Goal: Task Accomplishment & Management: Manage account settings

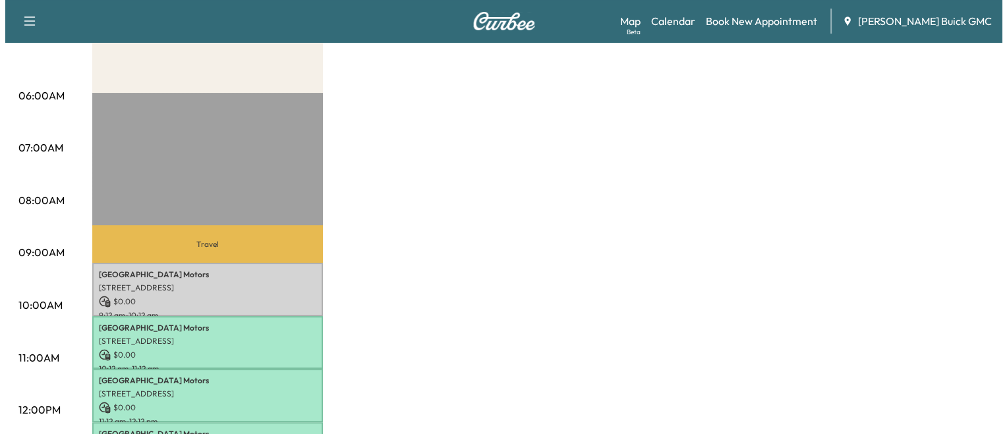
scroll to position [250, 0]
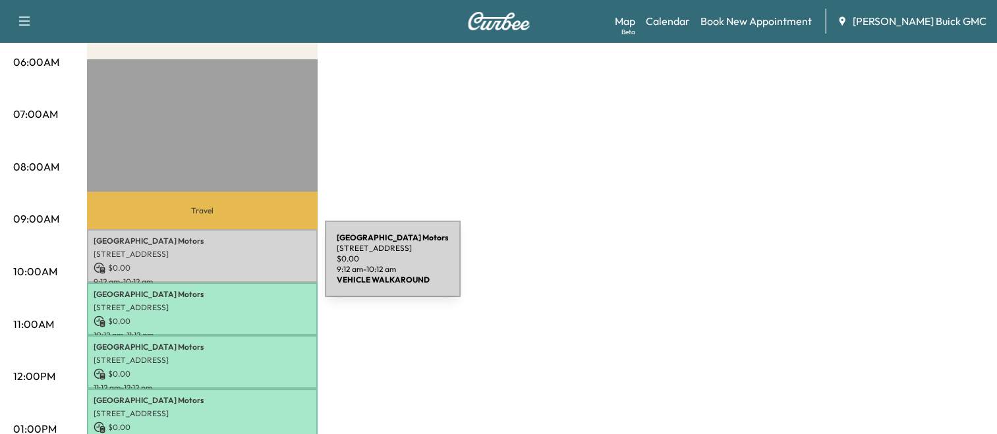
click at [226, 267] on p "$ 0.00" at bounding box center [203, 268] width 218 height 12
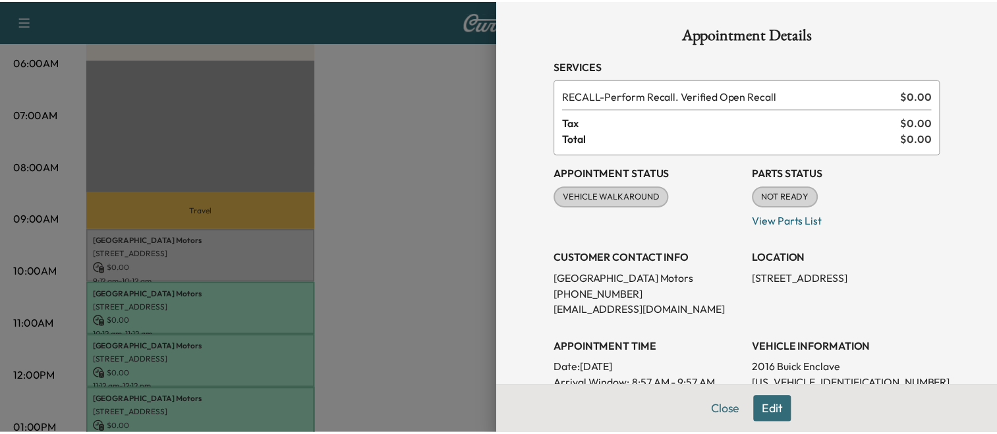
scroll to position [0, 0]
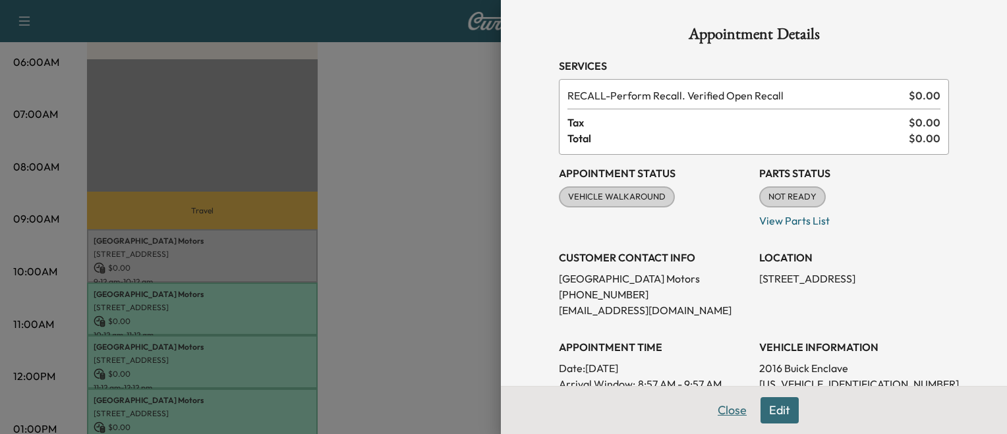
click at [728, 409] on button "Close" at bounding box center [732, 411] width 46 height 26
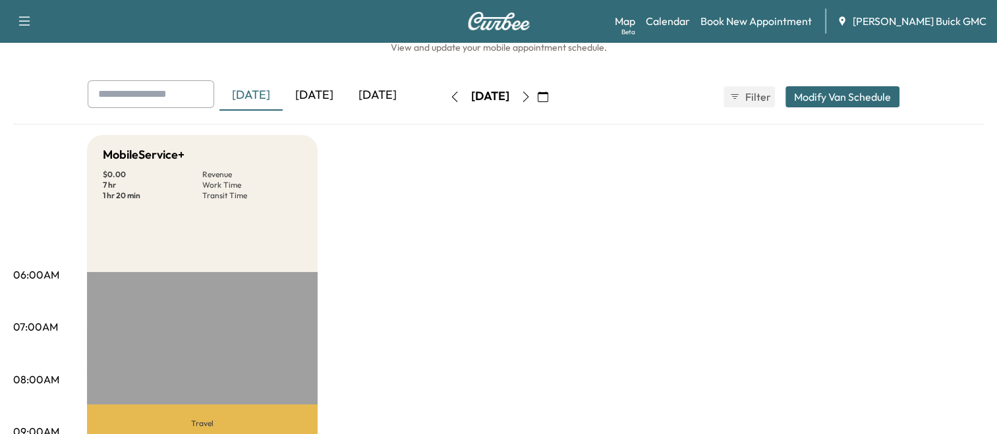
scroll to position [34, 0]
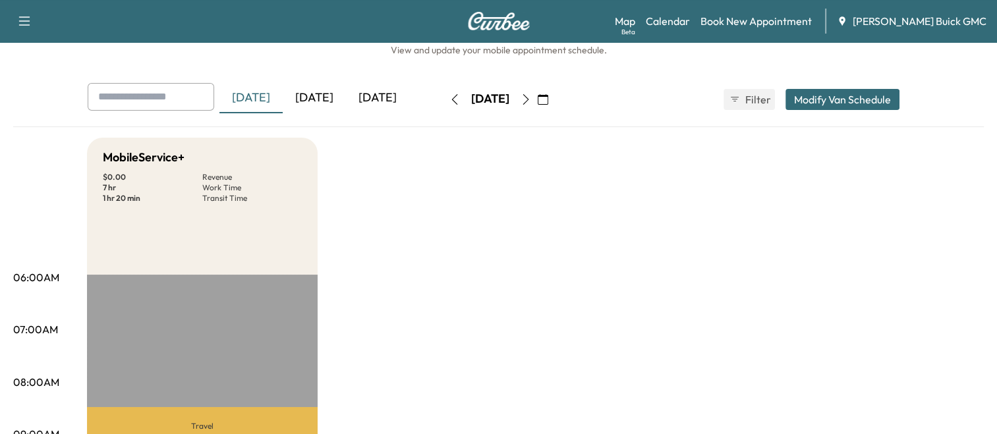
click at [315, 99] on div "[DATE]" at bounding box center [314, 98] width 63 height 30
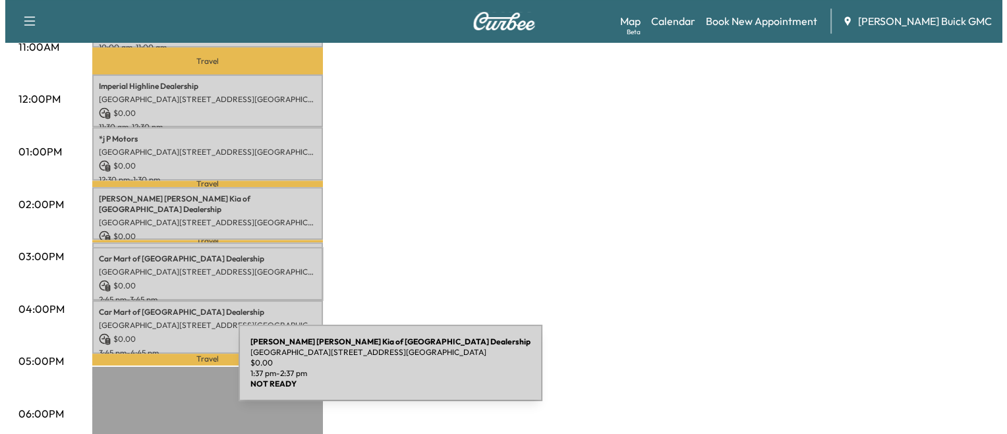
scroll to position [529, 0]
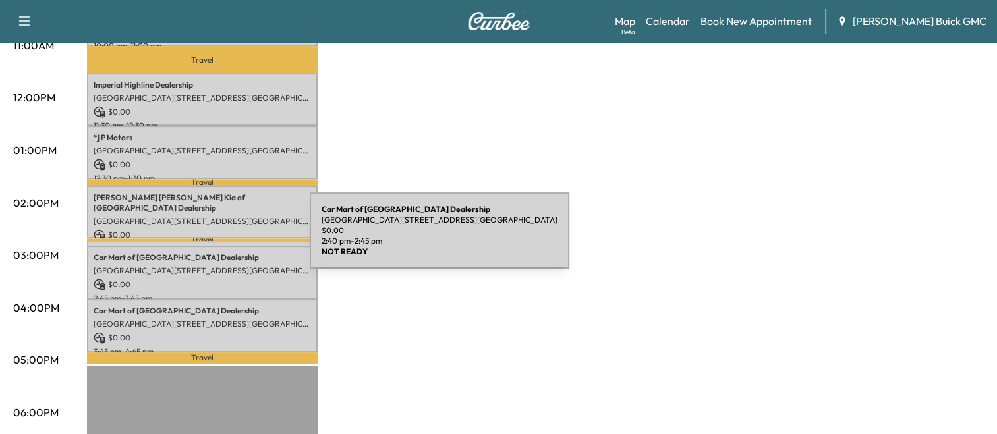
click at [211, 241] on div "Car Mart of Manassas [GEOGRAPHIC_DATA][STREET_ADDRESS][GEOGRAPHIC_DATA] $ 0.00 …" at bounding box center [202, 247] width 231 height 13
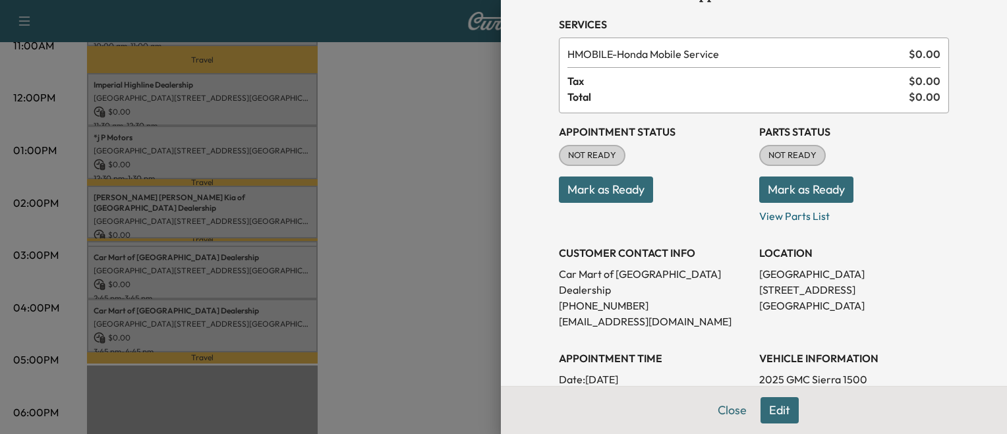
scroll to position [40, 0]
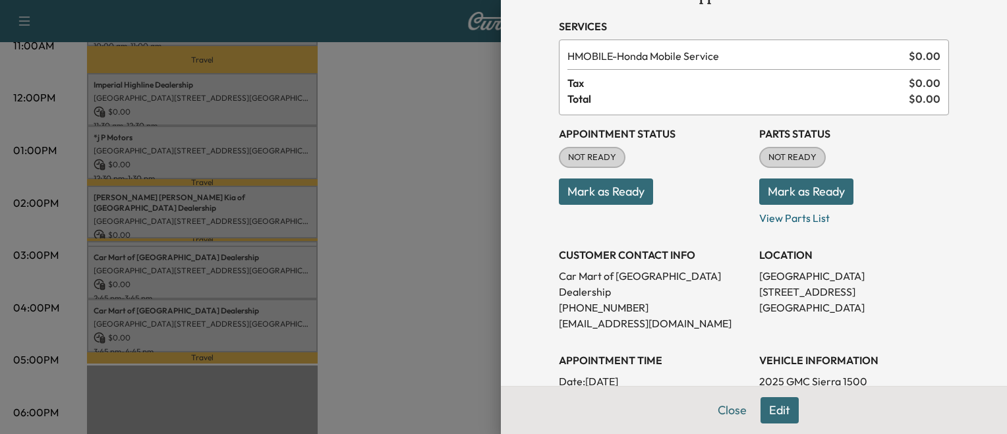
click at [463, 293] on div at bounding box center [503, 217] width 1007 height 434
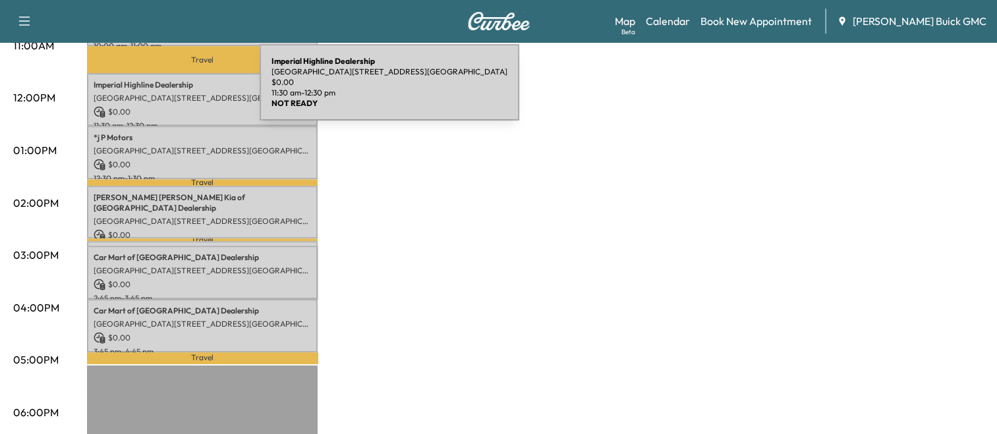
click at [161, 93] on p "[GEOGRAPHIC_DATA][STREET_ADDRESS][GEOGRAPHIC_DATA]" at bounding box center [203, 98] width 218 height 11
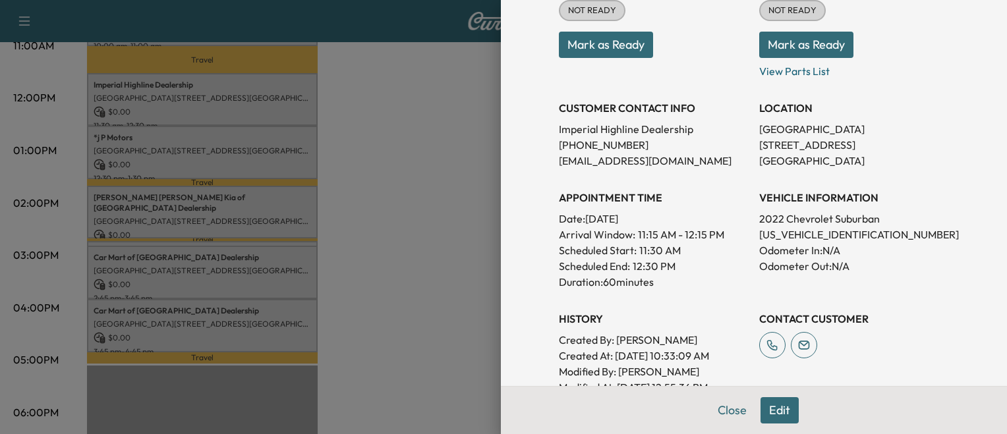
scroll to position [187, 0]
click at [821, 233] on p "[US_VEHICLE_IDENTIFICATION_NUMBER]" at bounding box center [854, 235] width 190 height 16
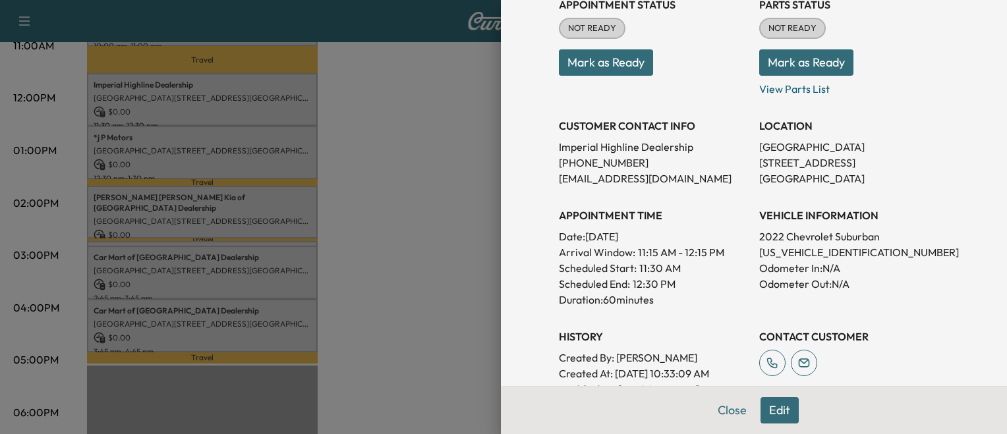
scroll to position [170, 0]
click at [818, 245] on p "[US_VEHICLE_IDENTIFICATION_NUMBER]" at bounding box center [854, 251] width 190 height 16
copy p "[US_VEHICLE_IDENTIFICATION_NUMBER]"
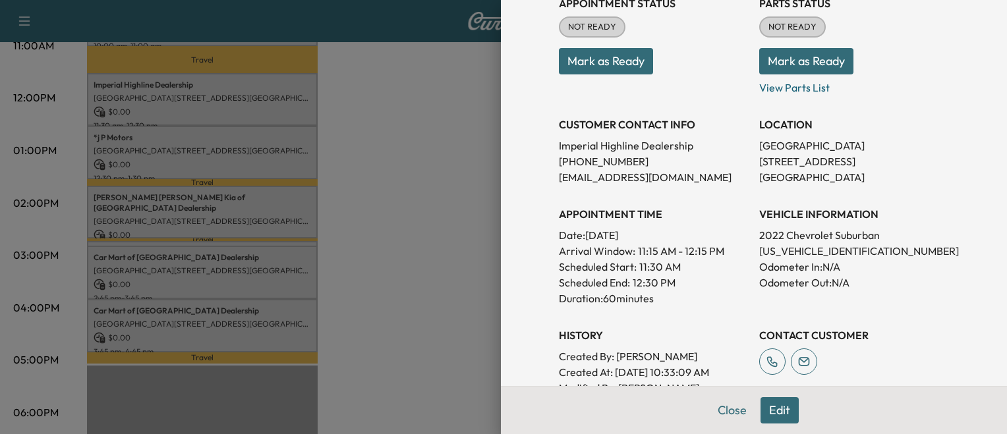
click at [189, 125] on div at bounding box center [503, 217] width 1007 height 434
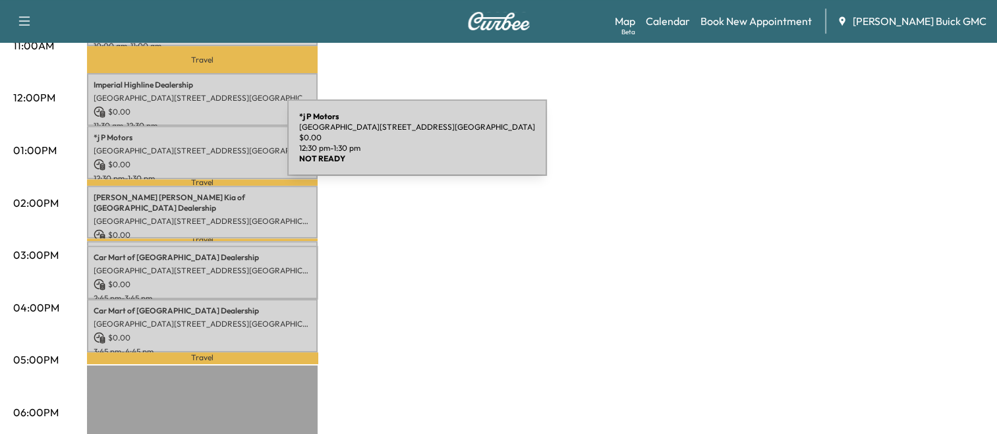
click at [189, 146] on p "[GEOGRAPHIC_DATA][STREET_ADDRESS][GEOGRAPHIC_DATA]" at bounding box center [203, 151] width 218 height 11
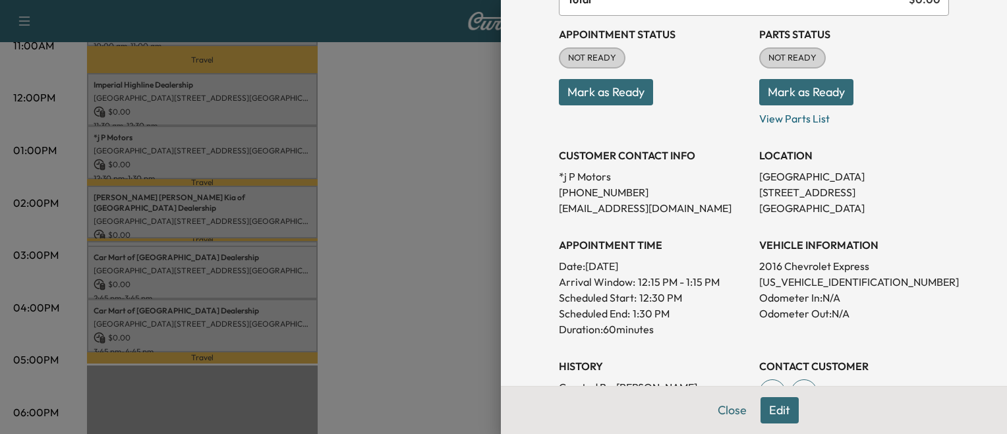
scroll to position [142, 0]
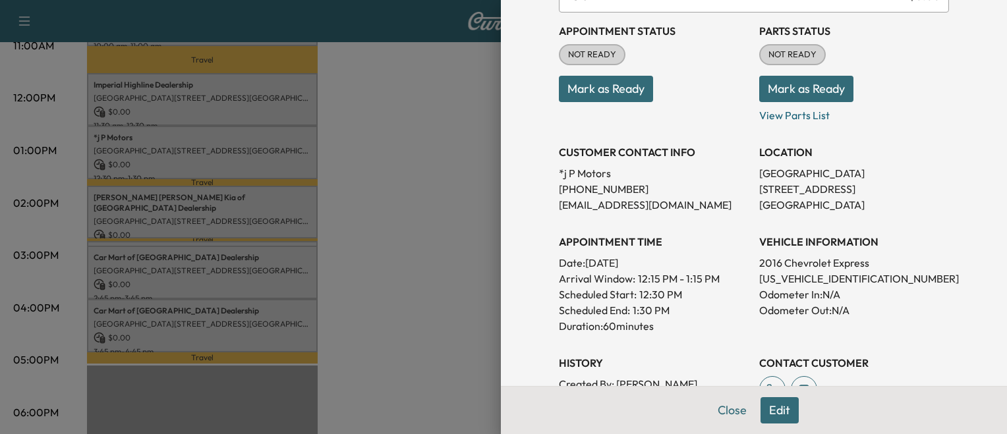
click at [819, 280] on p "[US_VEHICLE_IDENTIFICATION_NUMBER]" at bounding box center [854, 279] width 190 height 16
copy p "[US_VEHICLE_IDENTIFICATION_NUMBER]"
click at [392, 272] on div at bounding box center [503, 217] width 1007 height 434
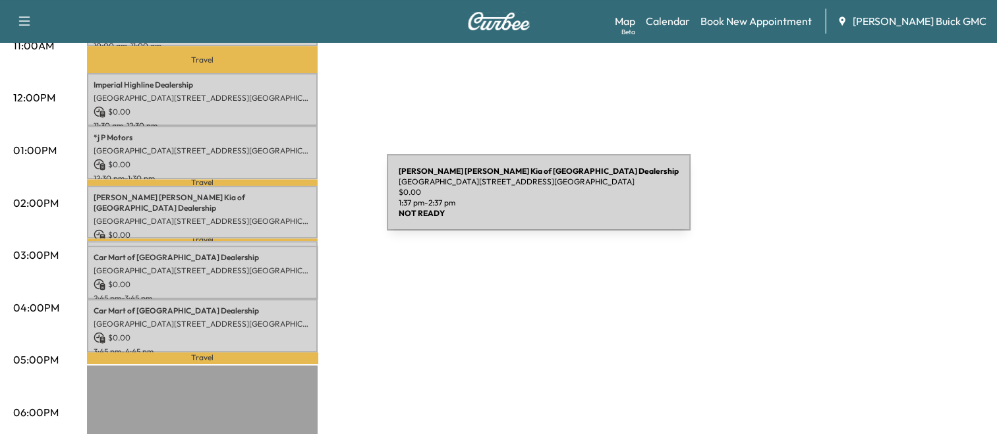
click at [288, 216] on p "[GEOGRAPHIC_DATA][STREET_ADDRESS][GEOGRAPHIC_DATA]" at bounding box center [203, 221] width 218 height 11
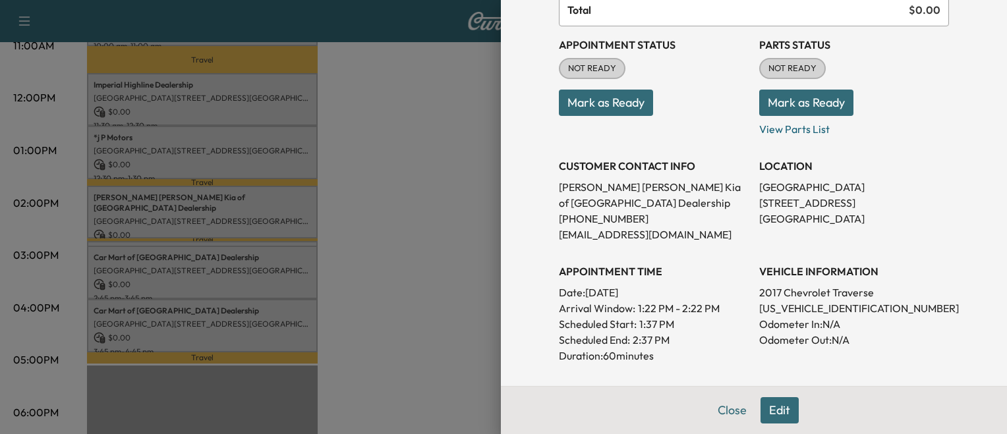
scroll to position [129, 0]
click at [767, 307] on p "[US_VEHICLE_IDENTIFICATION_NUMBER]" at bounding box center [854, 308] width 190 height 16
click at [769, 304] on p "[US_VEHICLE_IDENTIFICATION_NUMBER]" at bounding box center [854, 308] width 190 height 16
copy p "[US_VEHICLE_IDENTIFICATION_NUMBER]"
click at [436, 293] on div at bounding box center [503, 217] width 1007 height 434
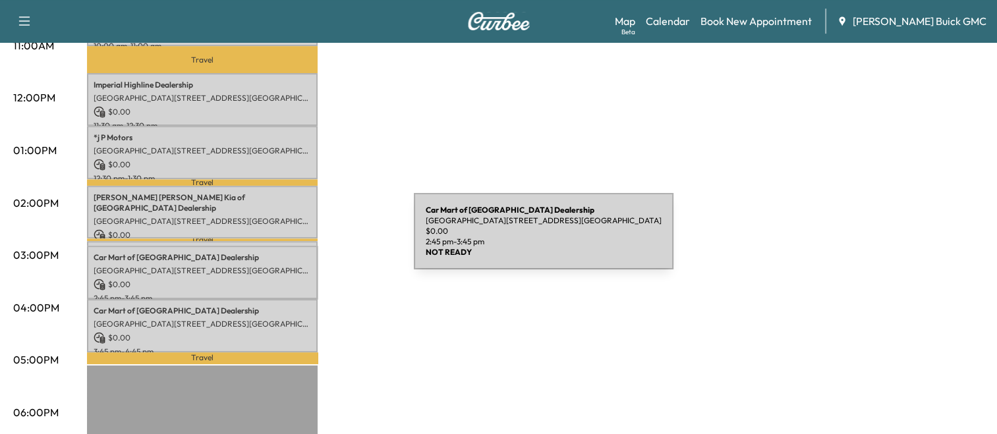
click at [315, 246] on div "Car Mart of Manassas [GEOGRAPHIC_DATA][STREET_ADDRESS][GEOGRAPHIC_DATA] $ 0.00 …" at bounding box center [202, 272] width 231 height 53
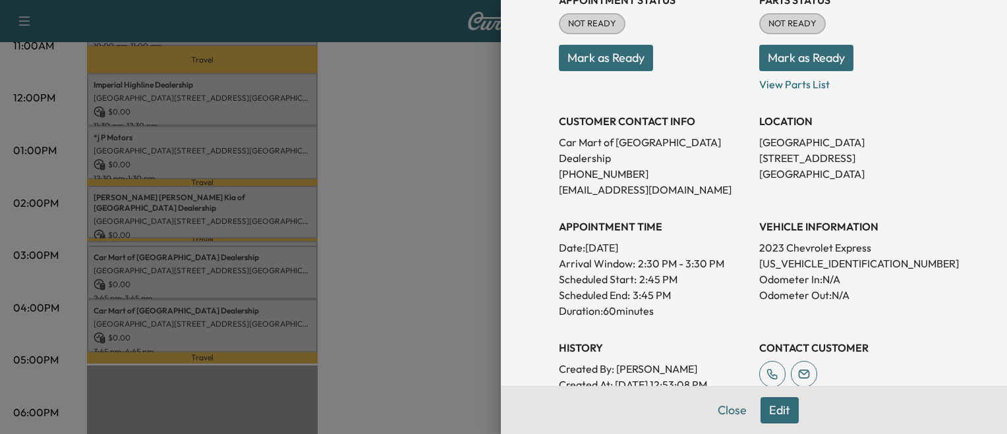
scroll to position [187, 0]
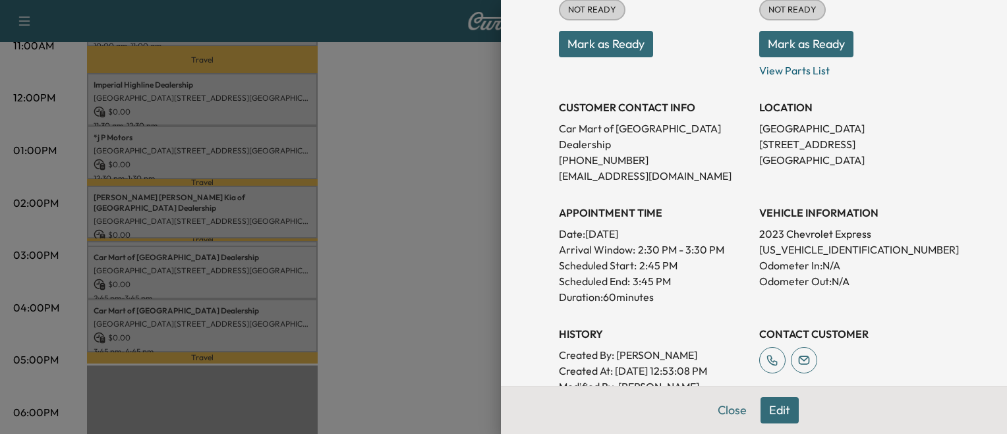
click at [811, 242] on p "[US_VEHICLE_IDENTIFICATION_NUMBER]" at bounding box center [854, 250] width 190 height 16
copy p "[US_VEHICLE_IDENTIFICATION_NUMBER]"
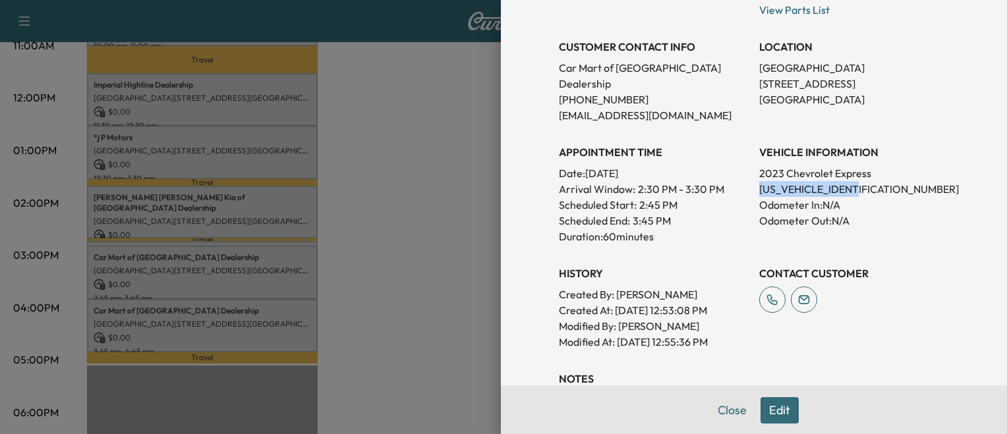
scroll to position [249, 0]
copy p "[US_VEHICLE_IDENTIFICATION_NUMBER]"
click at [432, 313] on div at bounding box center [503, 217] width 1007 height 434
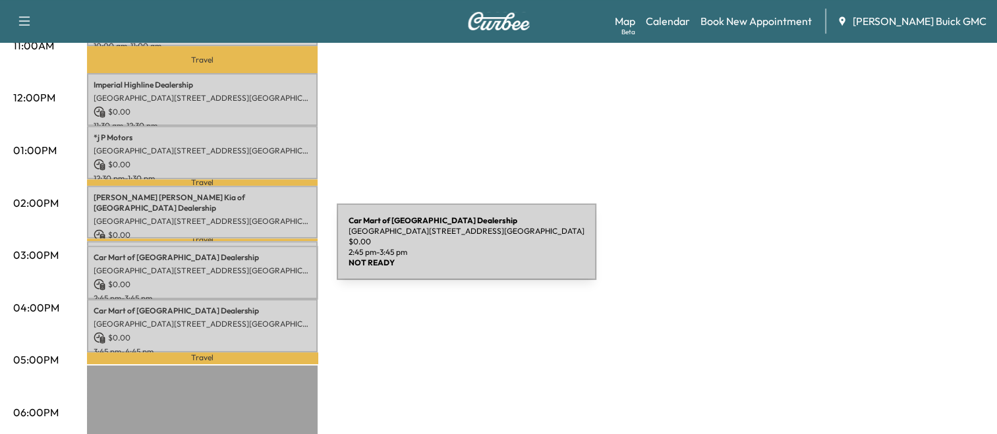
click at [238, 252] on p "Car Mart of Manassas Dealership" at bounding box center [203, 257] width 218 height 11
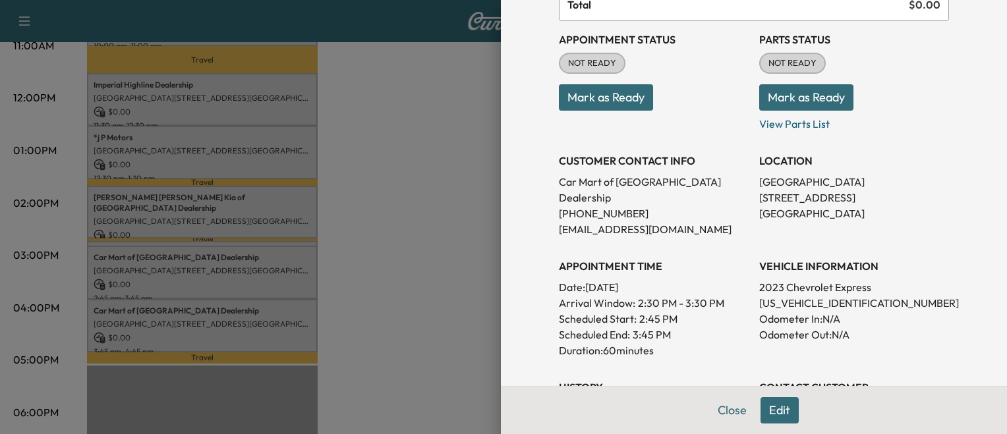
scroll to position [134, 0]
drag, startPoint x: 335, startPoint y: 313, endPoint x: 303, endPoint y: 238, distance: 81.5
click at [303, 238] on div at bounding box center [503, 217] width 1007 height 434
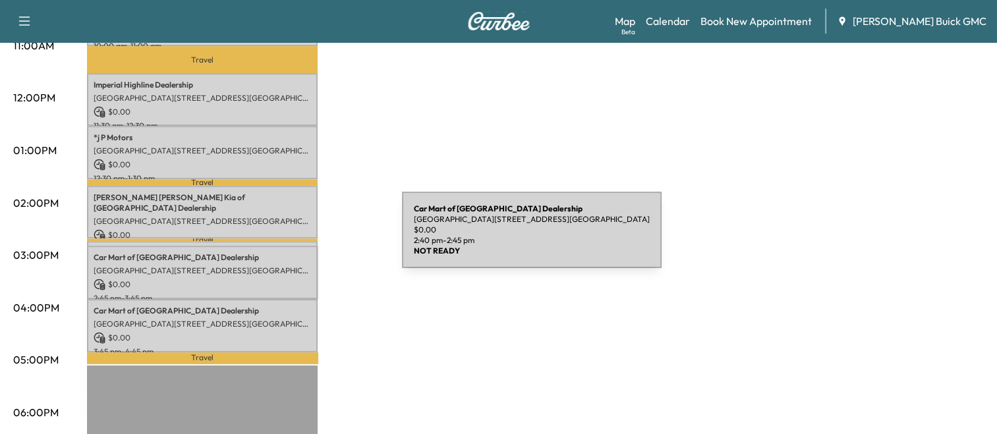
click at [303, 241] on div "Car Mart of Manassas [GEOGRAPHIC_DATA][STREET_ADDRESS][GEOGRAPHIC_DATA] $ 0.00 …" at bounding box center [202, 247] width 231 height 13
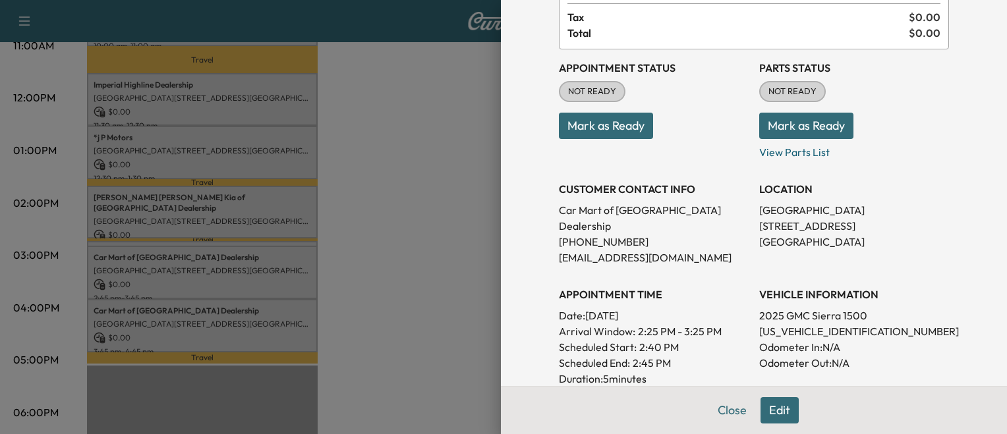
scroll to position [121, 0]
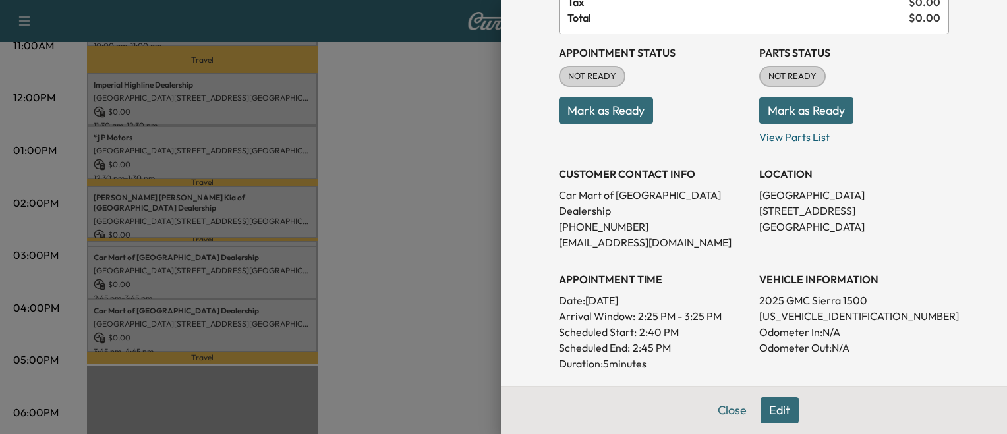
click at [787, 309] on p "[US_VEHICLE_IDENTIFICATION_NUMBER]" at bounding box center [854, 317] width 190 height 16
copy p "[US_VEHICLE_IDENTIFICATION_NUMBER]"
click at [336, 311] on div at bounding box center [503, 217] width 1007 height 434
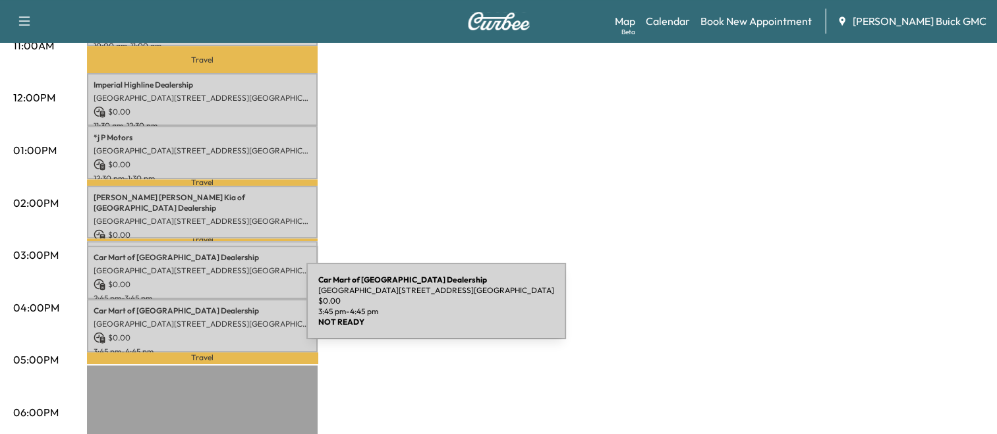
click at [208, 309] on div "Car Mart of Manassas [GEOGRAPHIC_DATA][STREET_ADDRESS][GEOGRAPHIC_DATA] $ 0.00 …" at bounding box center [202, 325] width 231 height 53
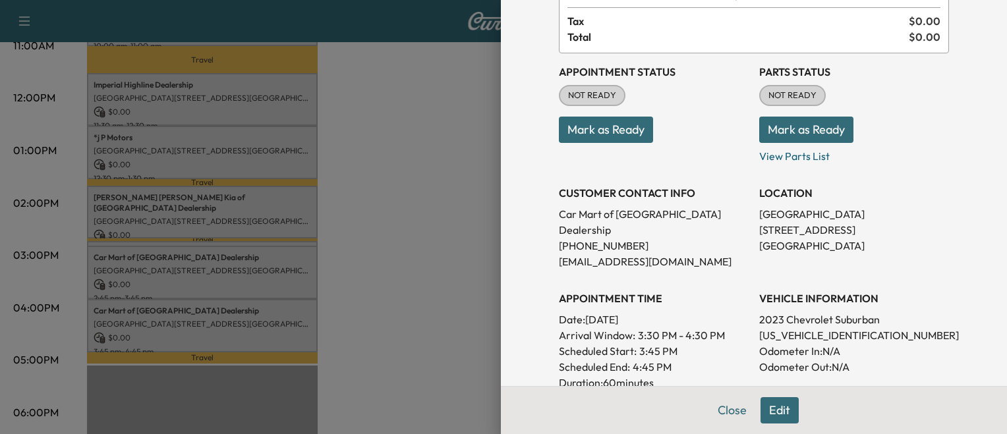
scroll to position [103, 0]
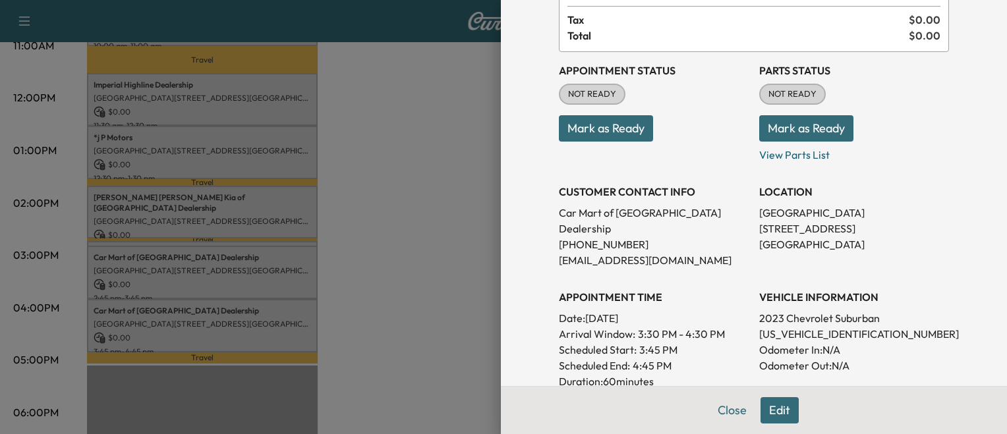
click at [799, 326] on p "[US_VEHICLE_IDENTIFICATION_NUMBER]" at bounding box center [854, 334] width 190 height 16
copy p "[US_VEHICLE_IDENTIFICATION_NUMBER]"
click at [403, 264] on div at bounding box center [503, 217] width 1007 height 434
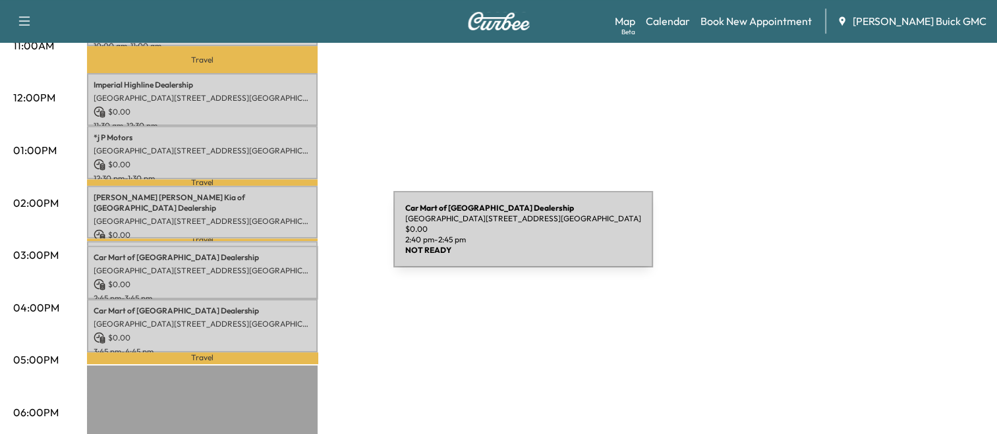
click at [295, 241] on div "Car Mart of Manassas [GEOGRAPHIC_DATA][STREET_ADDRESS][GEOGRAPHIC_DATA] $ 0.00 …" at bounding box center [202, 247] width 231 height 13
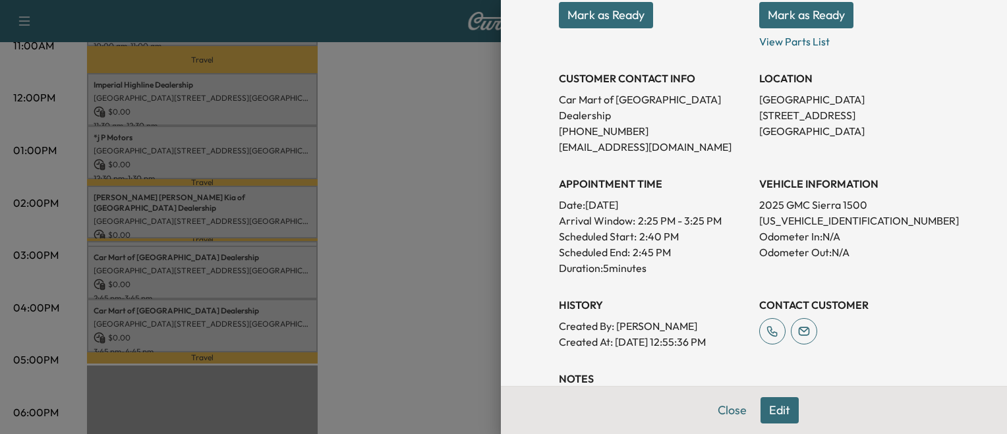
scroll to position [221, 0]
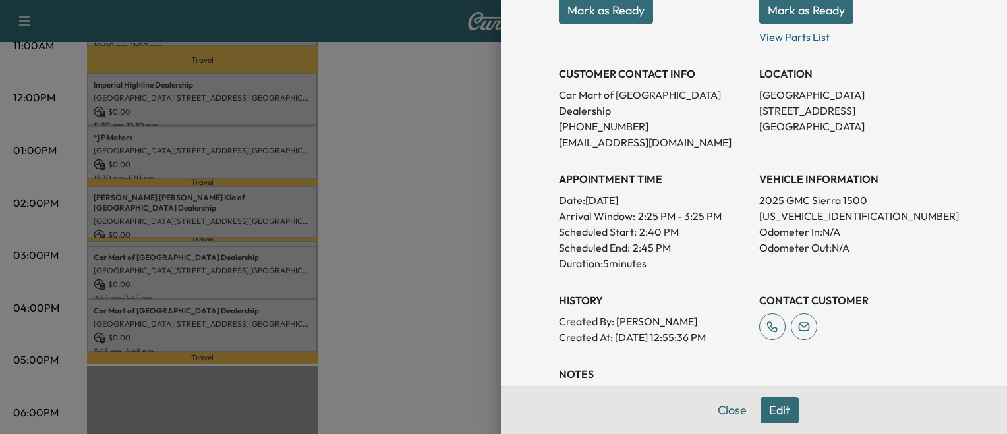
drag, startPoint x: 352, startPoint y: 353, endPoint x: 277, endPoint y: 202, distance: 169.2
click at [277, 202] on div at bounding box center [503, 217] width 1007 height 434
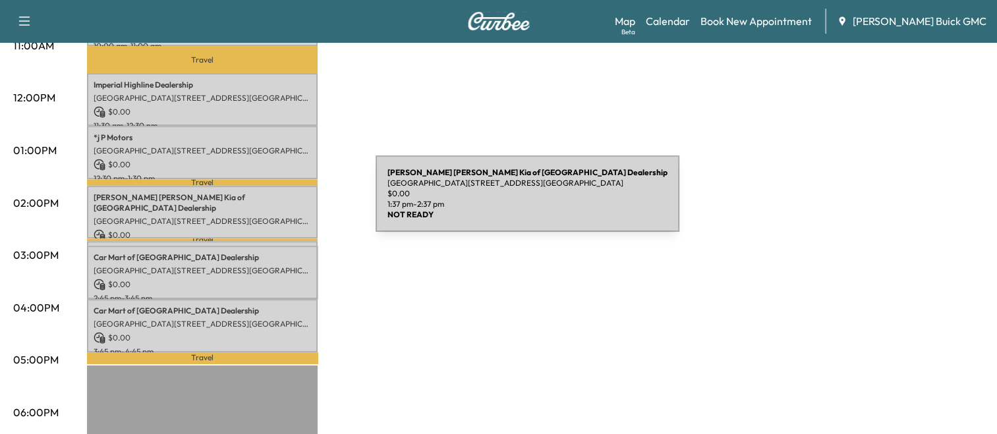
click at [277, 216] on p "[GEOGRAPHIC_DATA][STREET_ADDRESS][GEOGRAPHIC_DATA]" at bounding box center [203, 221] width 218 height 11
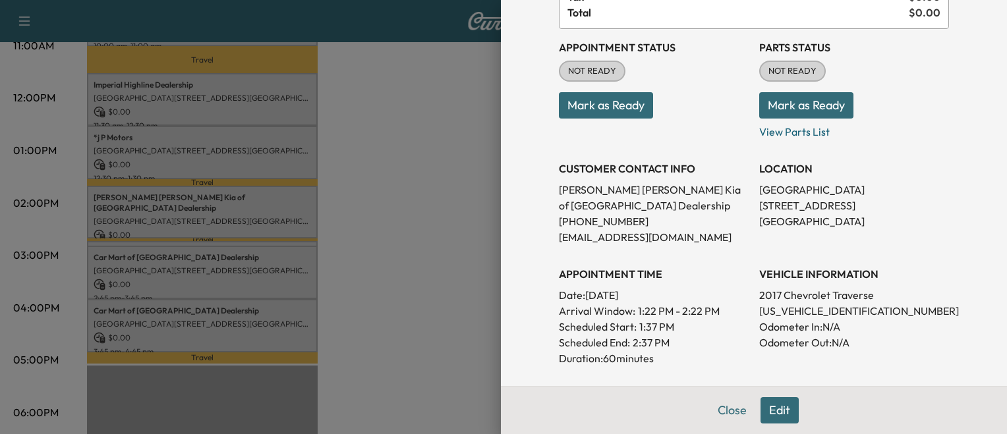
scroll to position [127, 0]
click at [434, 239] on div at bounding box center [503, 217] width 1007 height 434
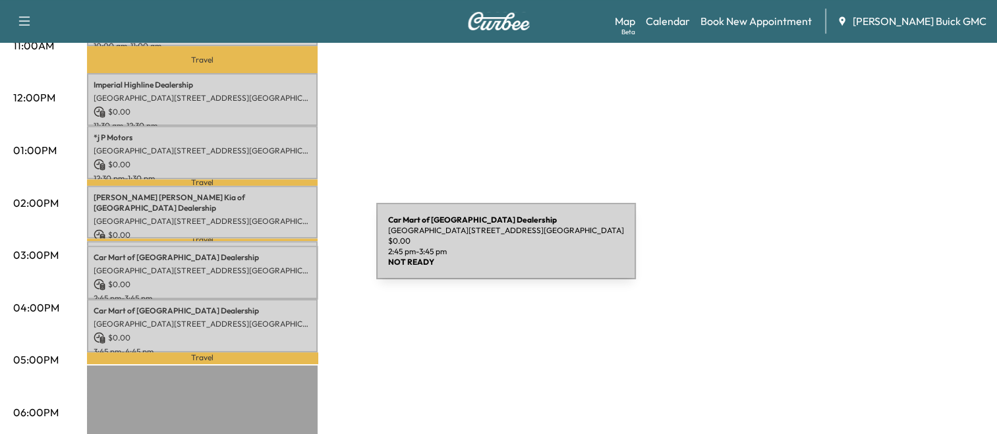
click at [278, 252] on p "Car Mart of Manassas Dealership" at bounding box center [203, 257] width 218 height 11
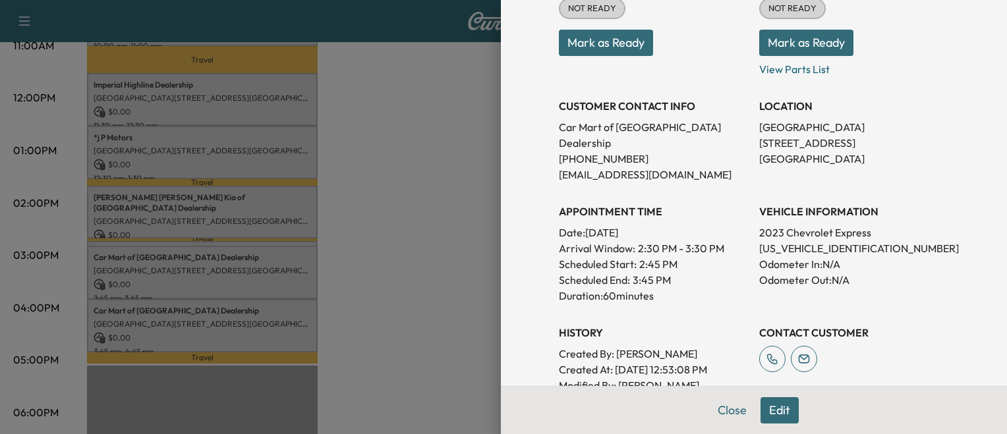
scroll to position [189, 0]
click at [417, 203] on div at bounding box center [503, 217] width 1007 height 434
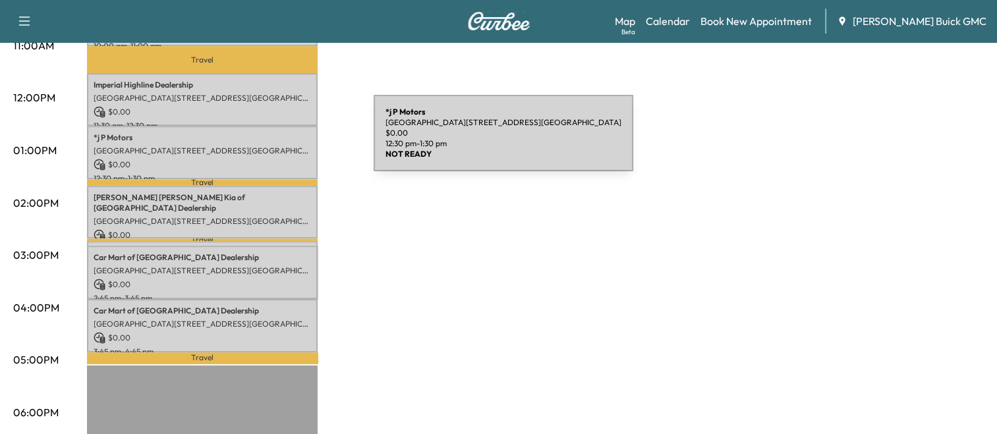
click at [275, 146] on p "[GEOGRAPHIC_DATA][STREET_ADDRESS][GEOGRAPHIC_DATA]" at bounding box center [203, 151] width 218 height 11
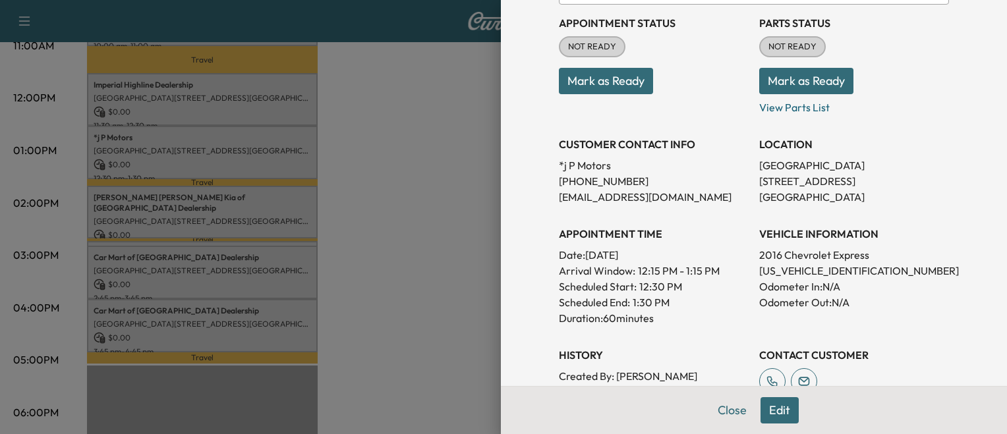
scroll to position [160, 0]
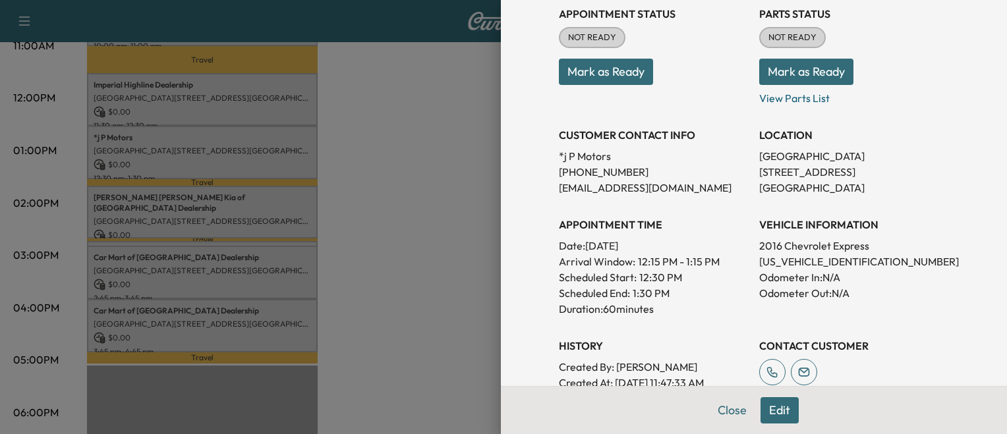
drag, startPoint x: 398, startPoint y: 166, endPoint x: 251, endPoint y: 203, distance: 151.6
click at [251, 203] on div at bounding box center [503, 217] width 1007 height 434
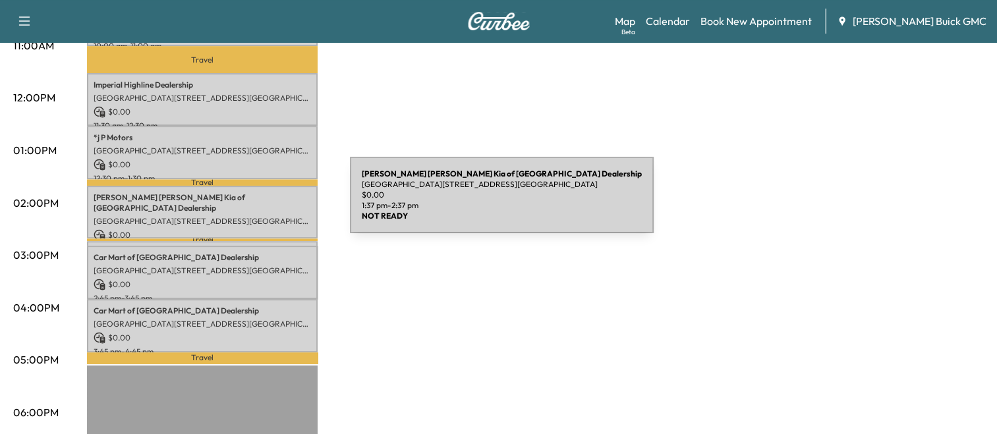
click at [251, 216] on p "[GEOGRAPHIC_DATA][STREET_ADDRESS][GEOGRAPHIC_DATA]" at bounding box center [203, 221] width 218 height 11
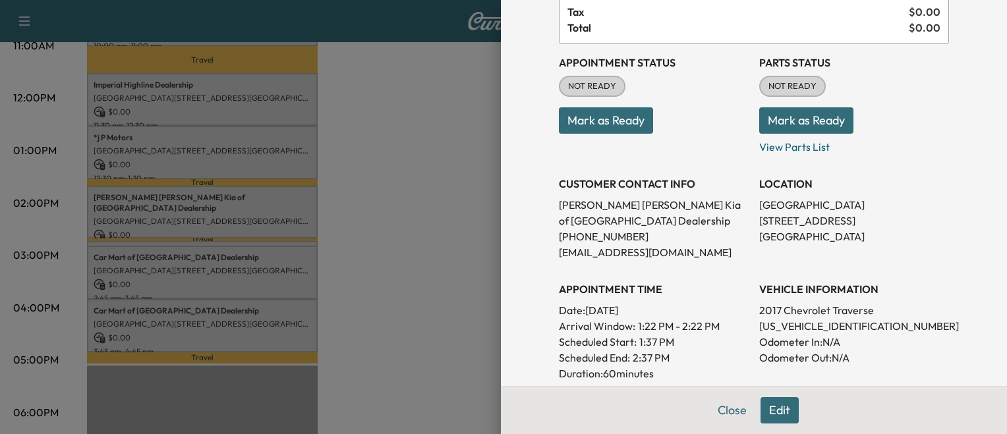
scroll to position [113, 0]
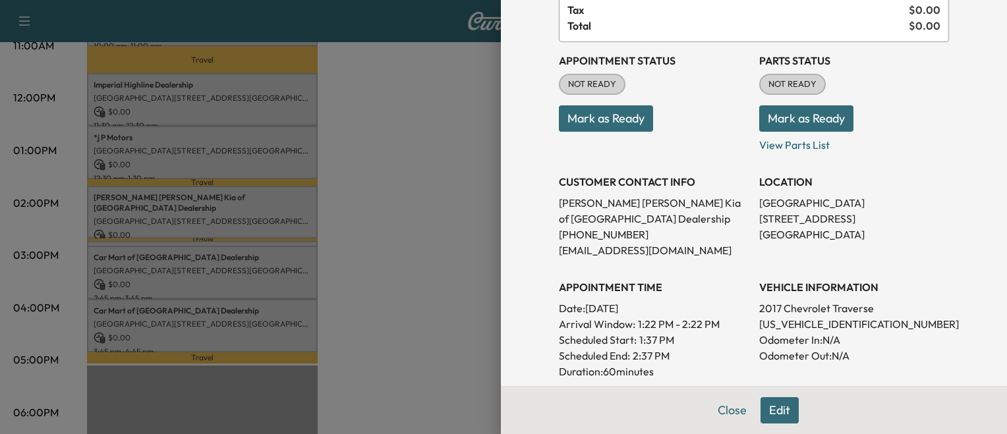
click at [311, 137] on div at bounding box center [503, 217] width 1007 height 434
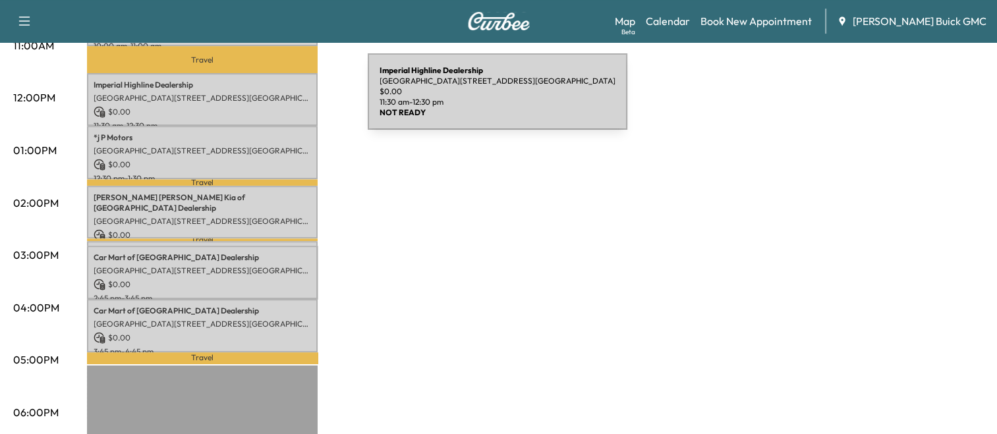
click at [269, 100] on div "Imperial Highline Dealership [GEOGRAPHIC_DATA], [STREET_ADDRESS] $ 0.00 11:30 a…" at bounding box center [202, 99] width 231 height 53
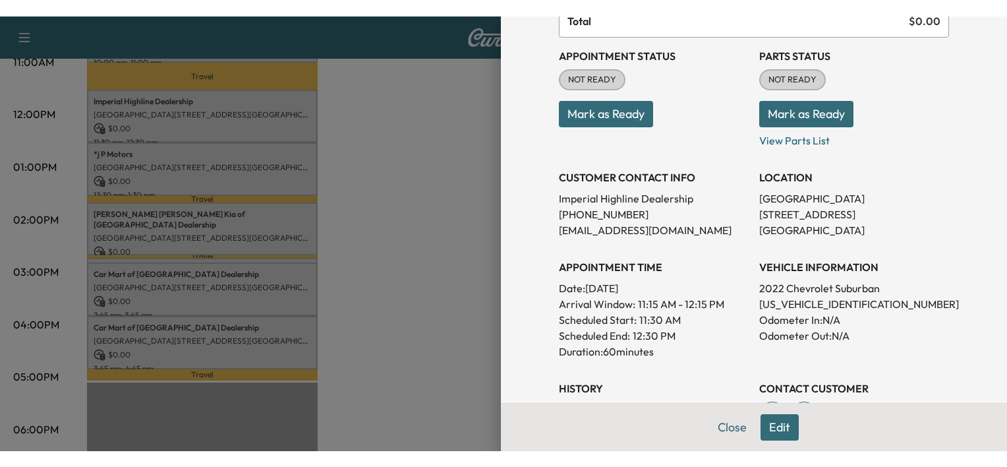
scroll to position [134, 0]
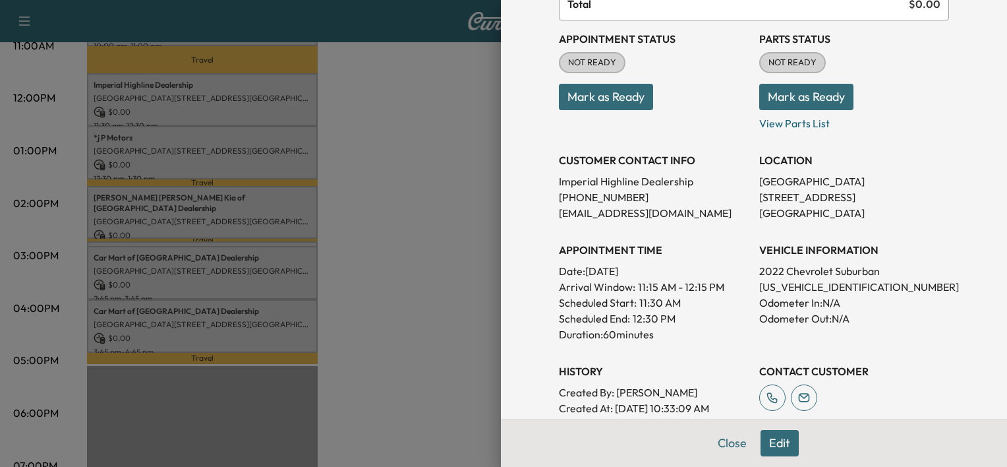
click at [396, 214] on div at bounding box center [503, 233] width 1007 height 467
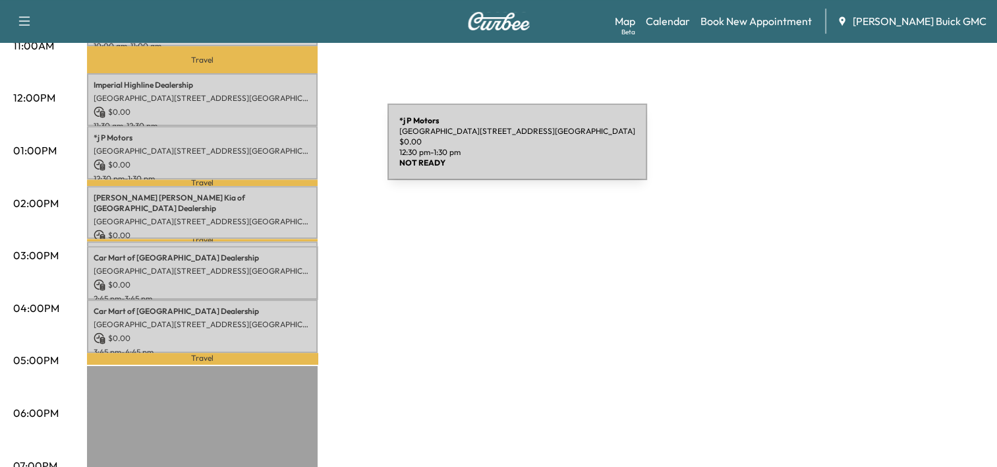
click at [289, 150] on p "[GEOGRAPHIC_DATA][STREET_ADDRESS][GEOGRAPHIC_DATA]" at bounding box center [203, 151] width 218 height 11
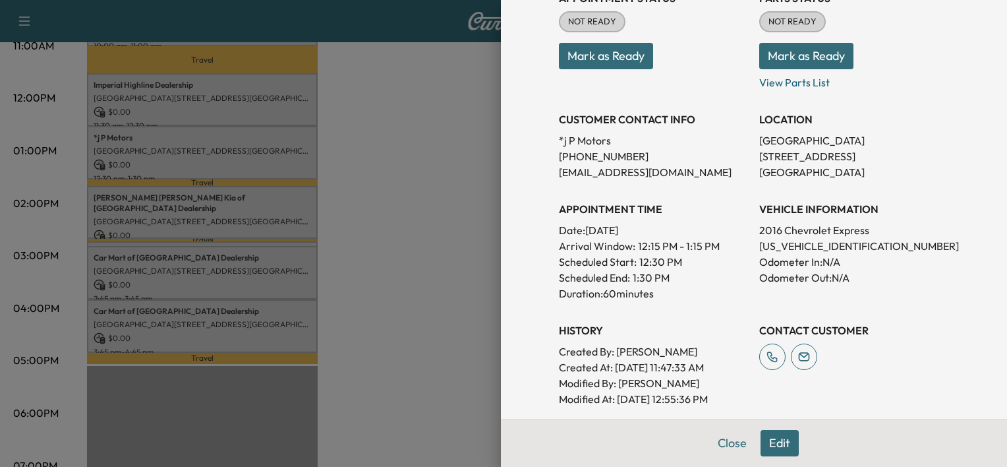
scroll to position [176, 0]
click at [833, 248] on p "[US_VEHICLE_IDENTIFICATION_NUMBER]" at bounding box center [854, 245] width 190 height 16
copy p "[US_VEHICLE_IDENTIFICATION_NUMBER]"
click at [413, 277] on div at bounding box center [503, 233] width 1007 height 467
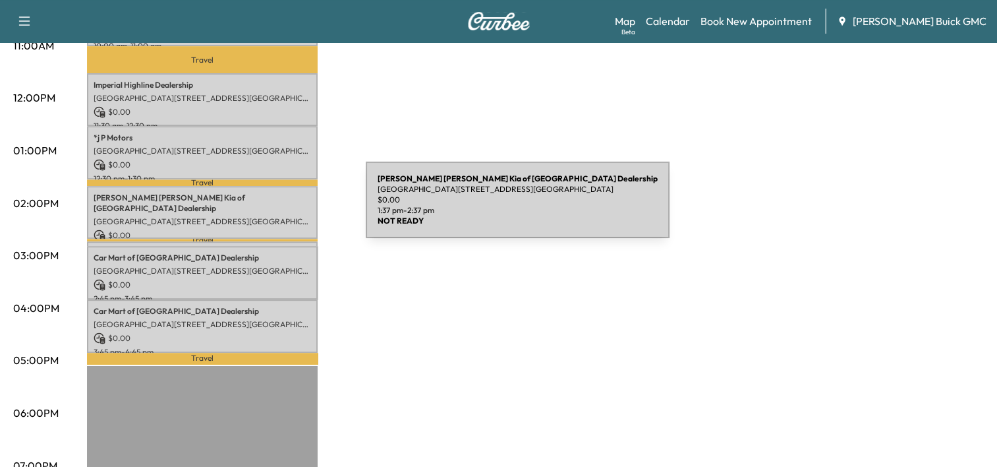
click at [267, 216] on p "[GEOGRAPHIC_DATA][STREET_ADDRESS][GEOGRAPHIC_DATA]" at bounding box center [203, 221] width 218 height 11
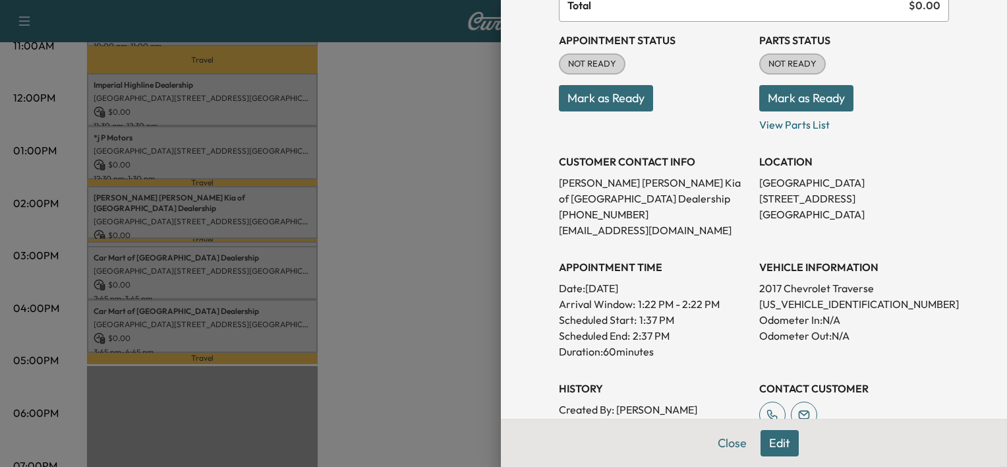
scroll to position [142, 0]
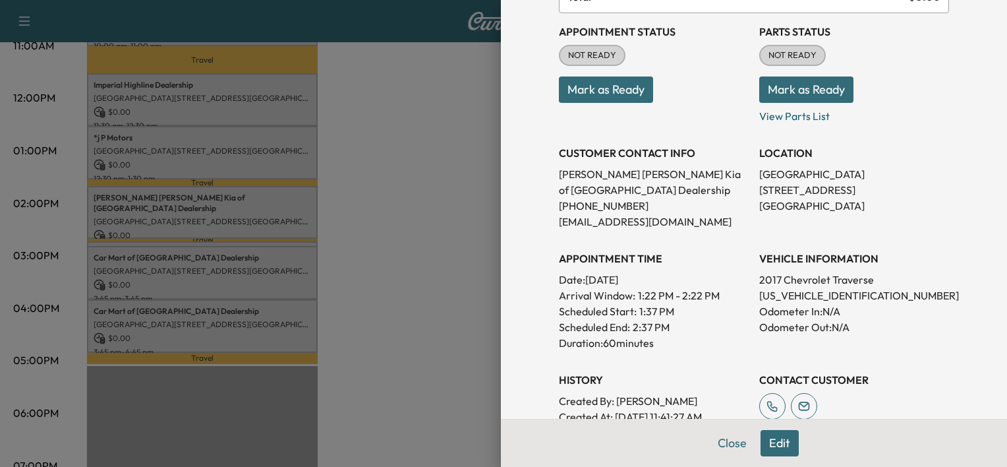
click at [430, 265] on div at bounding box center [503, 233] width 1007 height 467
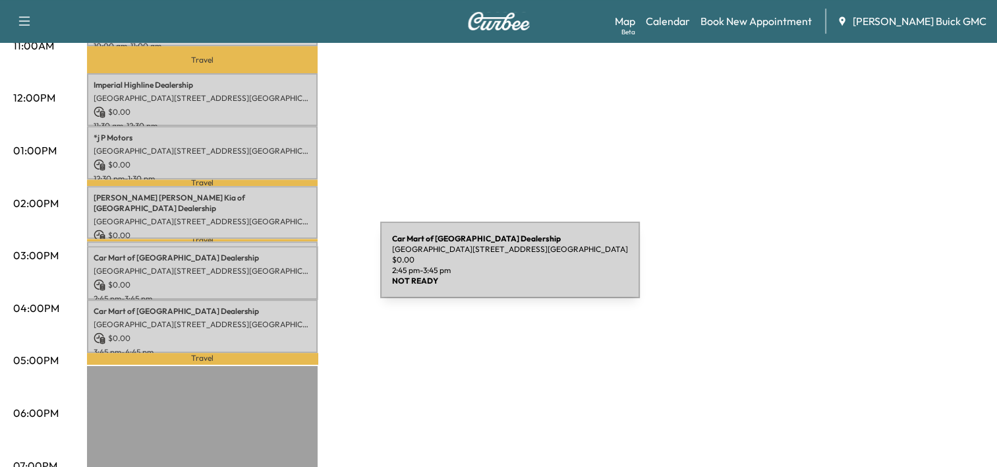
click at [282, 268] on p "[GEOGRAPHIC_DATA][STREET_ADDRESS][GEOGRAPHIC_DATA]" at bounding box center [203, 271] width 218 height 11
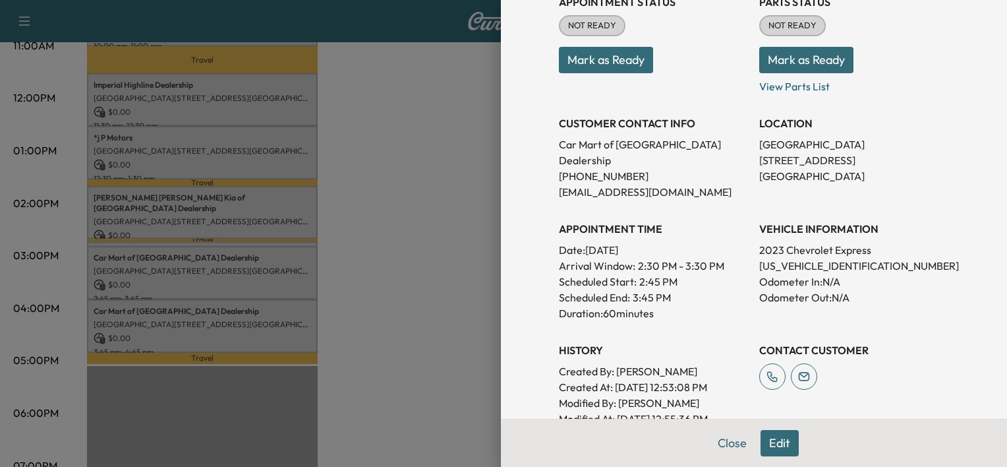
scroll to position [173, 0]
click at [421, 217] on div at bounding box center [503, 233] width 1007 height 467
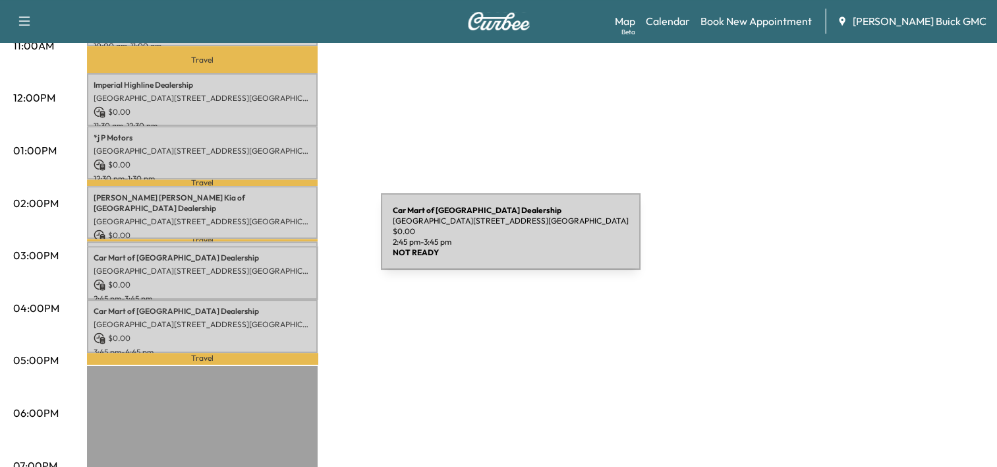
click at [282, 246] on div "Car Mart of Manassas [GEOGRAPHIC_DATA][STREET_ADDRESS][GEOGRAPHIC_DATA] $ 0.00 …" at bounding box center [202, 272] width 231 height 53
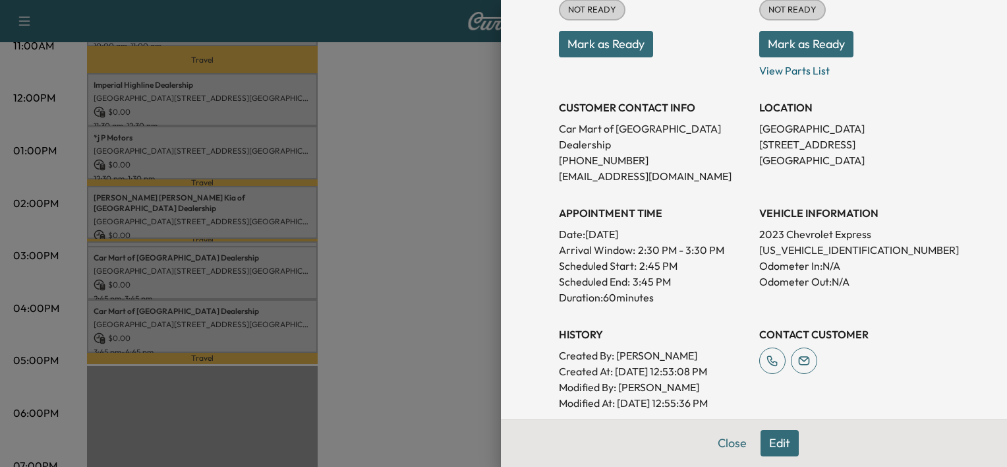
scroll to position [189, 0]
click at [413, 254] on div at bounding box center [503, 233] width 1007 height 467
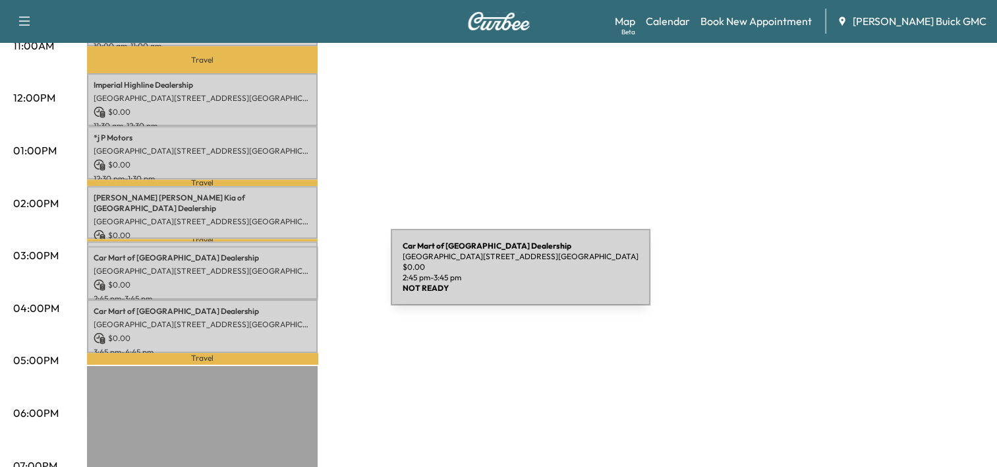
click at [292, 279] on p "$ 0.00" at bounding box center [203, 285] width 218 height 12
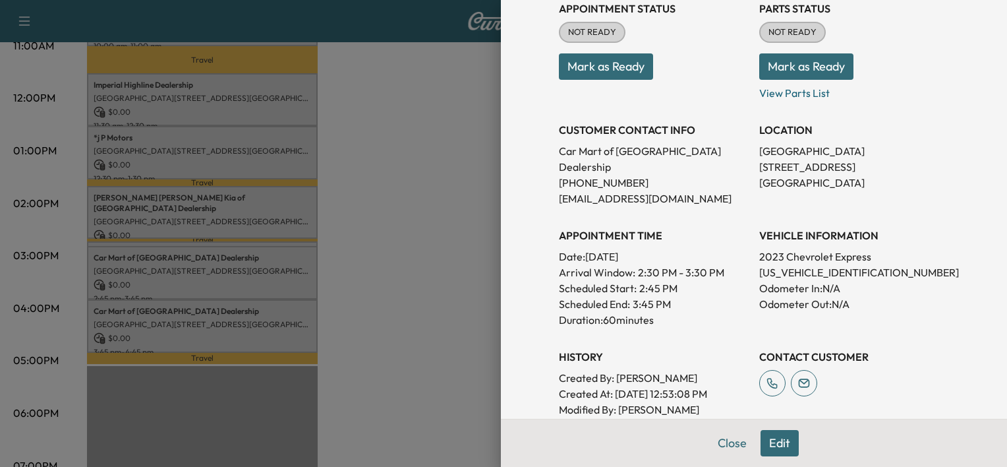
scroll to position [174, 0]
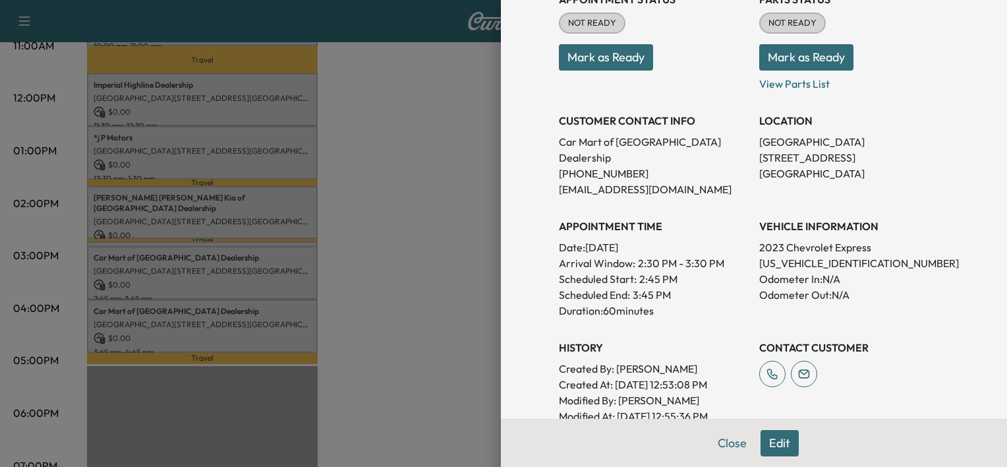
drag, startPoint x: 367, startPoint y: 297, endPoint x: 293, endPoint y: 238, distance: 93.8
click at [293, 238] on div at bounding box center [503, 233] width 1007 height 467
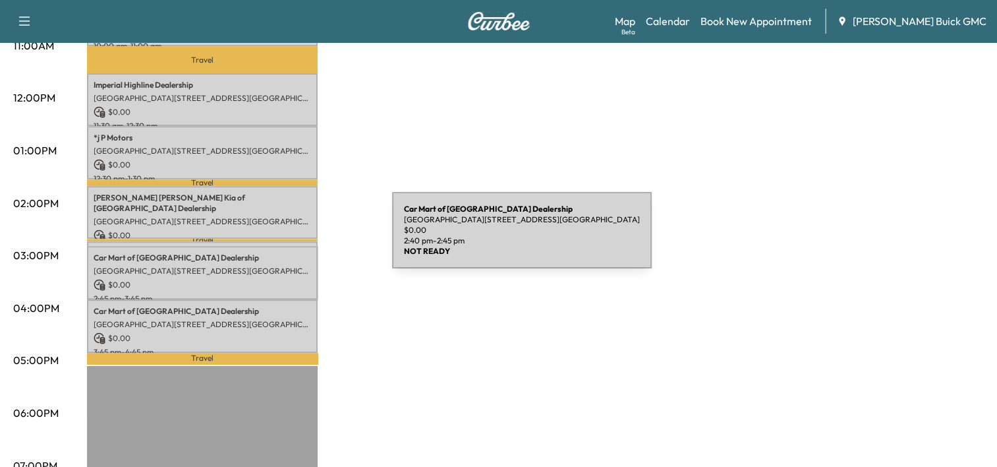
click at [293, 241] on div "Car Mart of Manassas [GEOGRAPHIC_DATA][STREET_ADDRESS][GEOGRAPHIC_DATA] $ 0.00 …" at bounding box center [202, 247] width 231 height 13
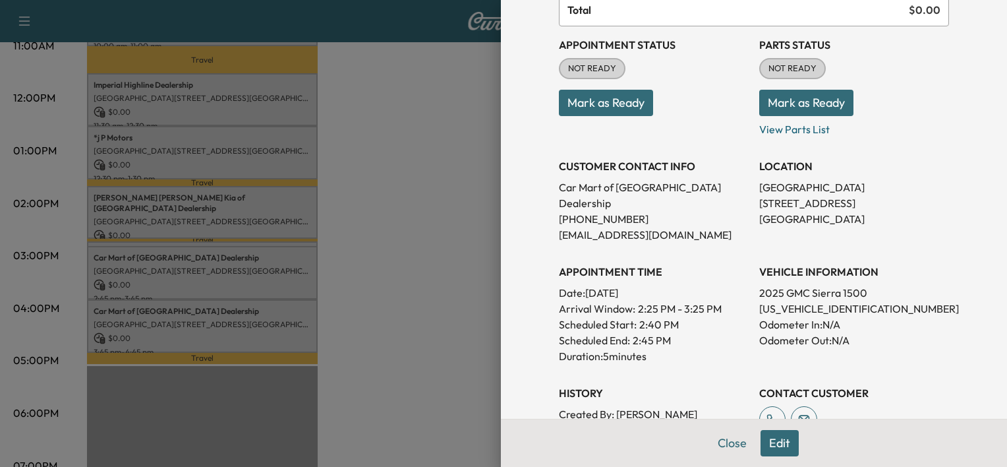
scroll to position [131, 0]
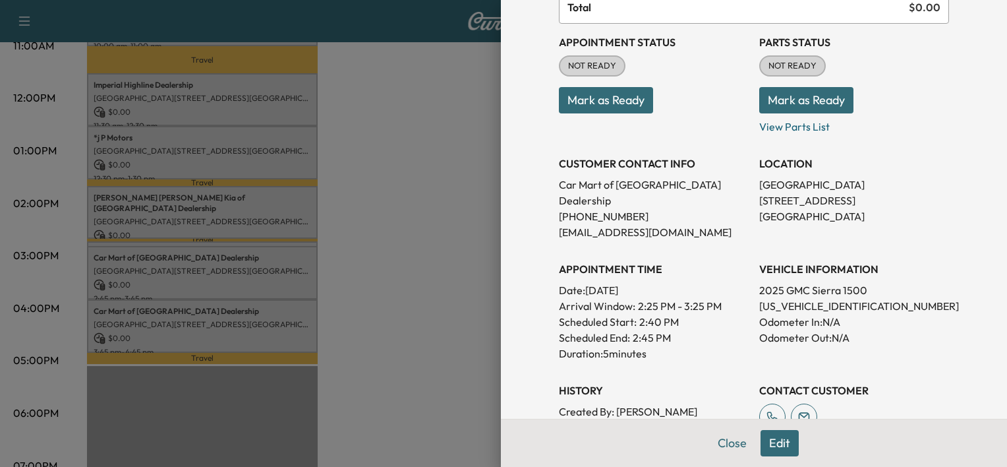
click at [802, 298] on p "[US_VEHICLE_IDENTIFICATION_NUMBER]" at bounding box center [854, 306] width 190 height 16
drag, startPoint x: 802, startPoint y: 292, endPoint x: 819, endPoint y: 287, distance: 17.9
click at [819, 298] on p "[US_VEHICLE_IDENTIFICATION_NUMBER]" at bounding box center [854, 306] width 190 height 16
click at [419, 214] on div at bounding box center [503, 233] width 1007 height 467
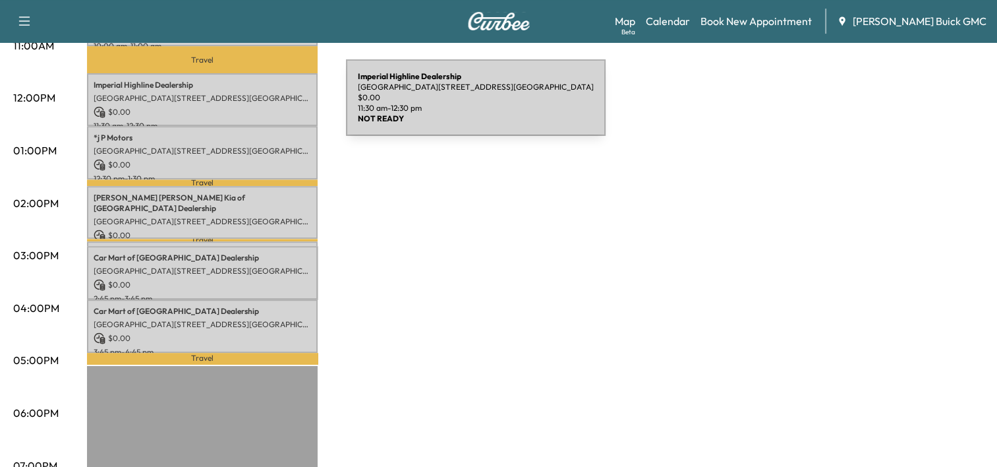
click at [247, 106] on p "$ 0.00" at bounding box center [203, 112] width 218 height 12
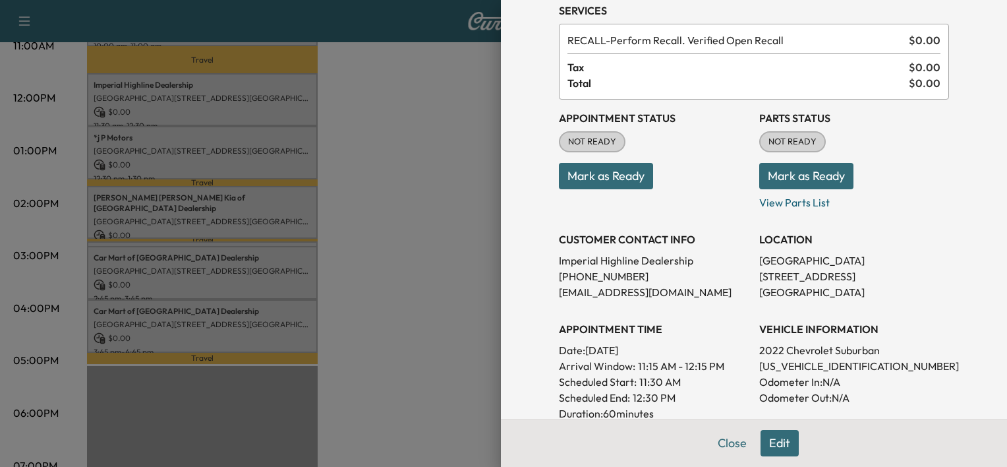
scroll to position [51, 0]
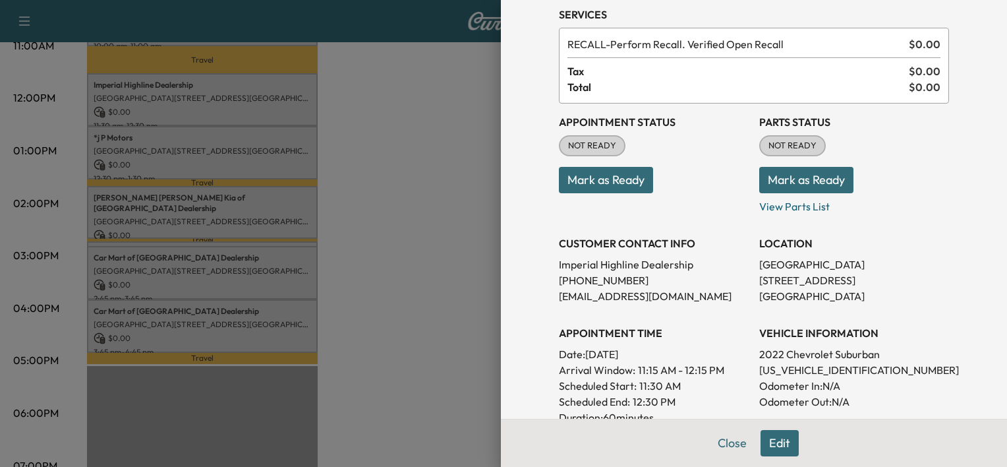
click at [608, 182] on button "Mark as Ready" at bounding box center [606, 180] width 94 height 26
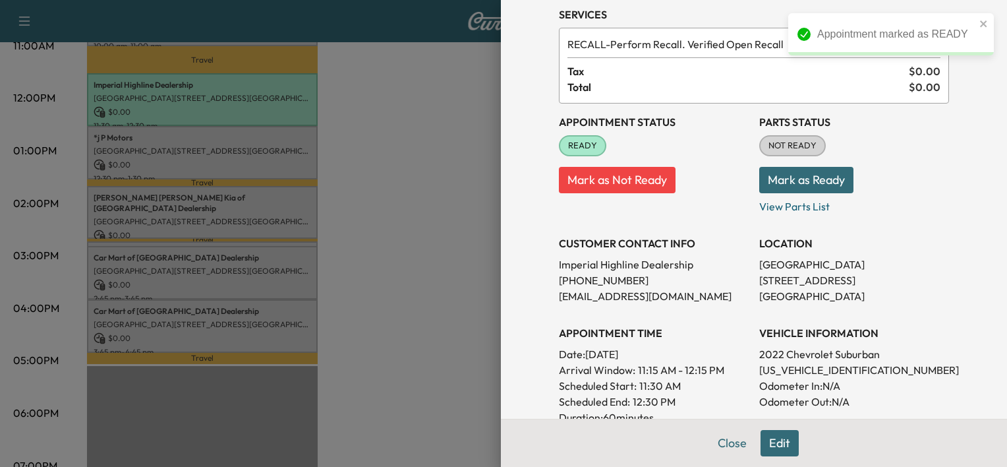
click at [440, 261] on div at bounding box center [503, 233] width 1007 height 467
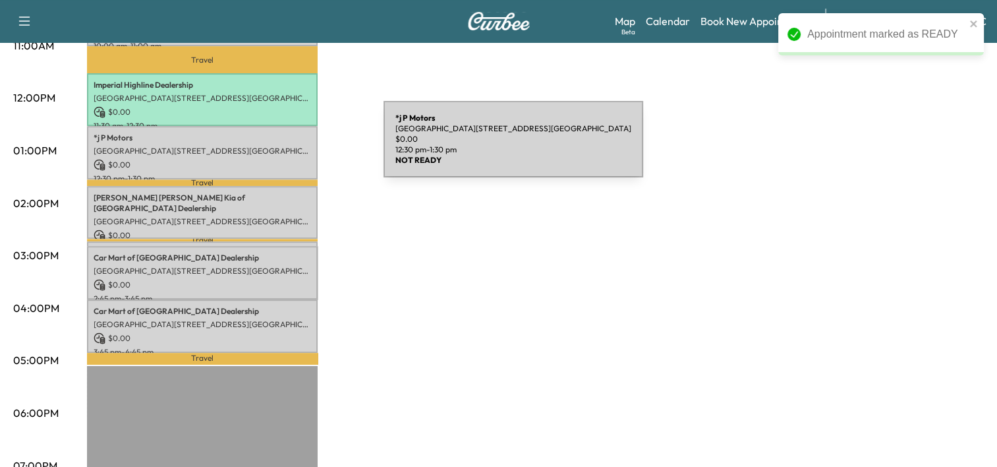
click at [285, 147] on p "[GEOGRAPHIC_DATA][STREET_ADDRESS][GEOGRAPHIC_DATA]" at bounding box center [203, 151] width 218 height 11
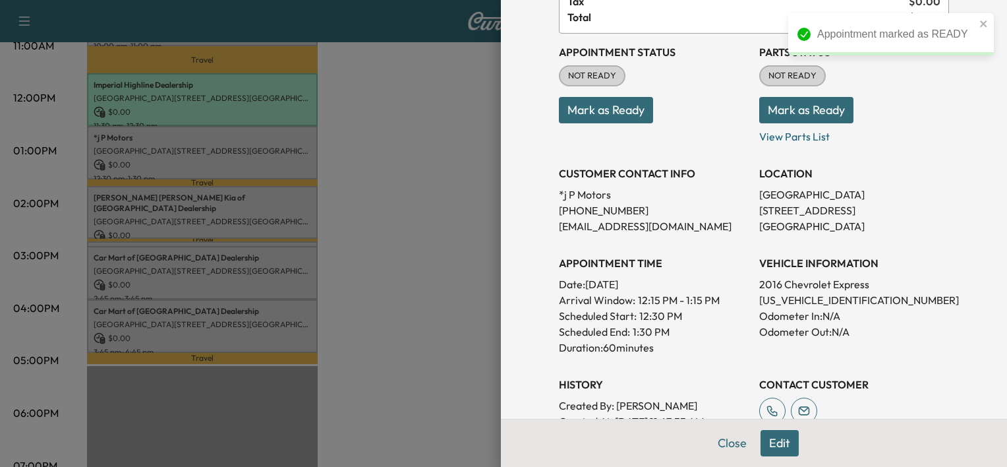
scroll to position [0, 0]
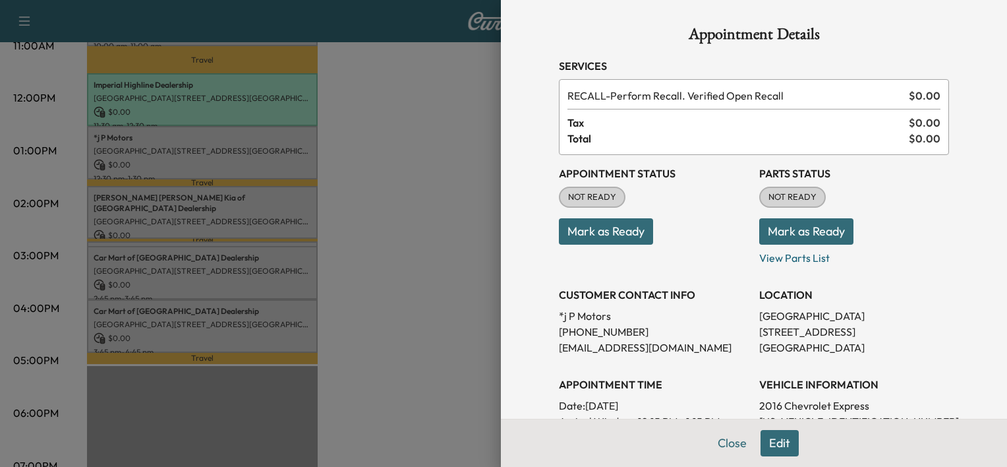
click at [603, 220] on button "Mark as Ready" at bounding box center [606, 231] width 94 height 26
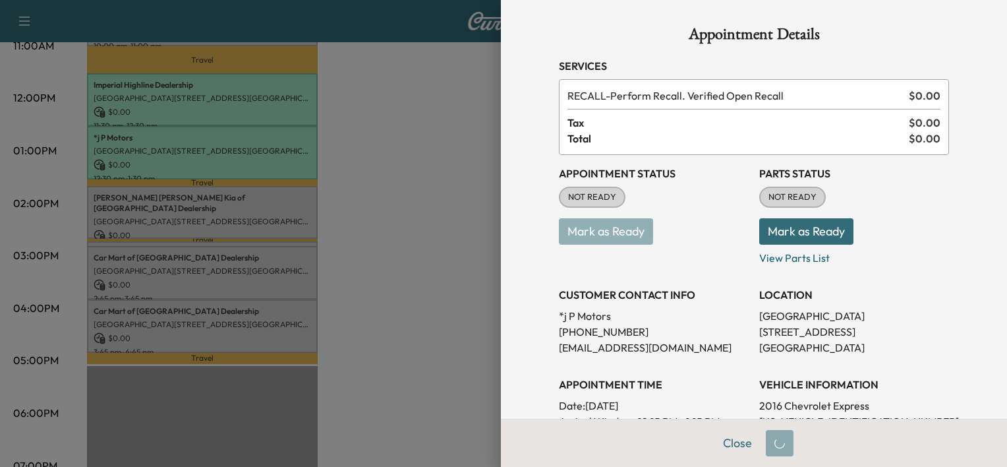
click at [111, 227] on div at bounding box center [503, 233] width 1007 height 467
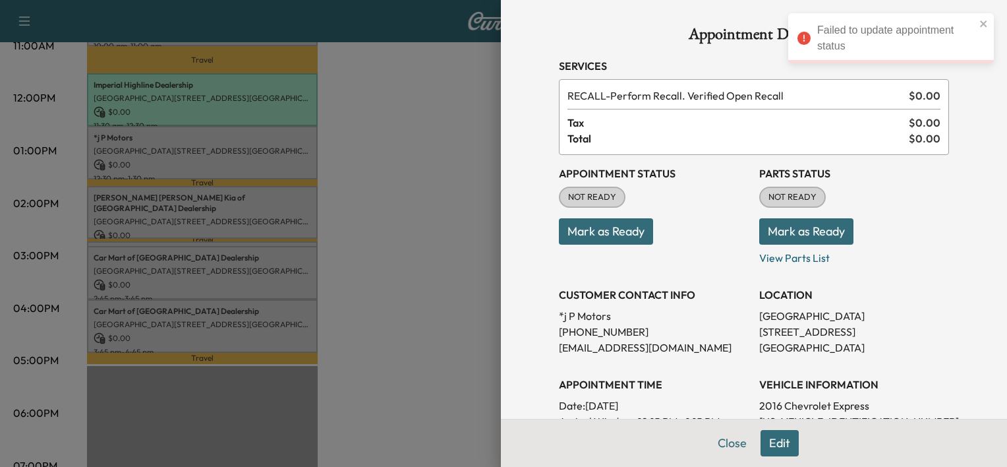
click at [446, 246] on div at bounding box center [503, 233] width 1007 height 467
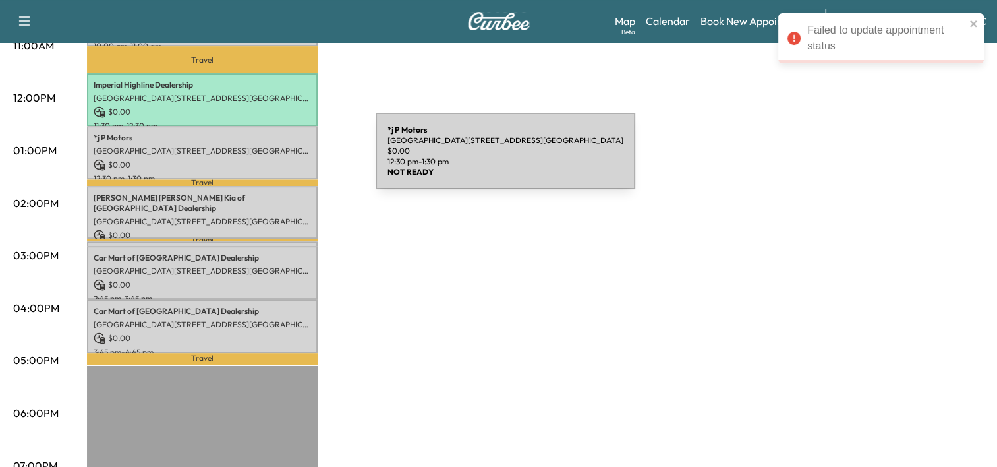
click at [277, 159] on p "$ 0.00" at bounding box center [203, 165] width 218 height 12
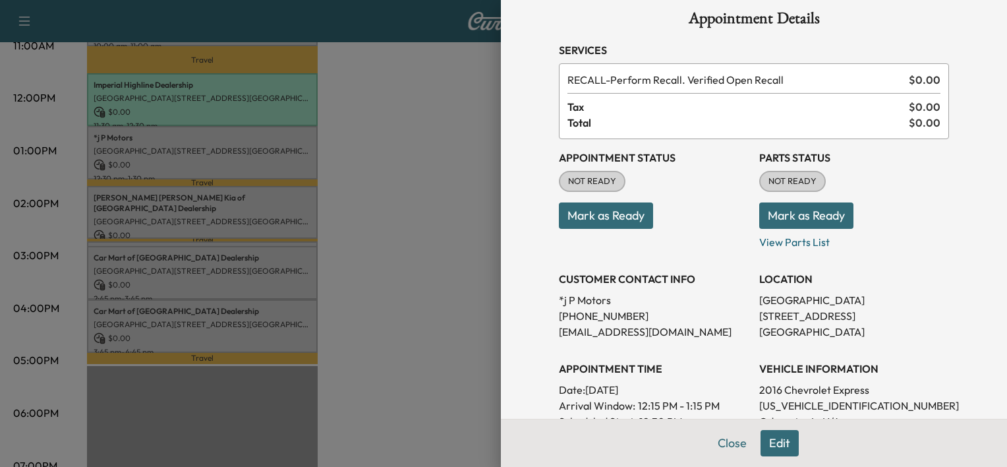
scroll to position [16, 0]
click at [614, 216] on button "Mark as Ready" at bounding box center [606, 215] width 94 height 26
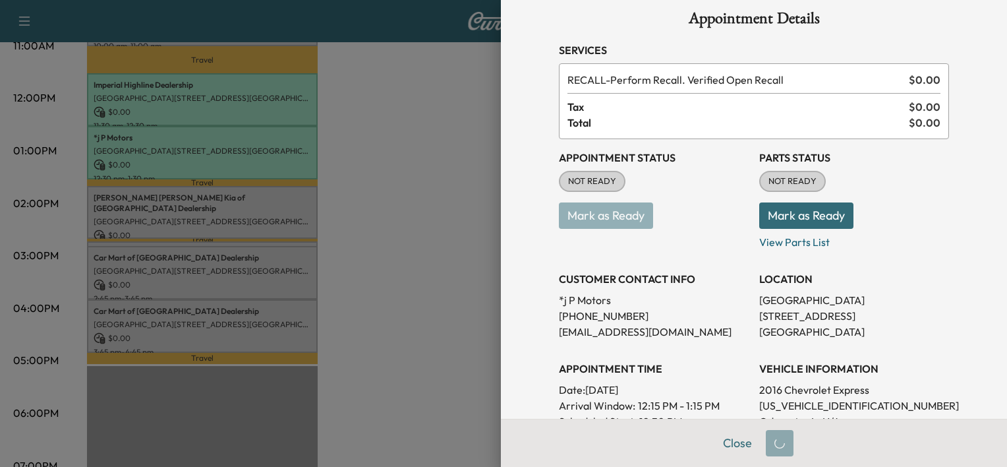
click at [332, 248] on div at bounding box center [503, 233] width 1007 height 467
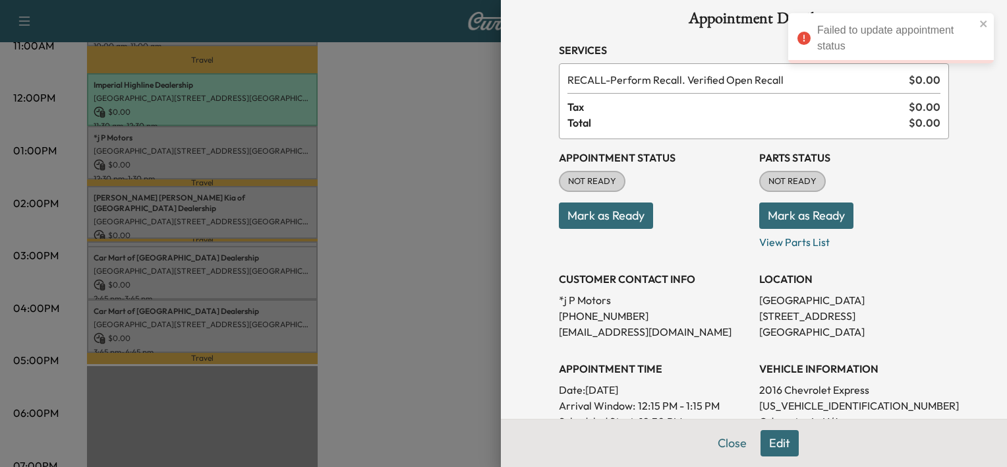
click at [567, 216] on button "Mark as Ready" at bounding box center [606, 215] width 94 height 26
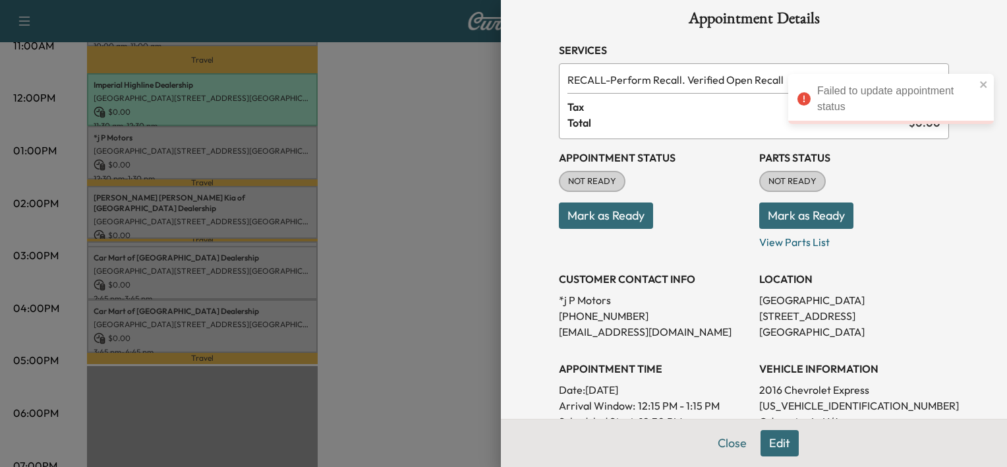
click at [567, 216] on button "Mark as Ready" at bounding box center [606, 215] width 94 height 26
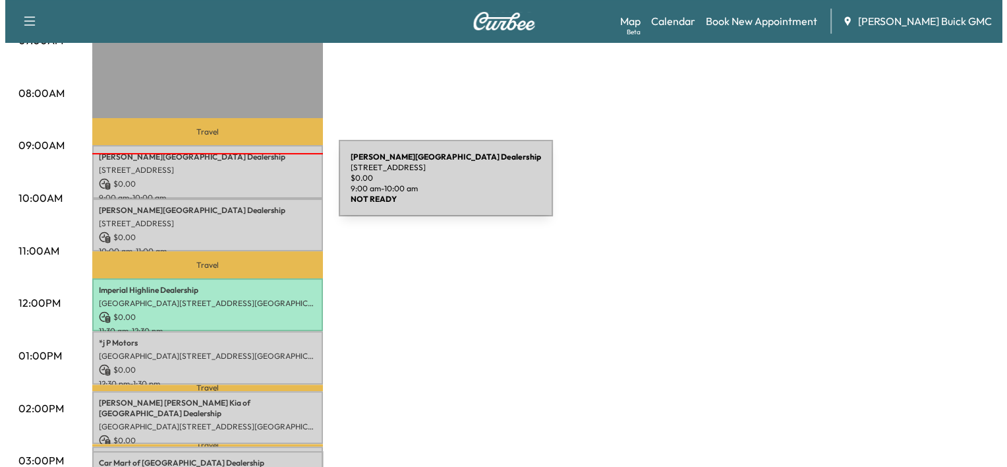
scroll to position [339, 0]
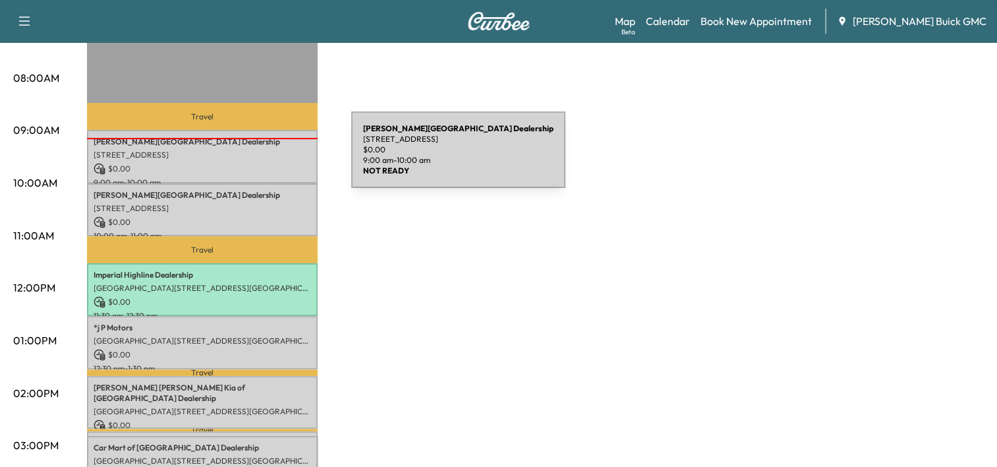
click at [252, 158] on div "Koons Ford Falls Church Dealership 1051 E Broad St, Falls Church, VA 22044, USA…" at bounding box center [202, 156] width 231 height 53
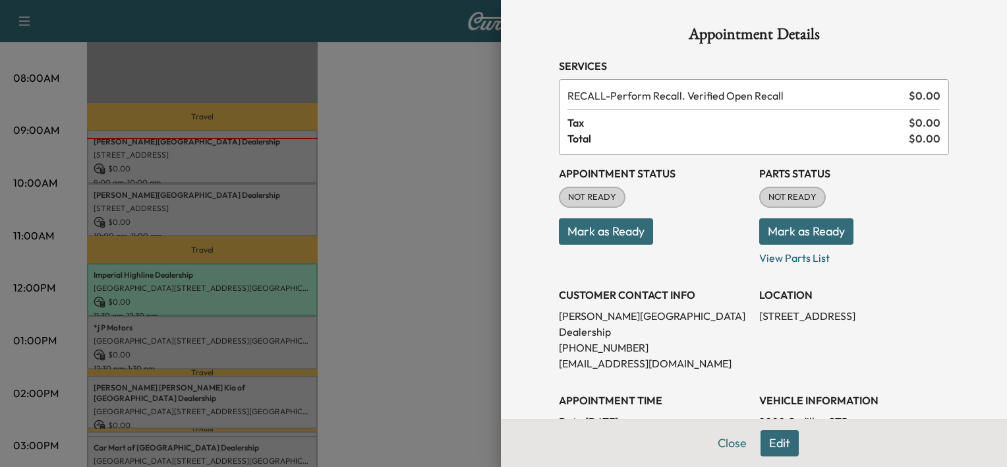
click at [617, 226] on button "Mark as Ready" at bounding box center [606, 231] width 94 height 26
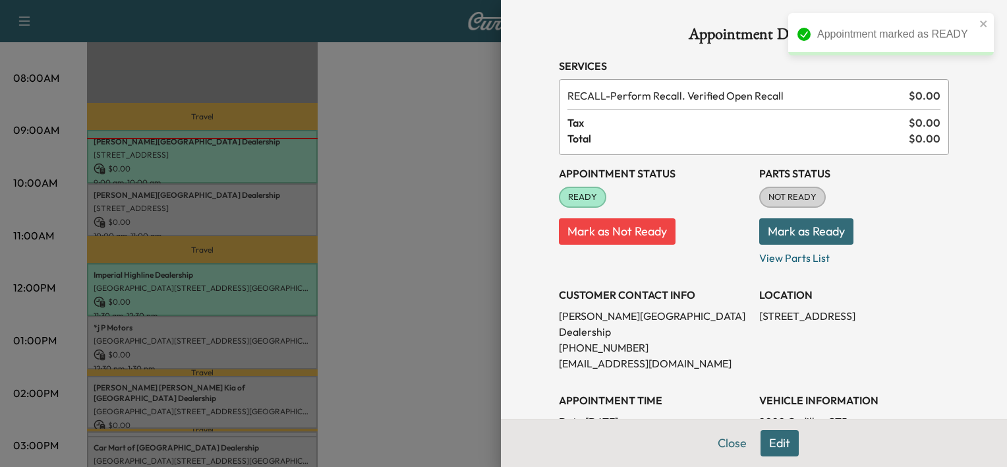
click at [370, 265] on div at bounding box center [503, 233] width 1007 height 467
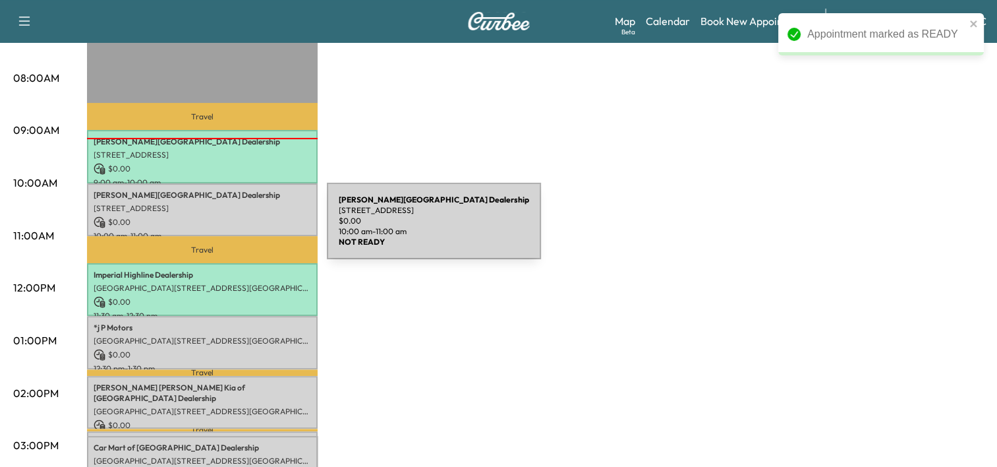
click at [228, 231] on p "10:00 am - 11:00 am" at bounding box center [203, 236] width 218 height 11
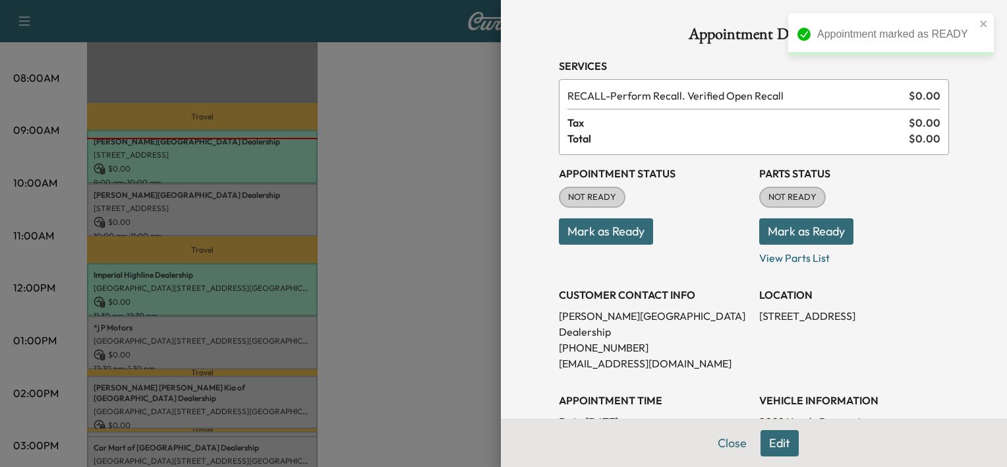
click at [612, 225] on button "Mark as Ready" at bounding box center [606, 231] width 94 height 26
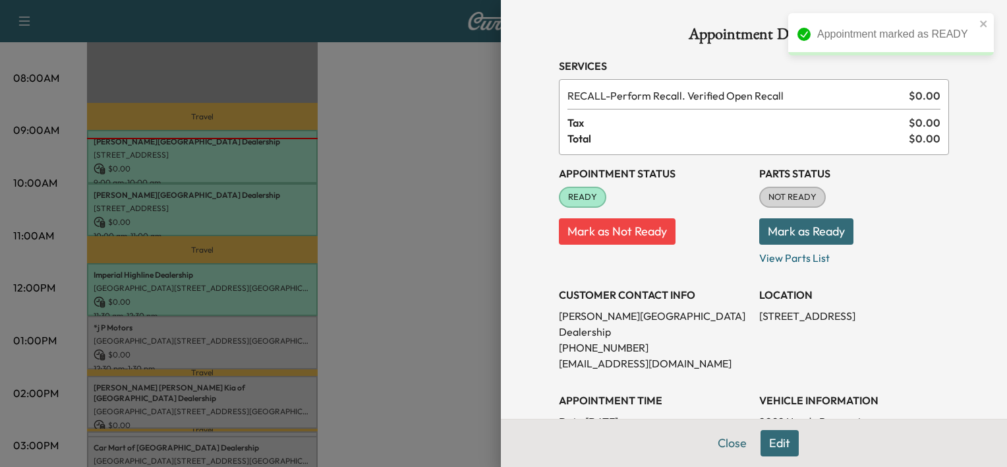
click at [380, 243] on div at bounding box center [503, 233] width 1007 height 467
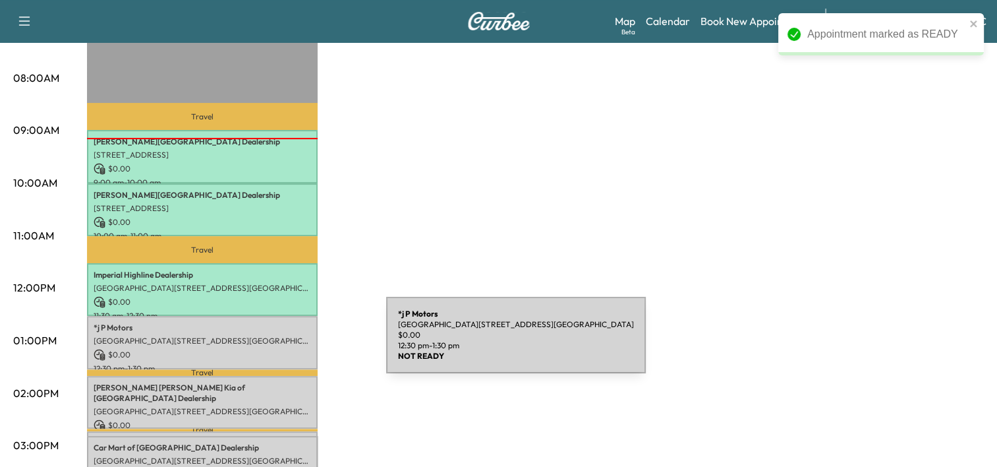
click at [287, 343] on div "*j P Motors Historic District, 7431 Centreville Rd, Manassas, VA 20111, USA $ 0…" at bounding box center [202, 342] width 231 height 53
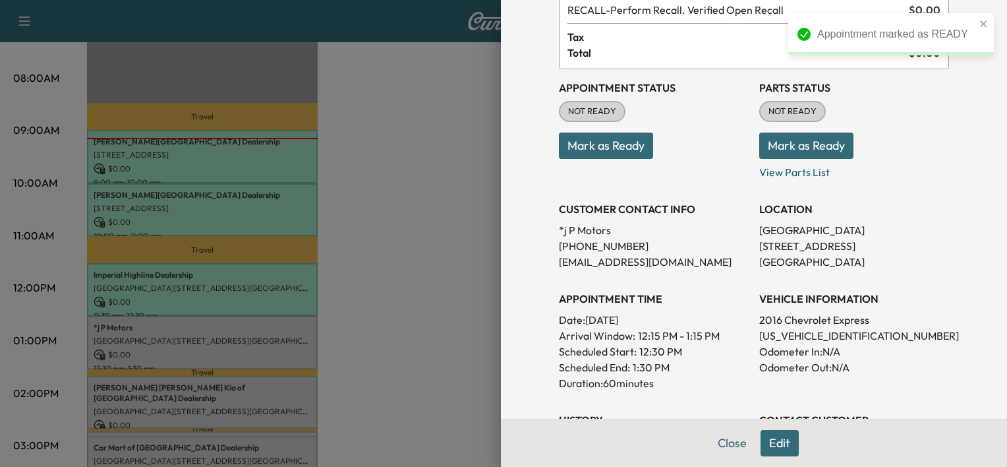
scroll to position [90, 0]
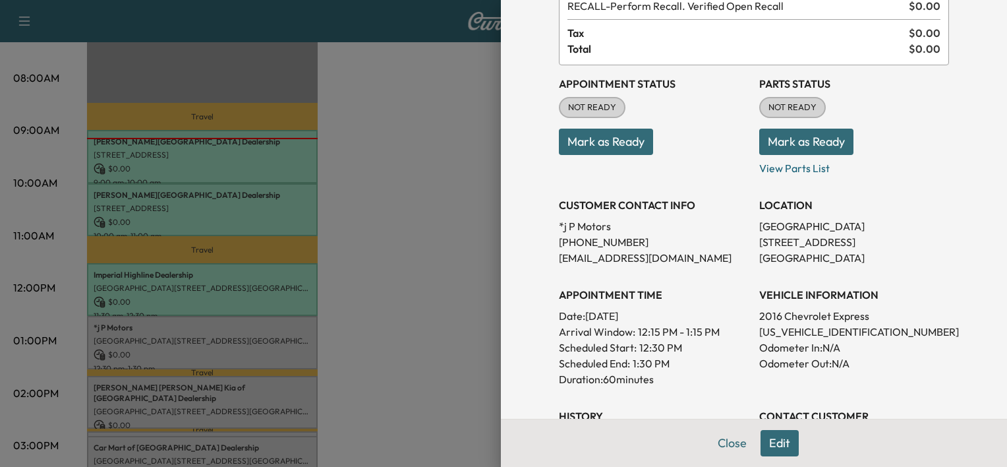
click at [604, 145] on button "Mark as Ready" at bounding box center [606, 142] width 94 height 26
click at [443, 287] on div at bounding box center [503, 233] width 1007 height 467
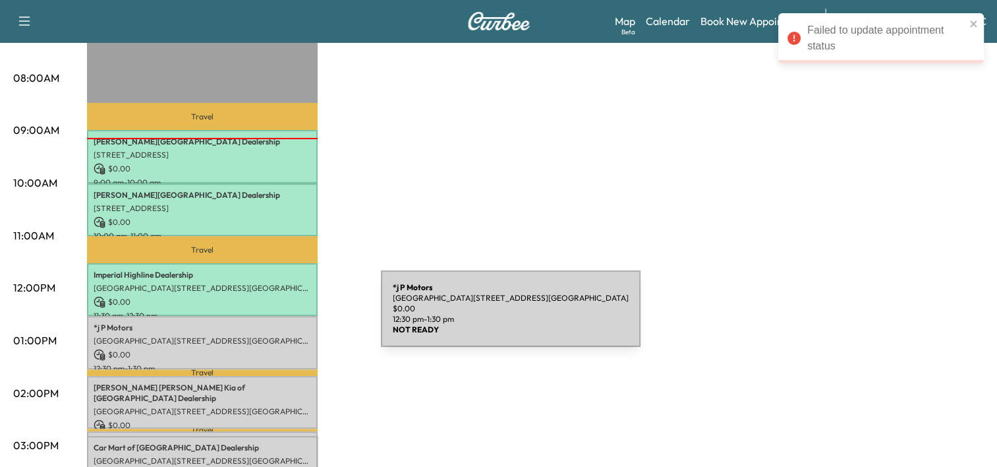
click at [282, 316] on div "*j P Motors Historic District, 7431 Centreville Rd, Manassas, VA 20111, USA $ 0…" at bounding box center [202, 342] width 231 height 53
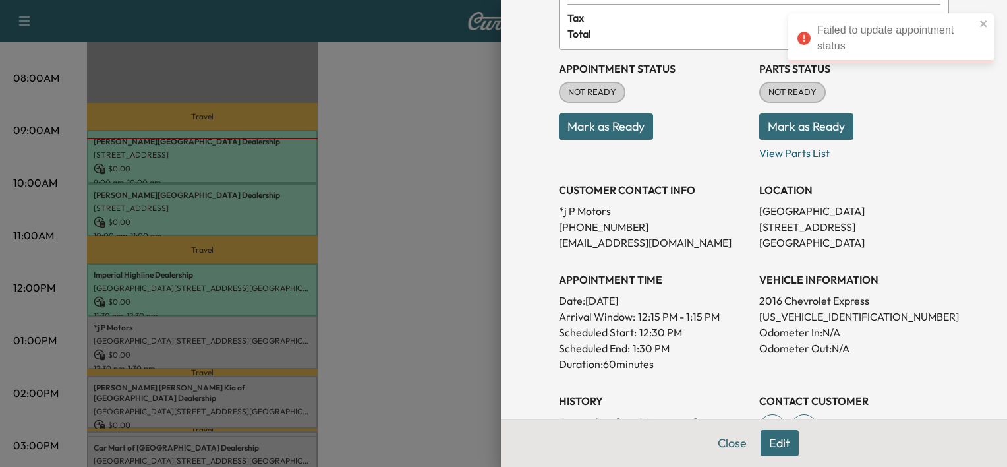
scroll to position [95, 0]
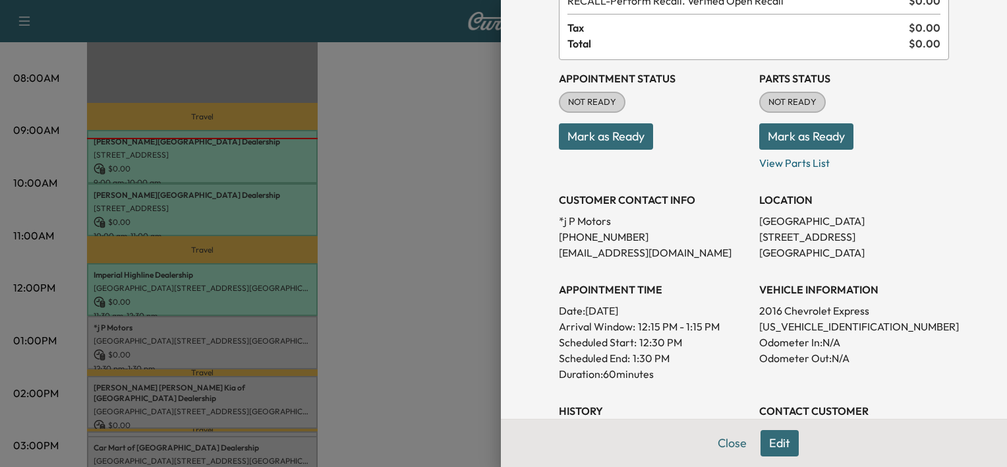
click at [601, 153] on div "Appointment Status NOT READY Mark as Ready" at bounding box center [654, 115] width 190 height 111
click at [602, 140] on button "Mark as Ready" at bounding box center [606, 136] width 94 height 26
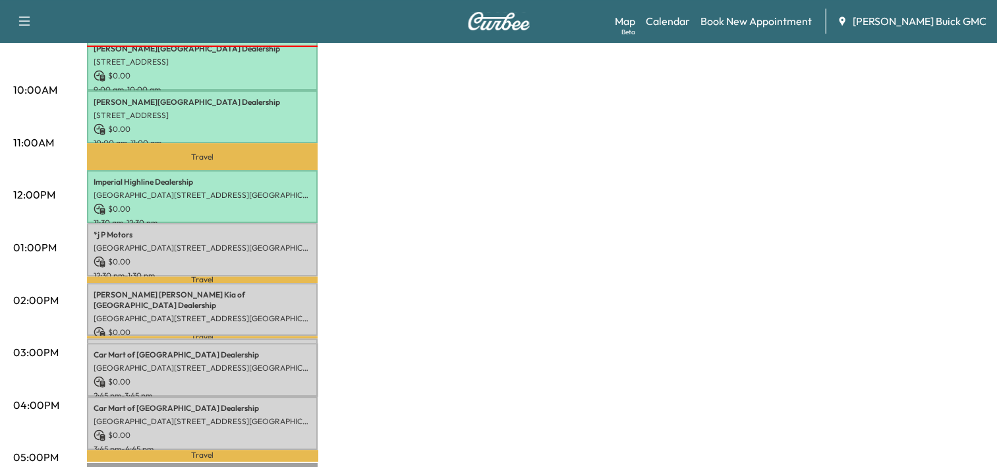
scroll to position [435, 0]
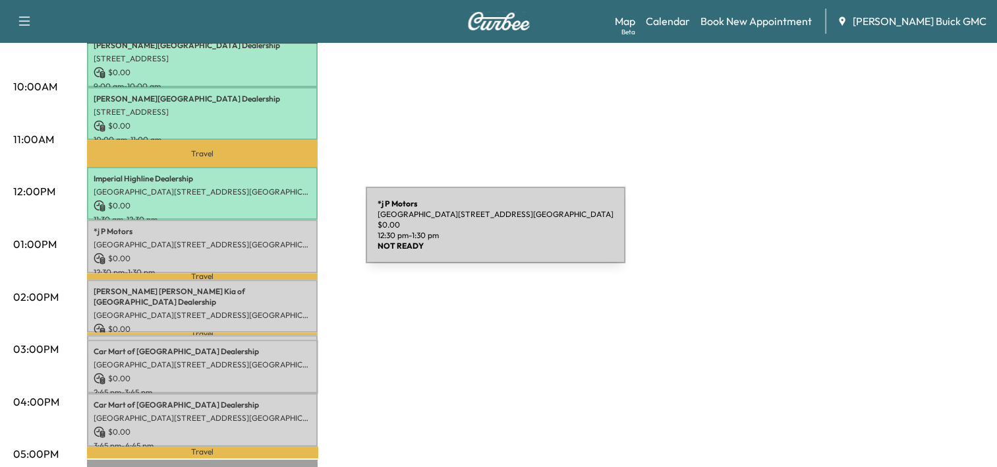
click at [267, 233] on div "*j P Motors Historic District, 7431 Centreville Rd, Manassas, VA 20111, USA $ 0…" at bounding box center [202, 246] width 231 height 53
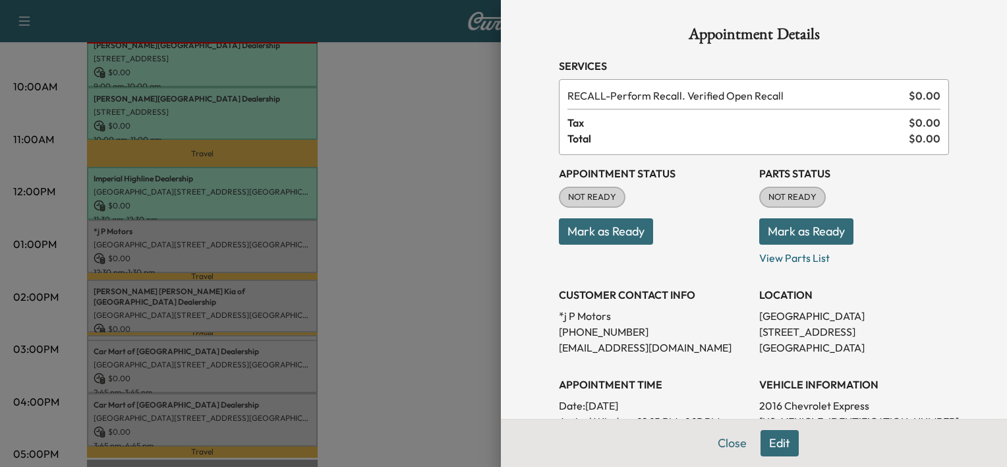
click at [583, 232] on button "Mark as Ready" at bounding box center [606, 231] width 94 height 26
click at [369, 270] on div at bounding box center [503, 233] width 1007 height 467
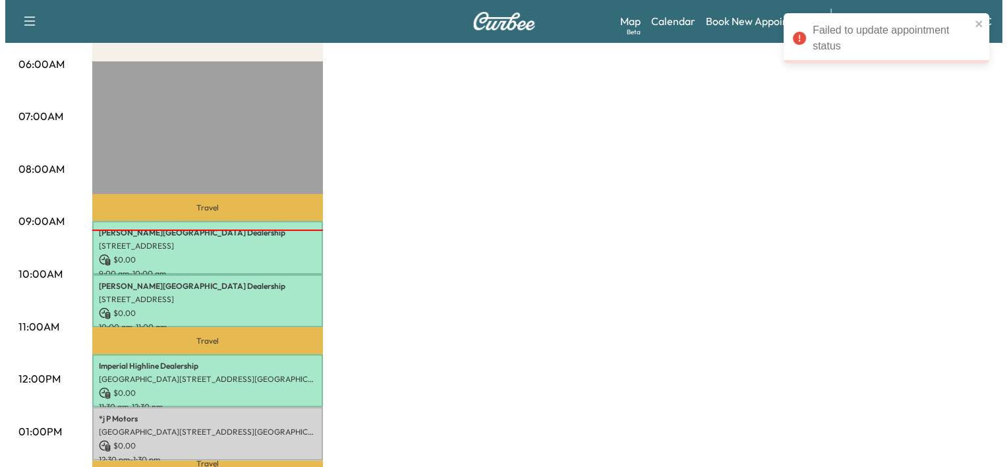
scroll to position [247, 0]
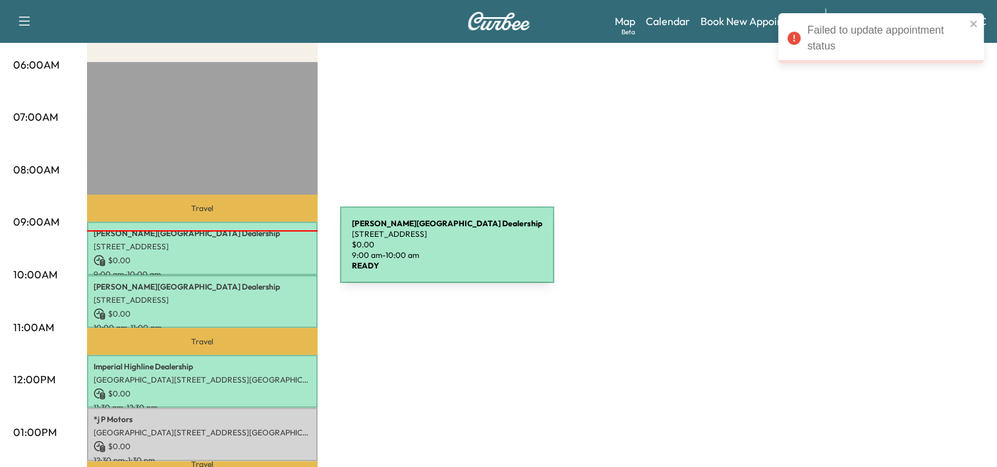
click at [241, 254] on p "$ 0.00" at bounding box center [203, 260] width 218 height 12
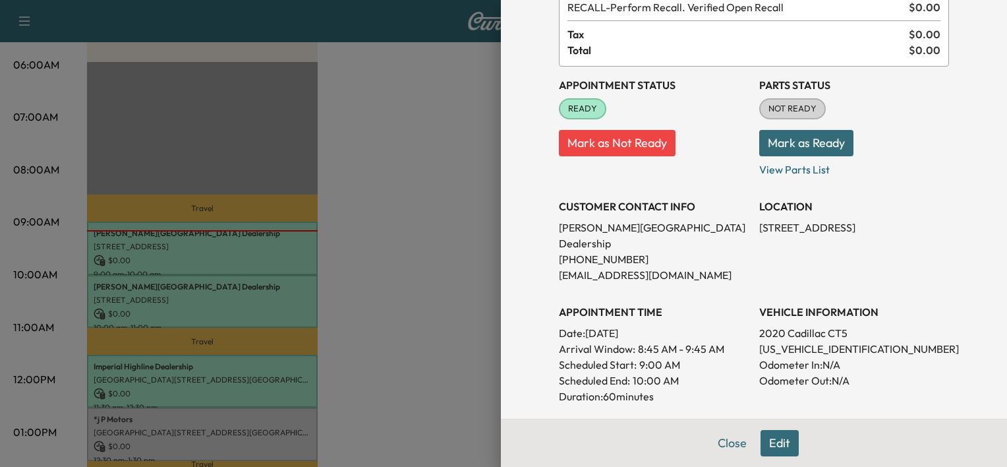
scroll to position [91, 0]
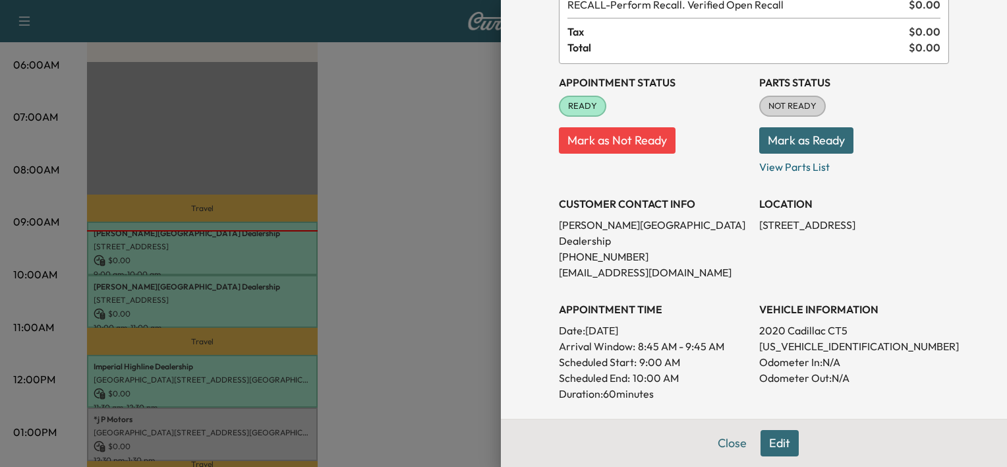
click at [222, 310] on div at bounding box center [503, 233] width 1007 height 467
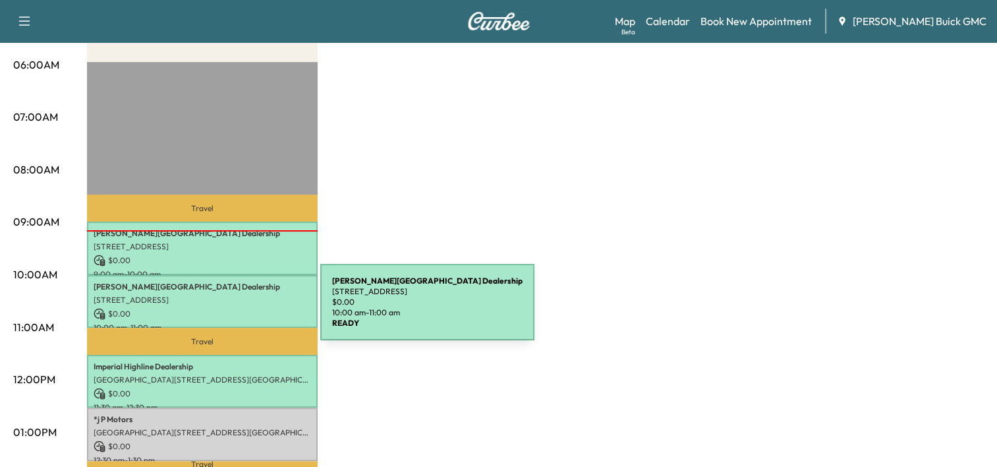
click at [222, 310] on p "$ 0.00" at bounding box center [203, 314] width 218 height 12
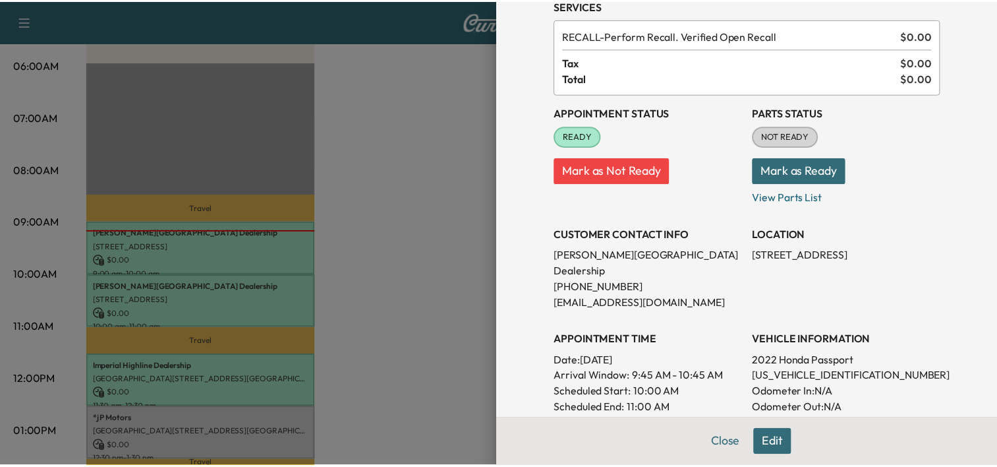
scroll to position [63, 0]
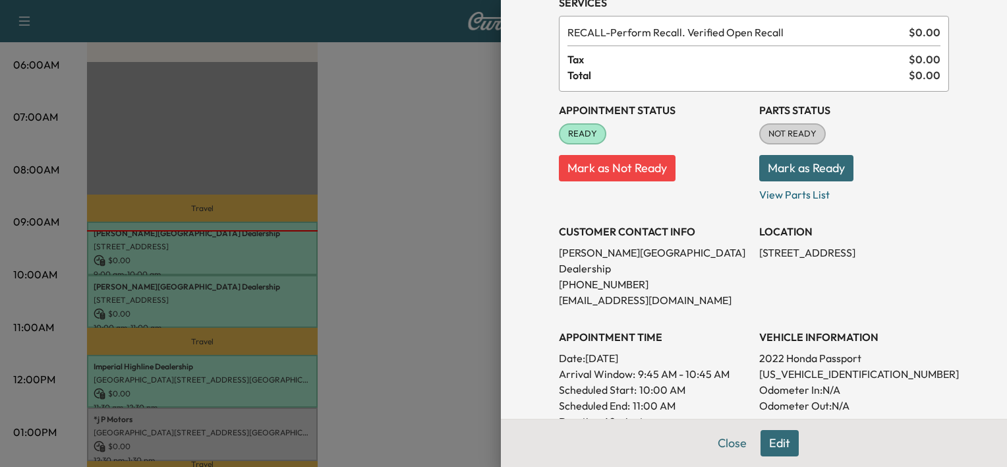
click at [435, 318] on div at bounding box center [503, 233] width 1007 height 467
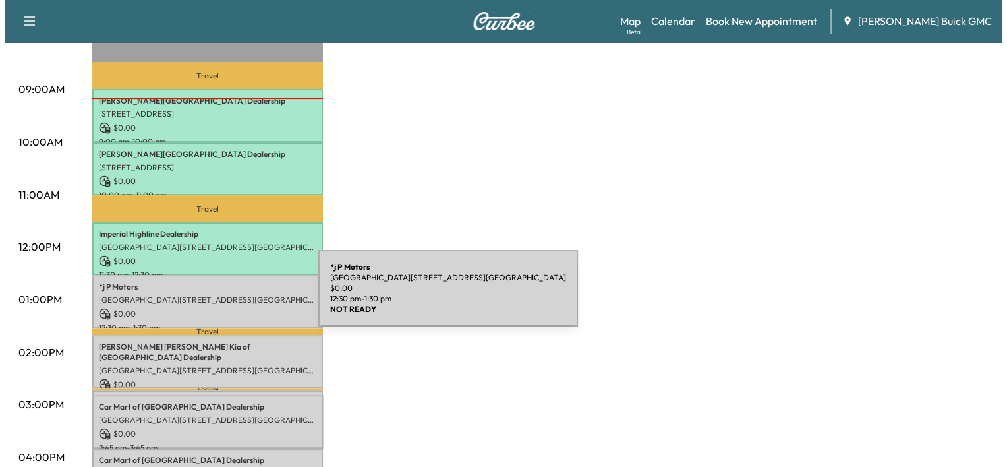
scroll to position [382, 0]
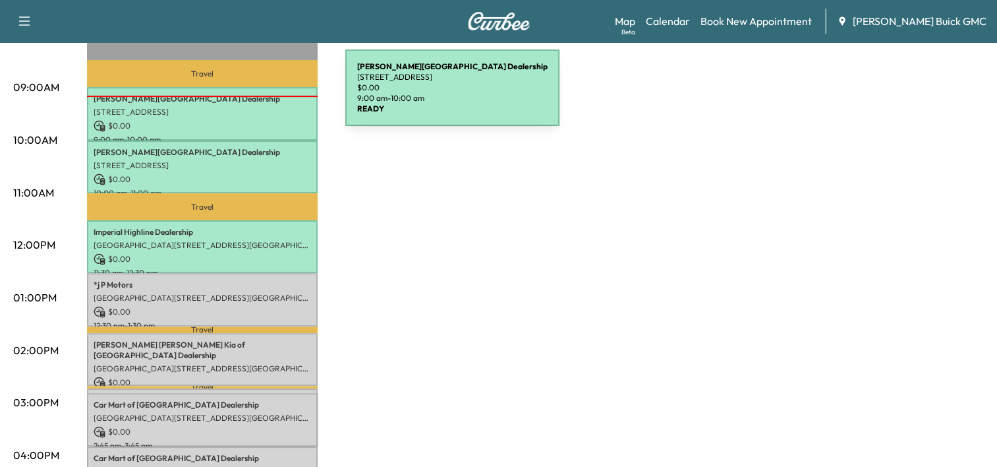
click at [247, 96] on p "Koons Ford Falls Church Dealership" at bounding box center [203, 99] width 218 height 11
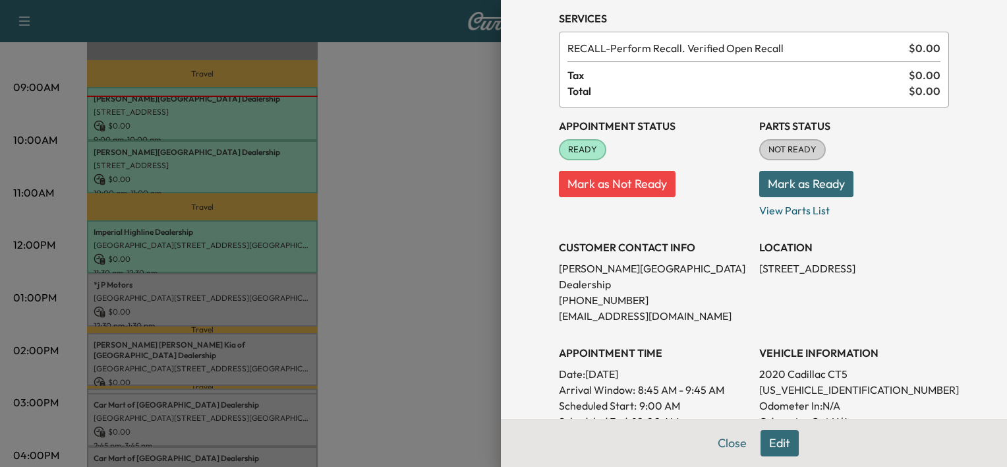
scroll to position [49, 0]
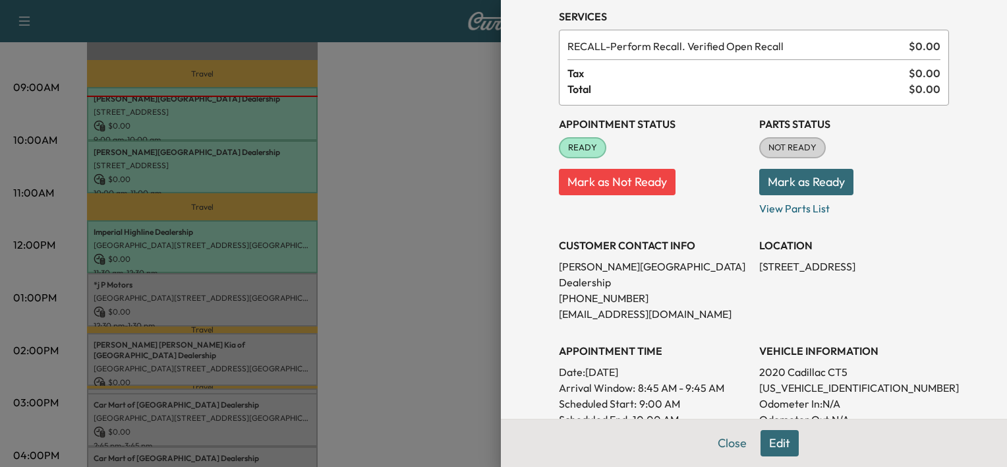
click at [785, 380] on p "1G6DM5RK5L0129365" at bounding box center [854, 388] width 190 height 16
copy p "1G6DM5RK5L0129365"
click at [180, 239] on div at bounding box center [503, 233] width 1007 height 467
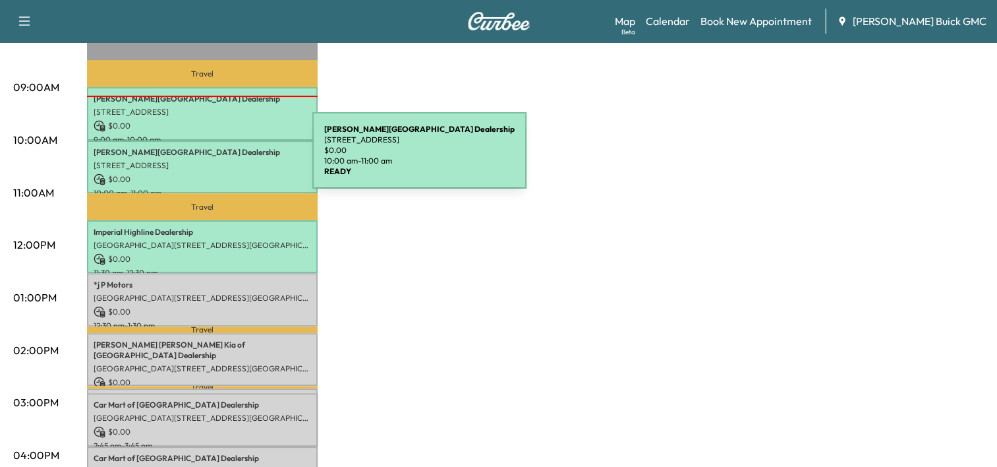
click at [214, 160] on p "[STREET_ADDRESS]" at bounding box center [203, 165] width 218 height 11
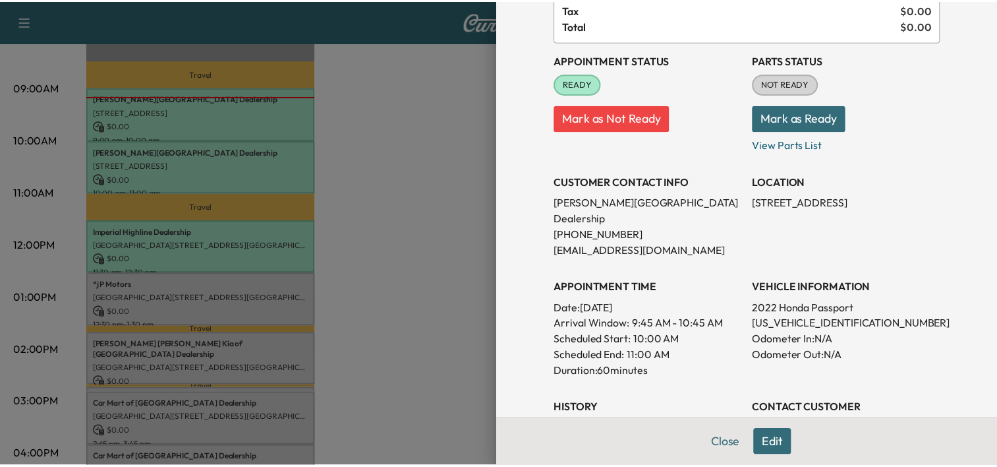
scroll to position [115, 0]
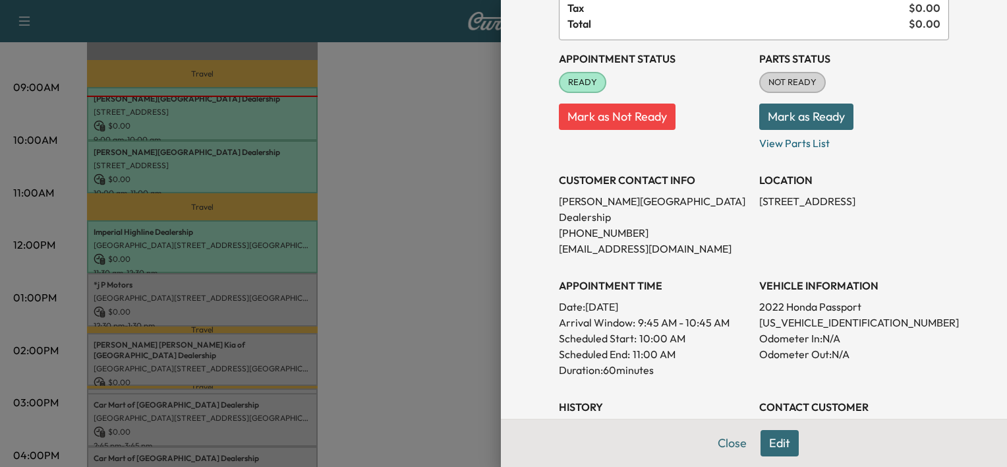
click at [771, 314] on p "5FNYF8H60NB015065" at bounding box center [854, 322] width 190 height 16
copy p "5FNYF8H60NB015065"
click at [475, 324] on div at bounding box center [503, 233] width 1007 height 467
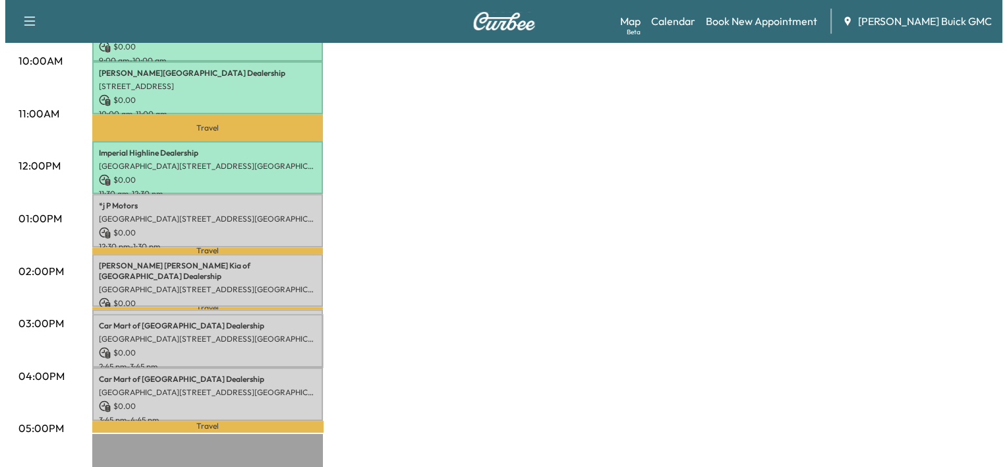
scroll to position [460, 0]
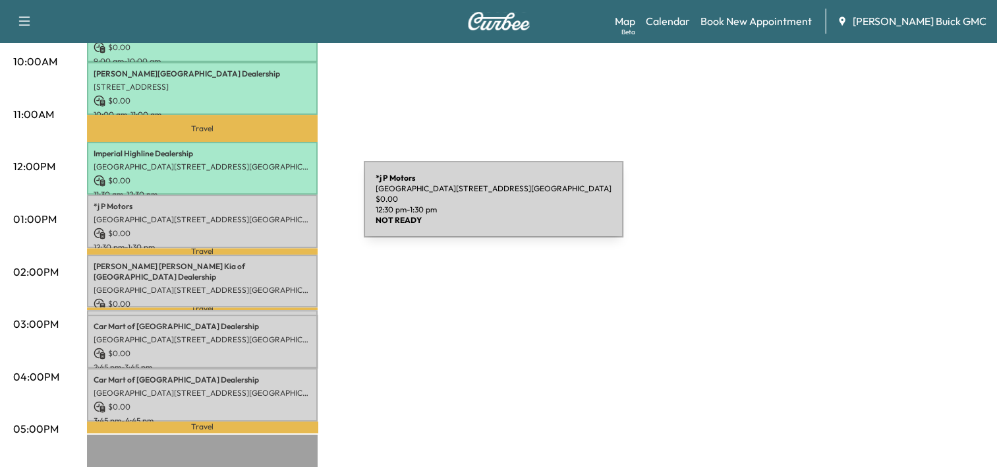
click at [265, 207] on div "*j P Motors Historic District, 7431 Centreville Rd, Manassas, VA 20111, USA $ 0…" at bounding box center [202, 220] width 231 height 53
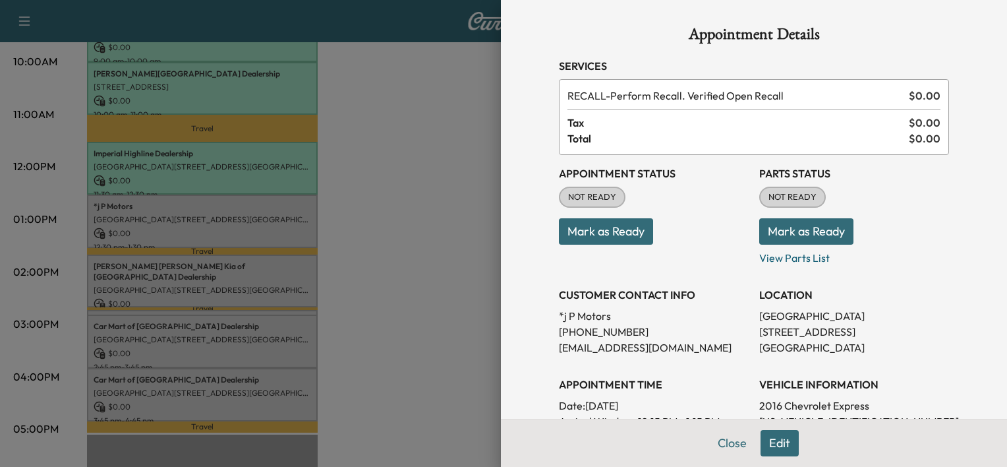
click at [629, 226] on button "Mark as Ready" at bounding box center [606, 231] width 94 height 26
click at [394, 286] on div at bounding box center [503, 233] width 1007 height 467
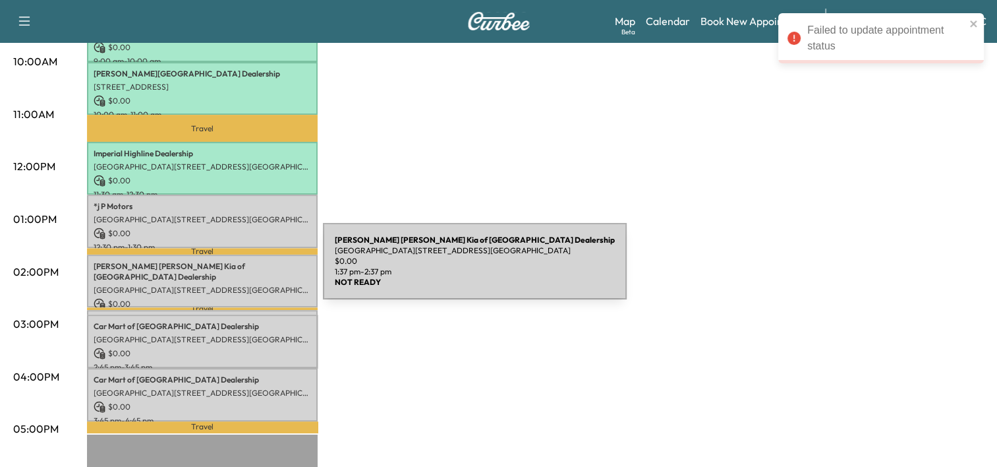
click at [224, 285] on p "[GEOGRAPHIC_DATA][STREET_ADDRESS][GEOGRAPHIC_DATA]" at bounding box center [203, 290] width 218 height 11
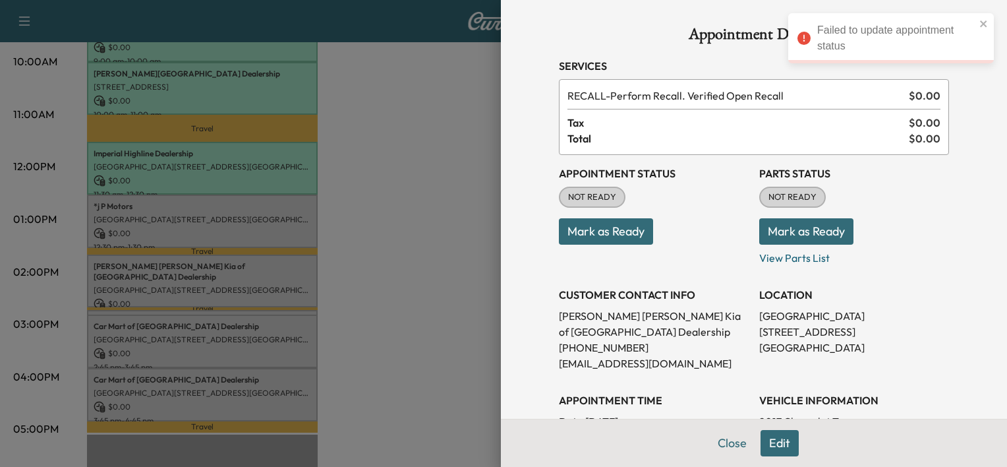
click at [597, 242] on button "Mark as Ready" at bounding box center [606, 231] width 94 height 26
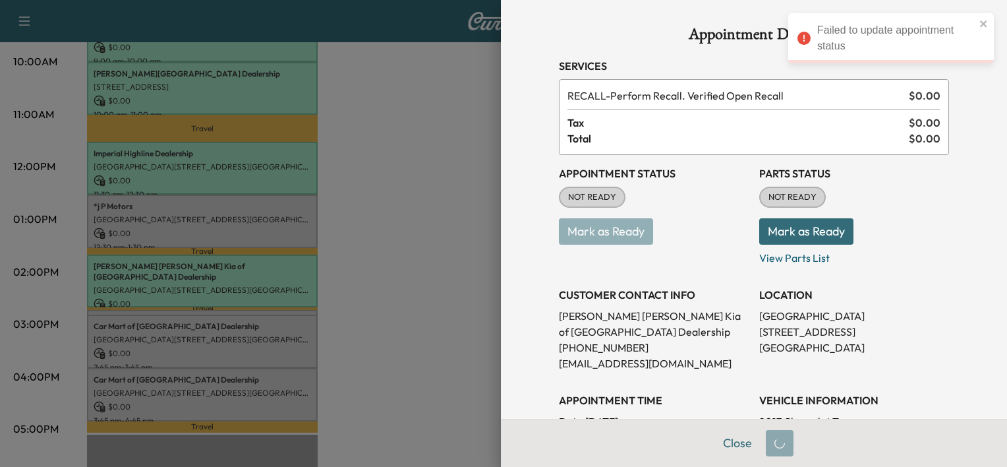
click at [351, 307] on div at bounding box center [503, 233] width 1007 height 467
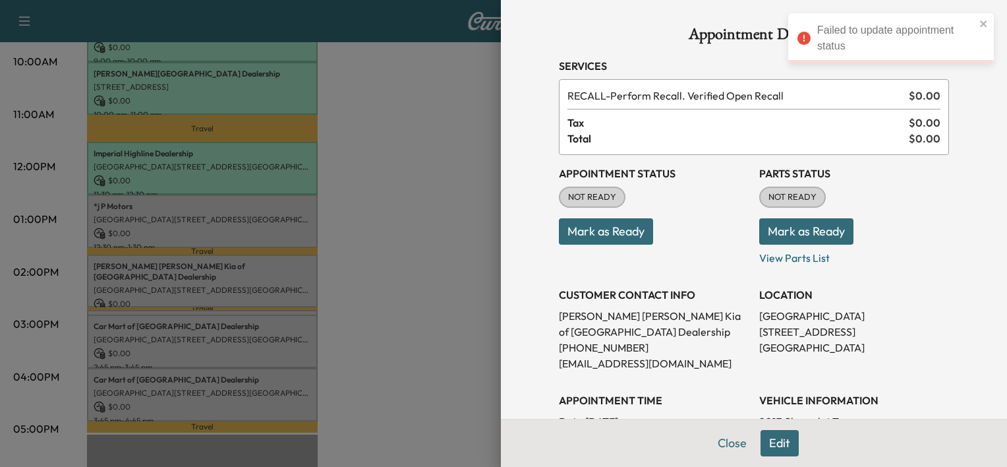
click at [351, 307] on div at bounding box center [503, 233] width 1007 height 467
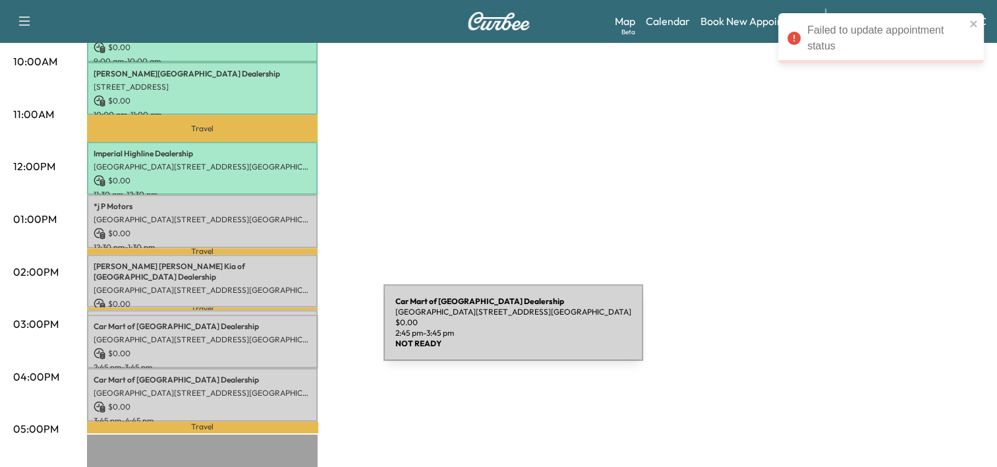
click at [285, 334] on p "[GEOGRAPHIC_DATA][STREET_ADDRESS][GEOGRAPHIC_DATA]" at bounding box center [203, 339] width 218 height 11
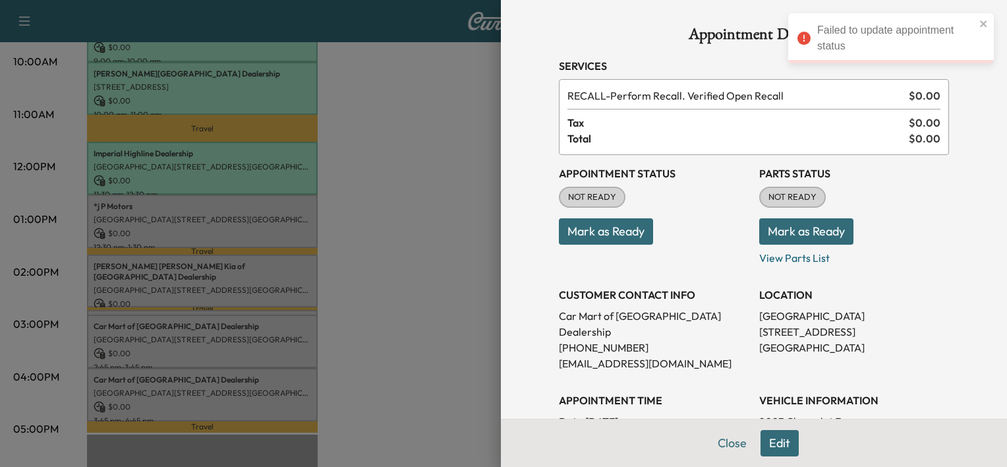
click at [599, 232] on button "Mark as Ready" at bounding box center [606, 231] width 94 height 26
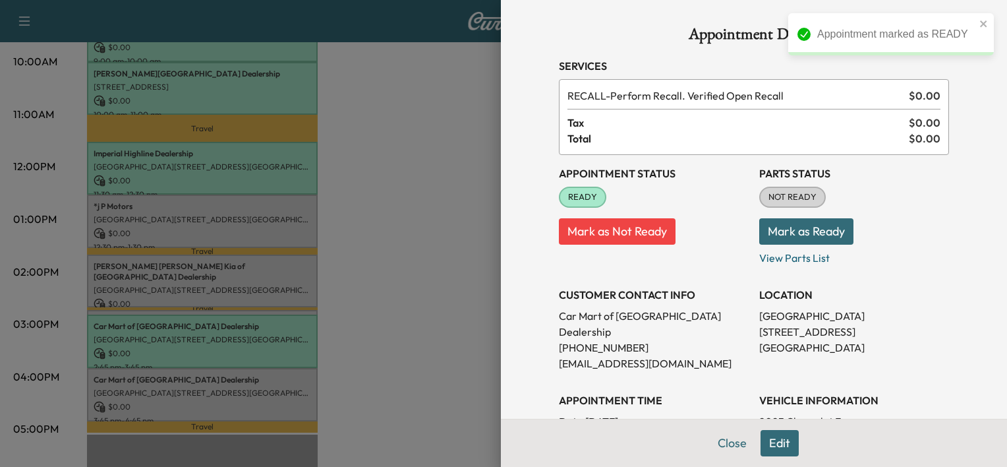
click at [374, 330] on div at bounding box center [503, 233] width 1007 height 467
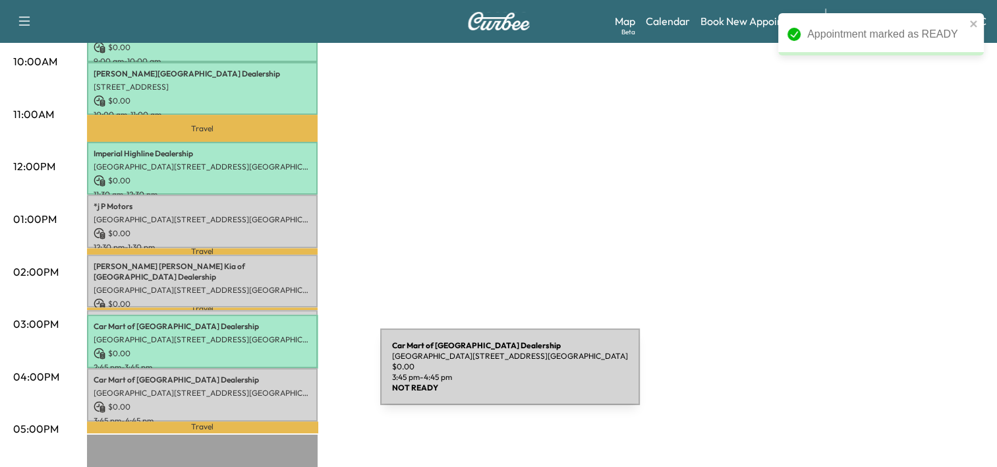
click at [282, 374] on p "Car Mart of Manassas Dealership" at bounding box center [203, 379] width 218 height 11
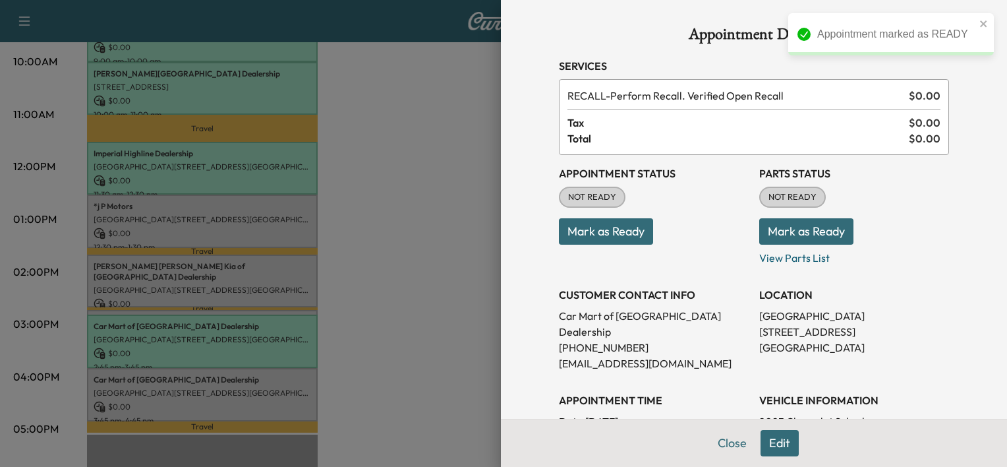
click at [614, 240] on button "Mark as Ready" at bounding box center [606, 231] width 94 height 26
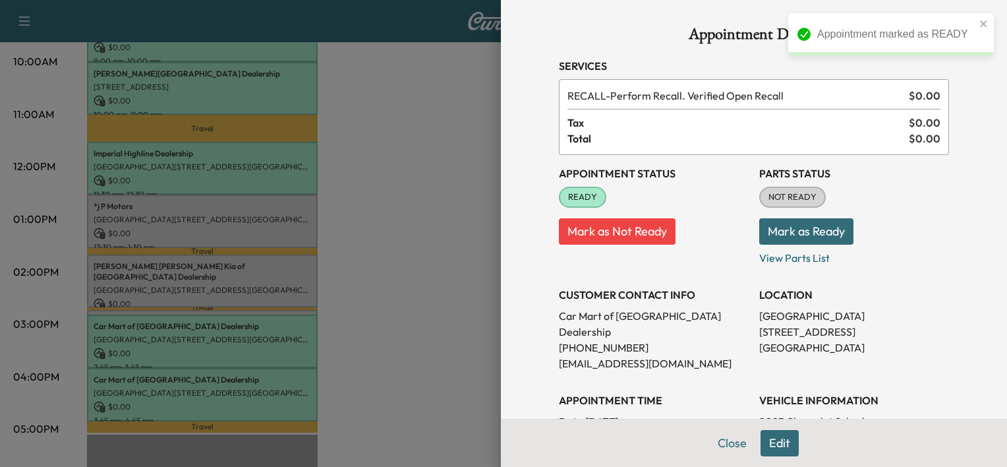
click at [356, 316] on div at bounding box center [503, 233] width 1007 height 467
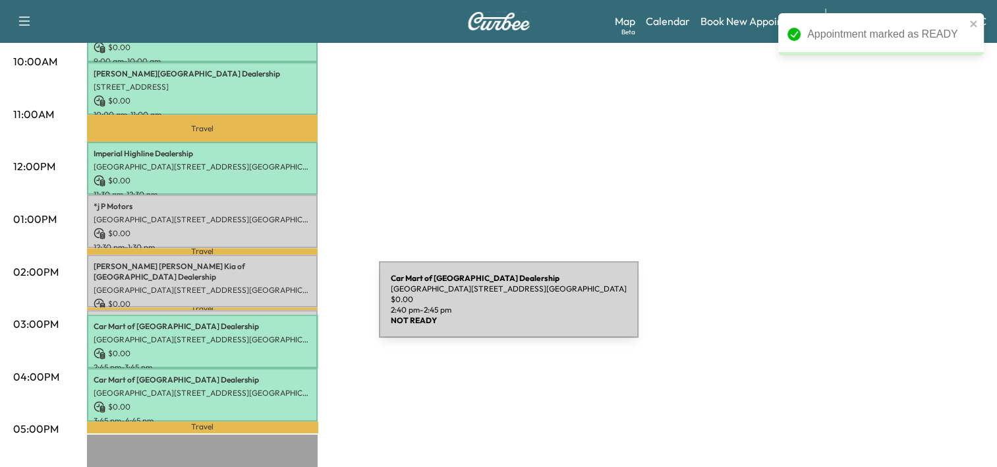
click at [280, 310] on div "Car Mart of Manassas [GEOGRAPHIC_DATA][STREET_ADDRESS][GEOGRAPHIC_DATA] $ 0.00 …" at bounding box center [202, 316] width 231 height 13
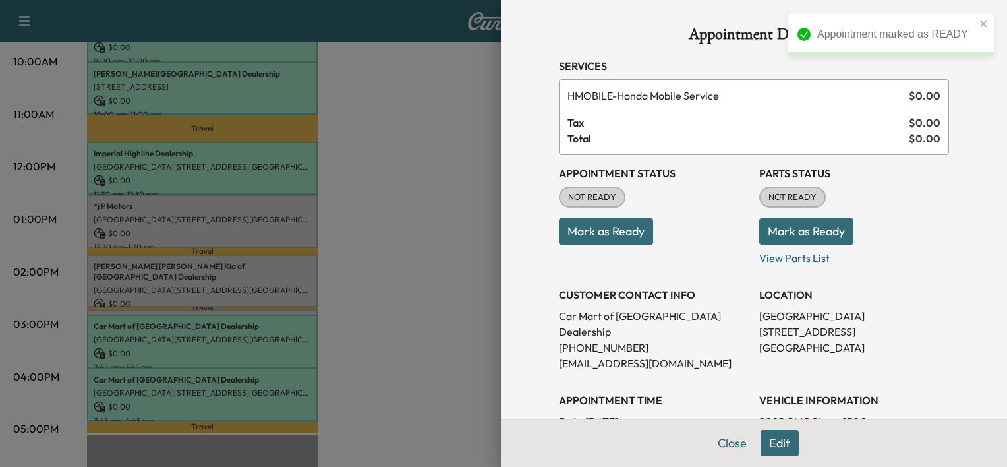
click at [612, 237] on button "Mark as Ready" at bounding box center [606, 231] width 94 height 26
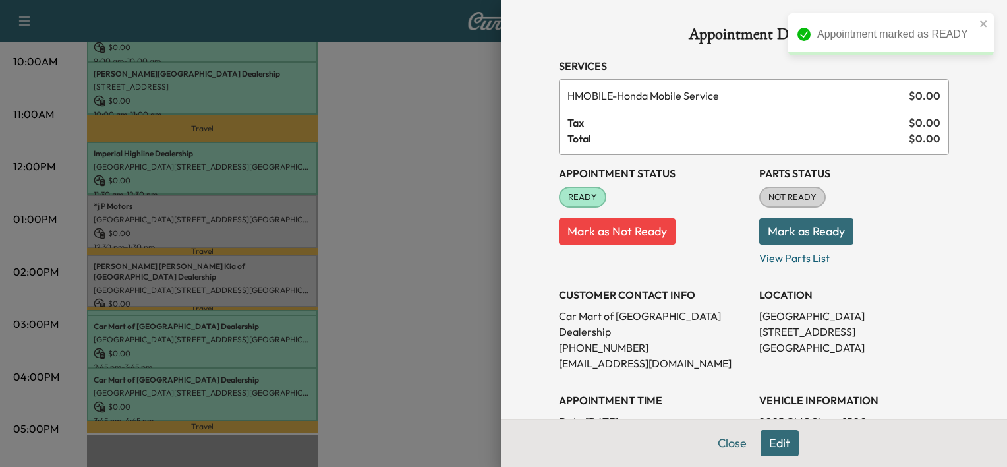
click at [367, 264] on div at bounding box center [503, 233] width 1007 height 467
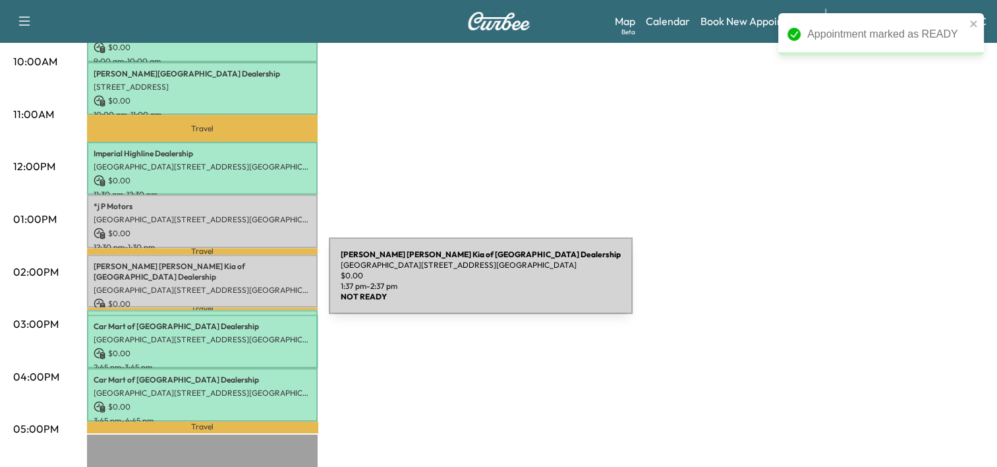
click at [230, 298] on p "$ 0.00" at bounding box center [203, 304] width 218 height 12
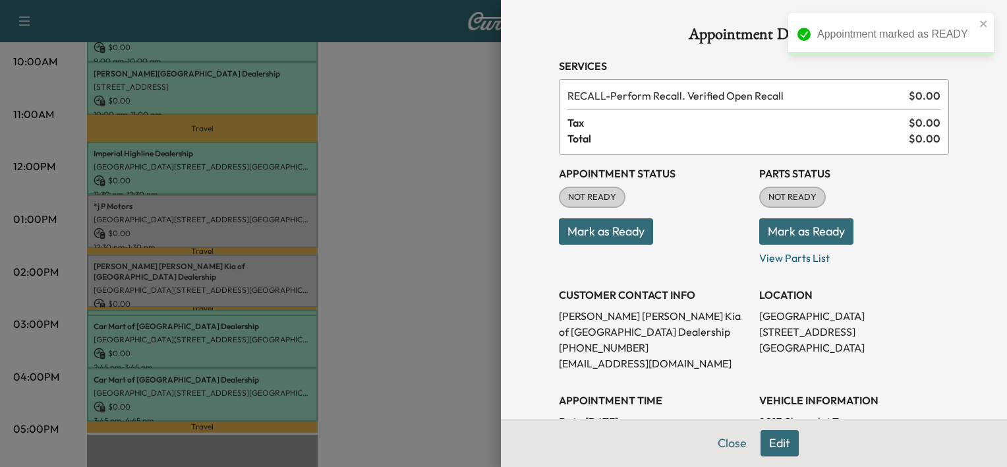
click at [620, 226] on button "Mark as Ready" at bounding box center [606, 231] width 94 height 26
click at [618, 226] on button "Mark as Ready" at bounding box center [606, 231] width 94 height 26
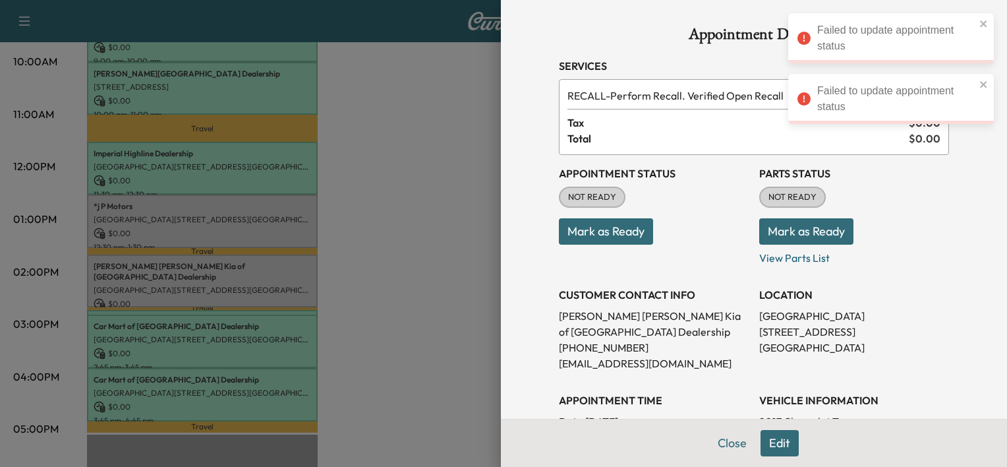
click at [419, 182] on div at bounding box center [503, 233] width 1007 height 467
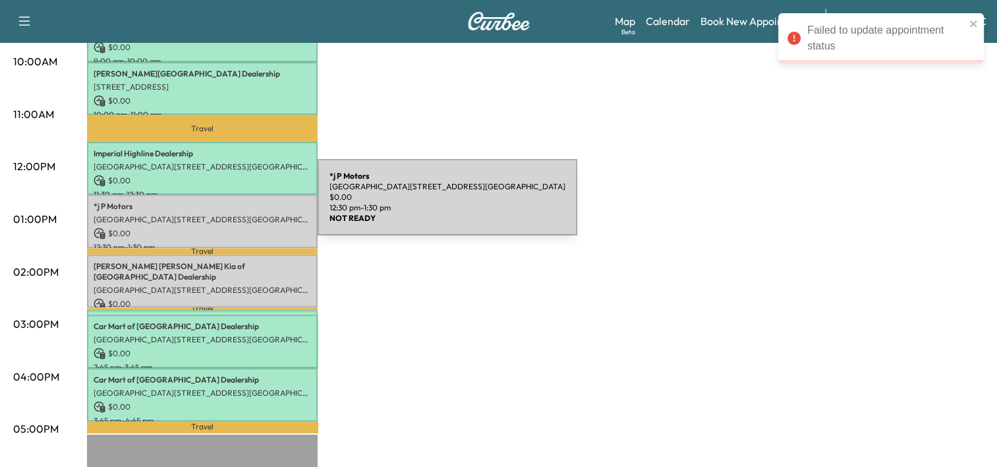
click at [219, 205] on p "*j P Motors" at bounding box center [203, 206] width 218 height 11
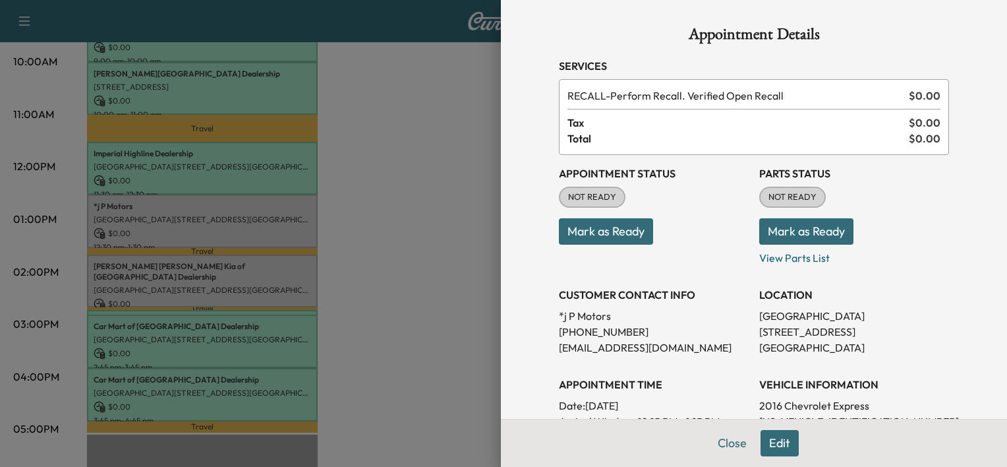
click at [567, 238] on button "Mark as Ready" at bounding box center [606, 231] width 94 height 26
click at [823, 237] on button "Mark as Ready" at bounding box center [806, 231] width 94 height 26
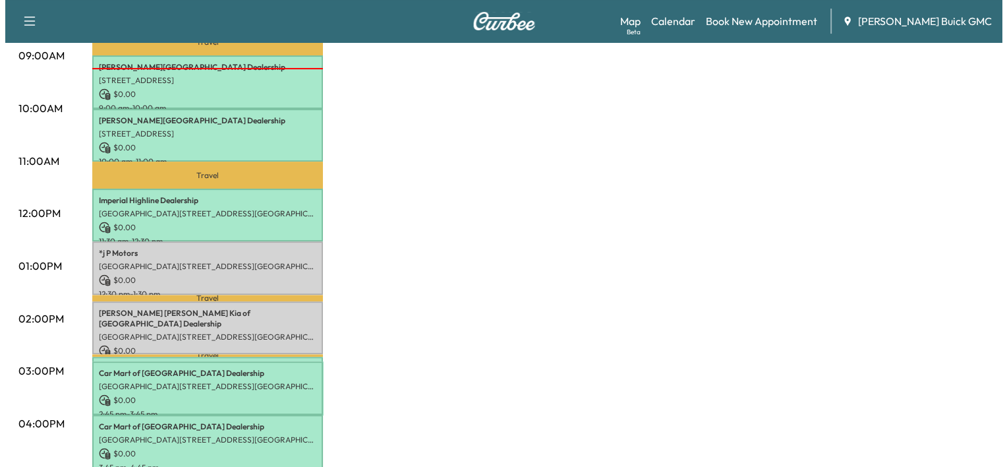
scroll to position [414, 0]
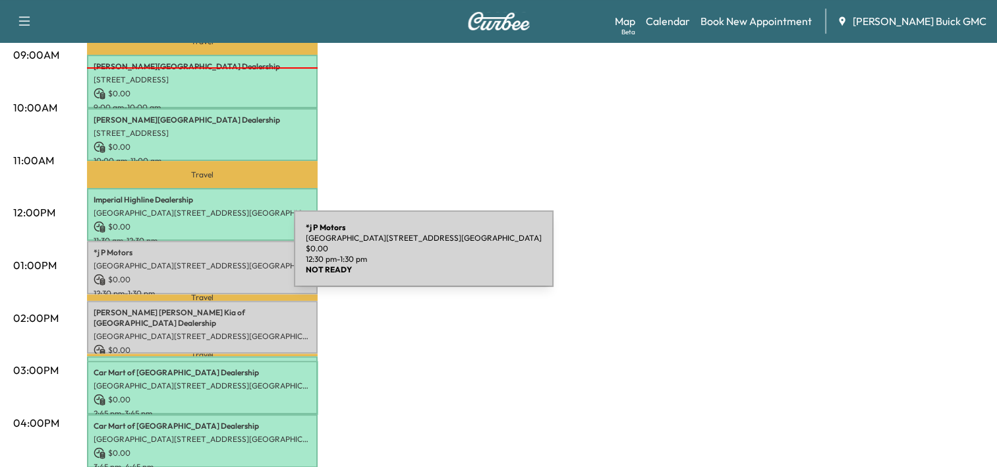
click at [195, 260] on p "[GEOGRAPHIC_DATA][STREET_ADDRESS][GEOGRAPHIC_DATA]" at bounding box center [203, 265] width 218 height 11
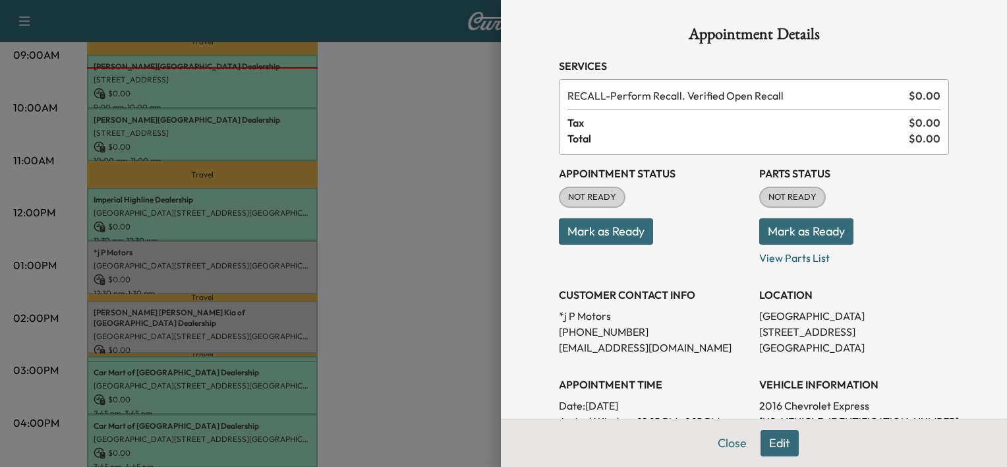
click at [567, 227] on button "Mark as Ready" at bounding box center [606, 231] width 94 height 26
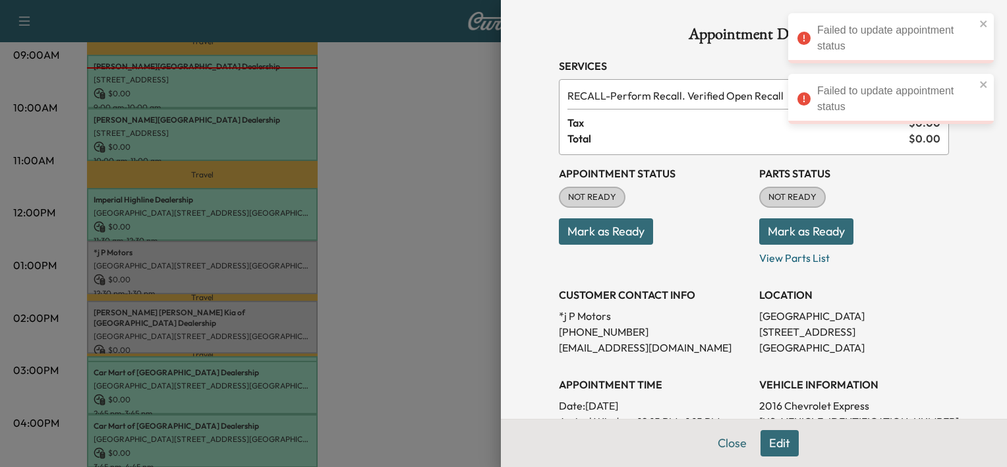
click at [567, 227] on button "Mark as Ready" at bounding box center [606, 231] width 94 height 26
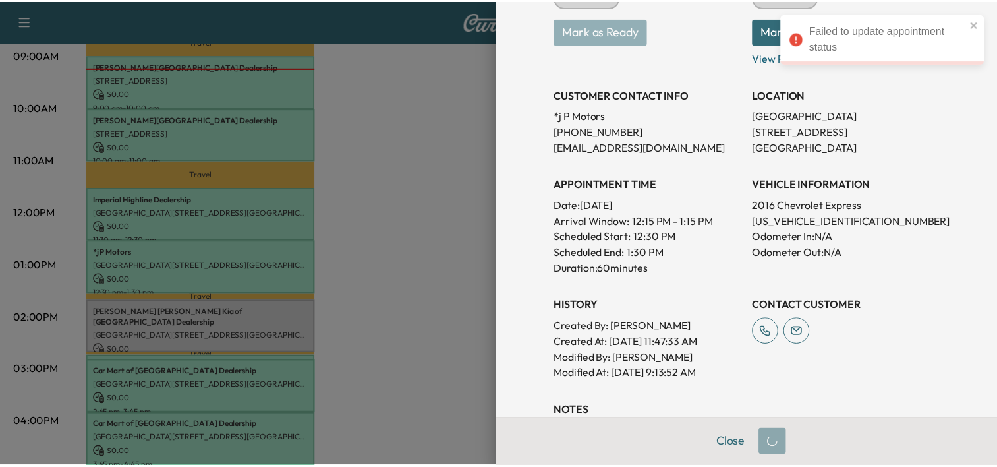
scroll to position [206, 0]
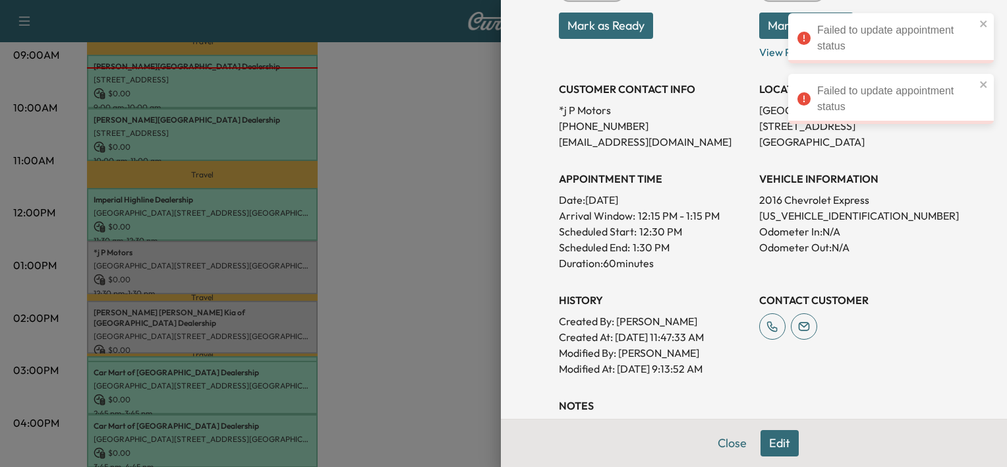
click at [437, 320] on div at bounding box center [503, 233] width 1007 height 467
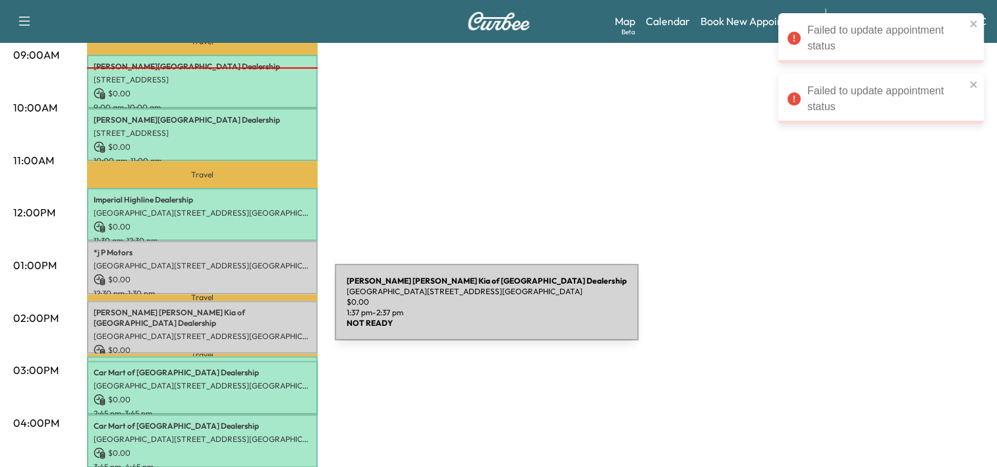
click at [236, 310] on p "Safford Brown Kia of Manassas Dealership" at bounding box center [203, 317] width 218 height 21
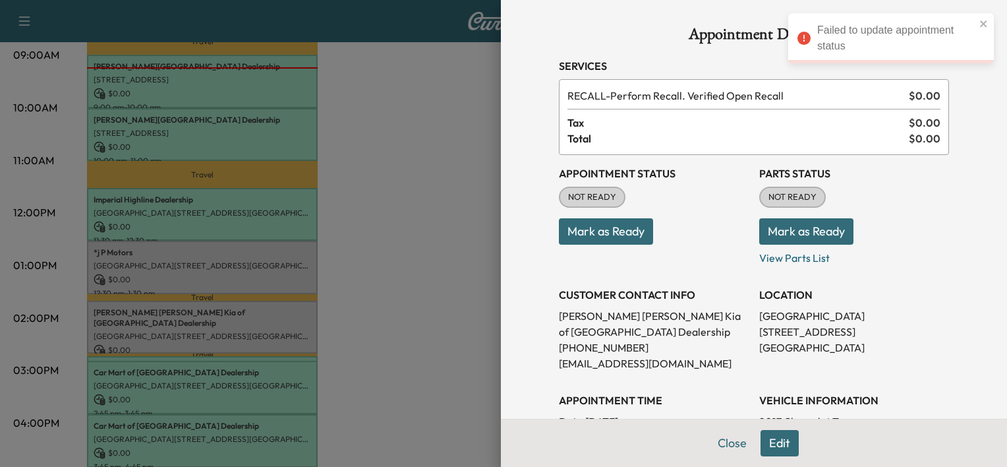
click at [622, 237] on button "Mark as Ready" at bounding box center [606, 231] width 94 height 26
click at [371, 191] on div at bounding box center [503, 233] width 1007 height 467
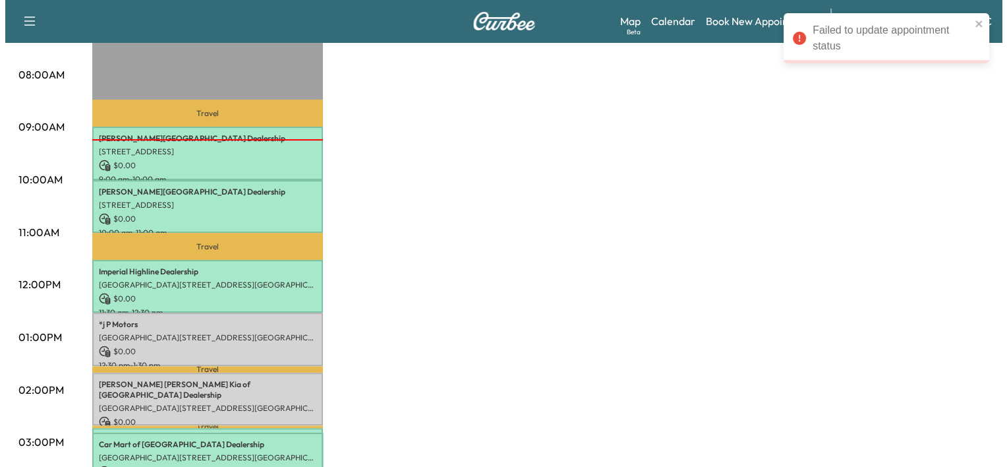
scroll to position [340, 0]
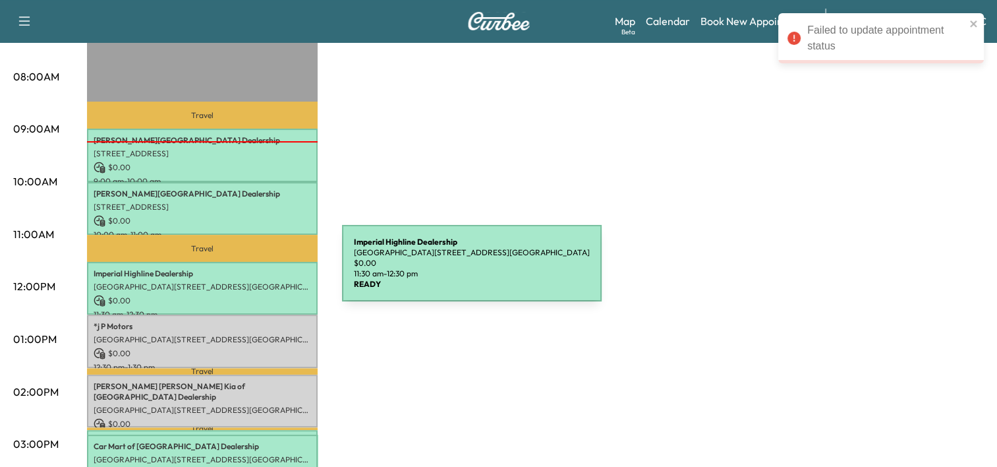
click at [243, 271] on p "Imperial Highline Dealership" at bounding box center [203, 273] width 218 height 11
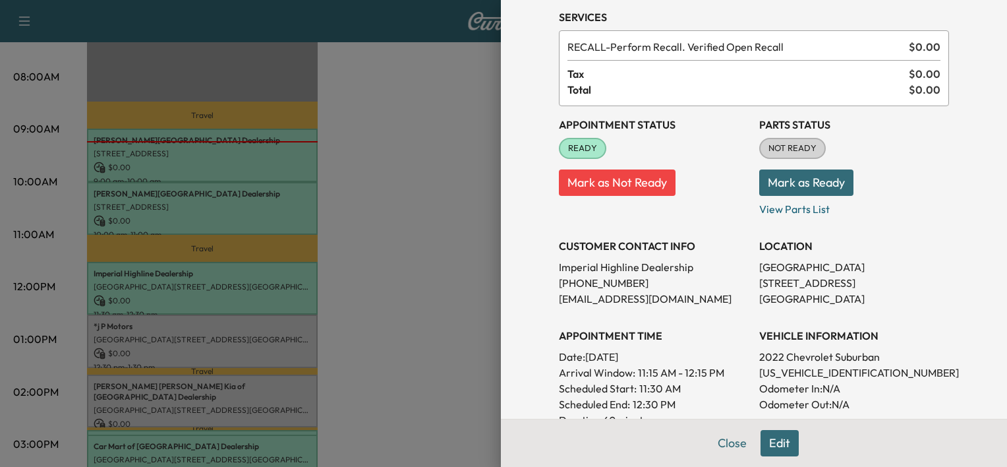
scroll to position [42, 0]
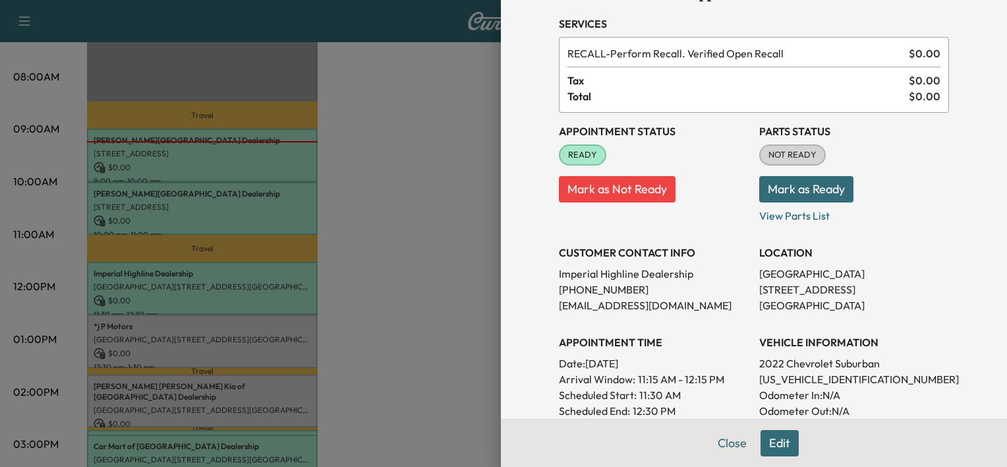
click at [351, 284] on div at bounding box center [503, 233] width 1007 height 467
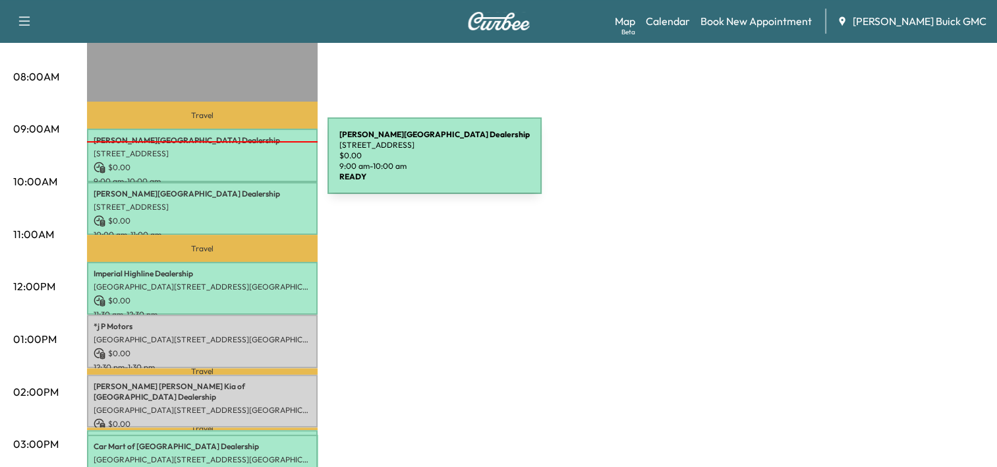
click at [229, 163] on p "$ 0.00" at bounding box center [203, 168] width 218 height 12
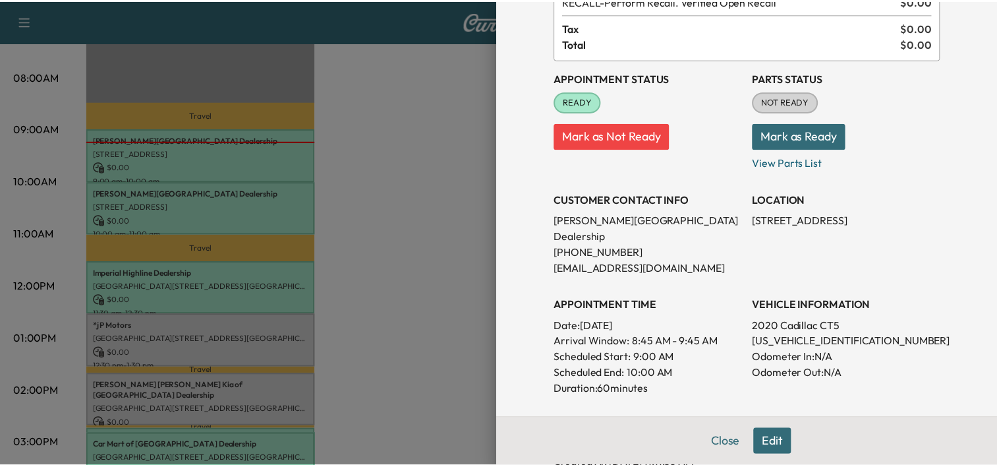
scroll to position [96, 0]
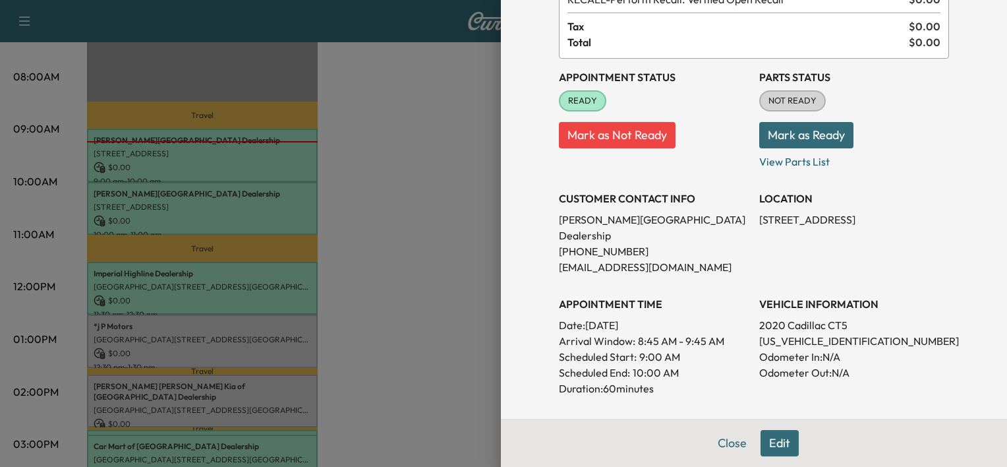
click at [305, 171] on div at bounding box center [503, 233] width 1007 height 467
